Goal: Task Accomplishment & Management: Complete application form

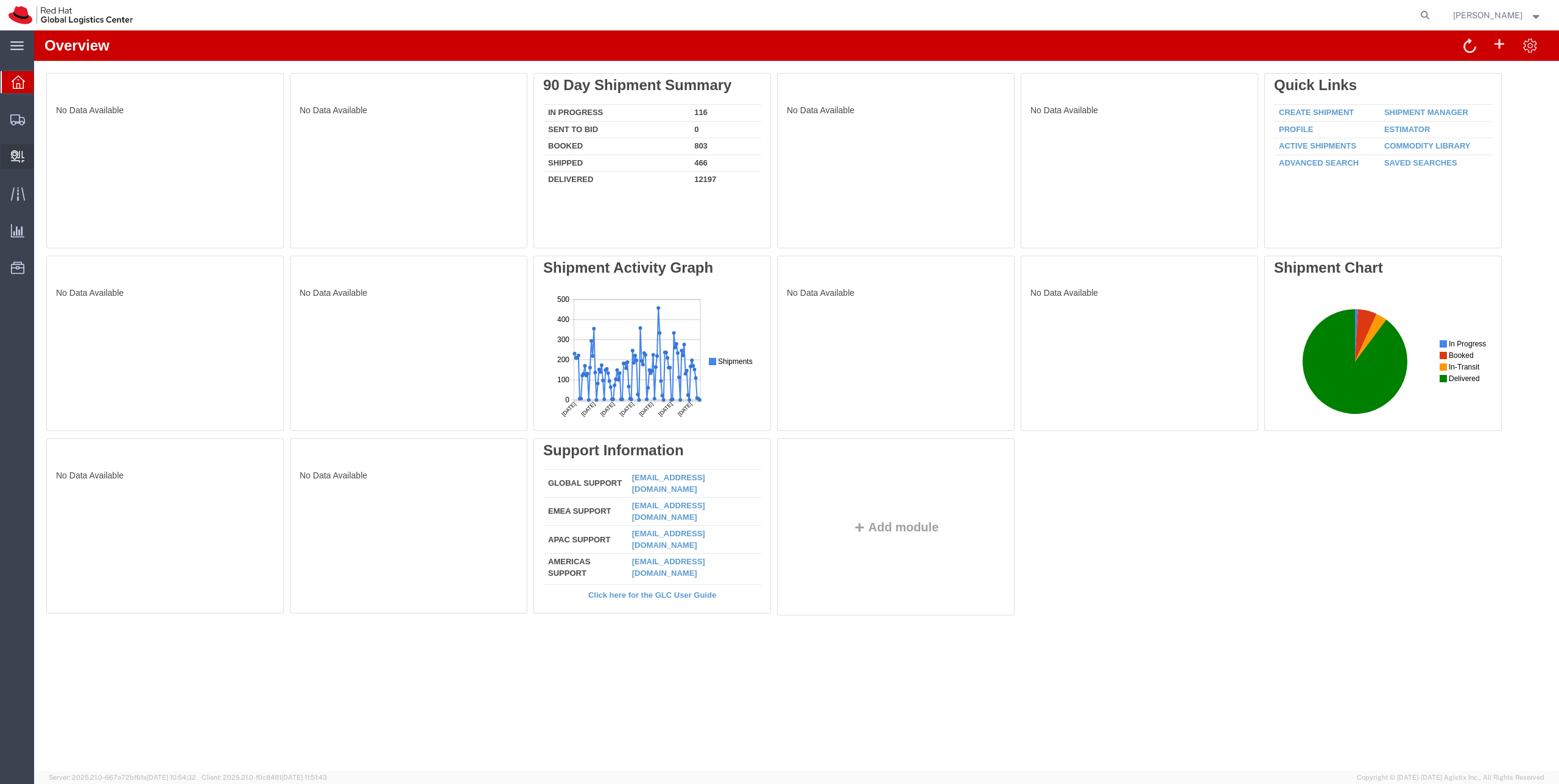
click at [0, 0] on span "Create Delivery" at bounding box center [0, 0] width 0 height 0
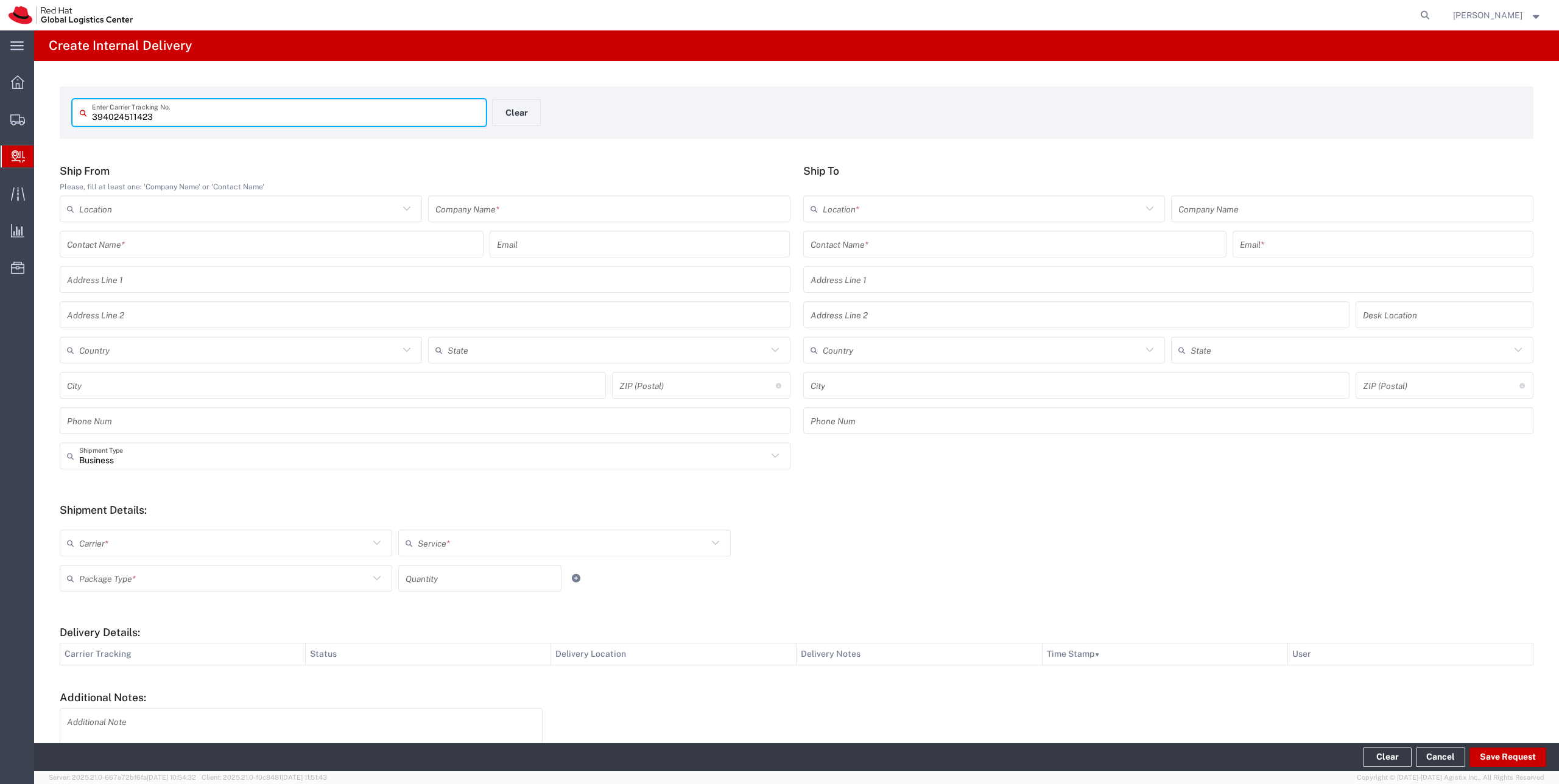
type input "394024511423"
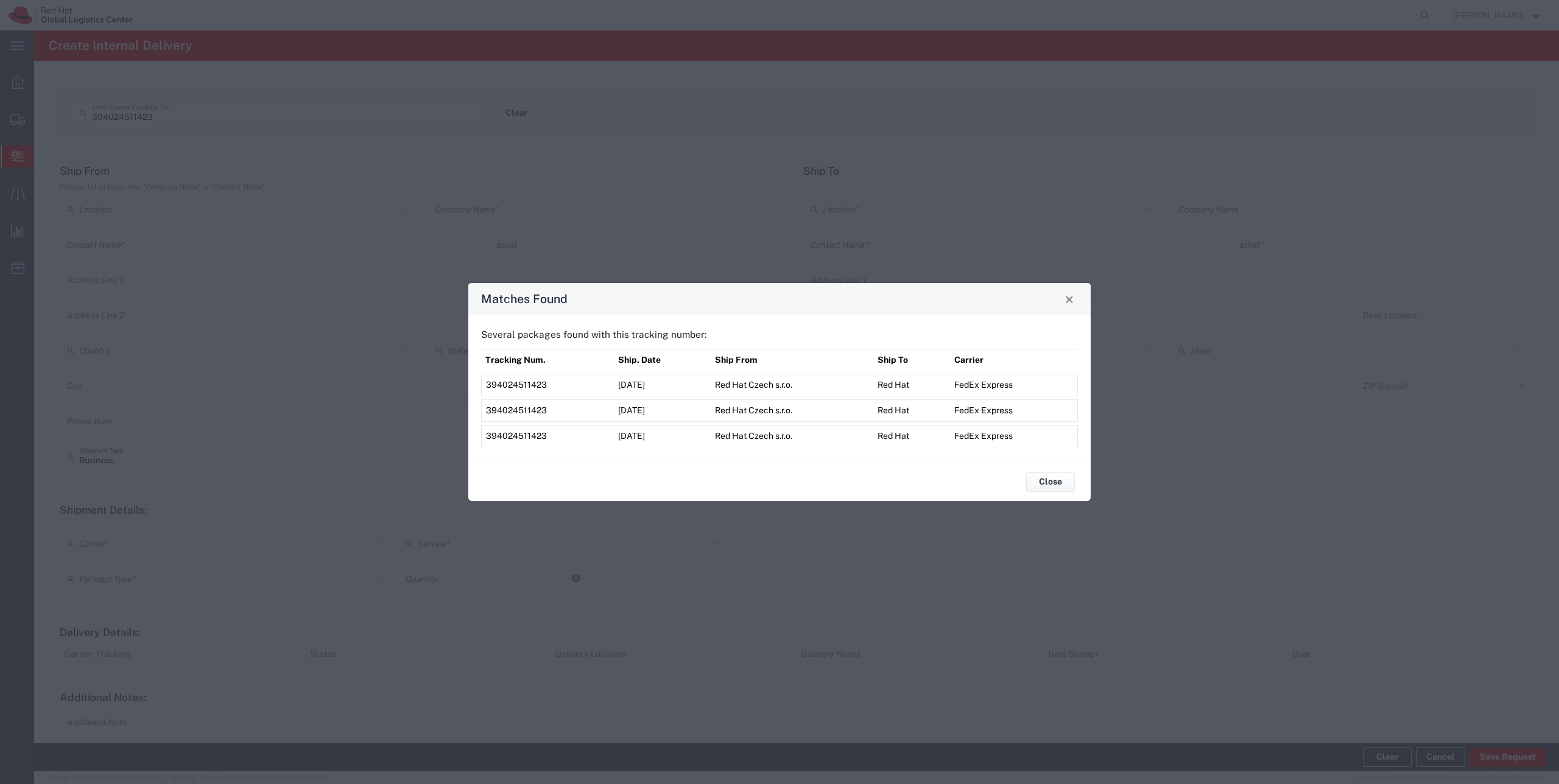
click at [522, 383] on span "394024511423" at bounding box center [517, 385] width 61 height 10
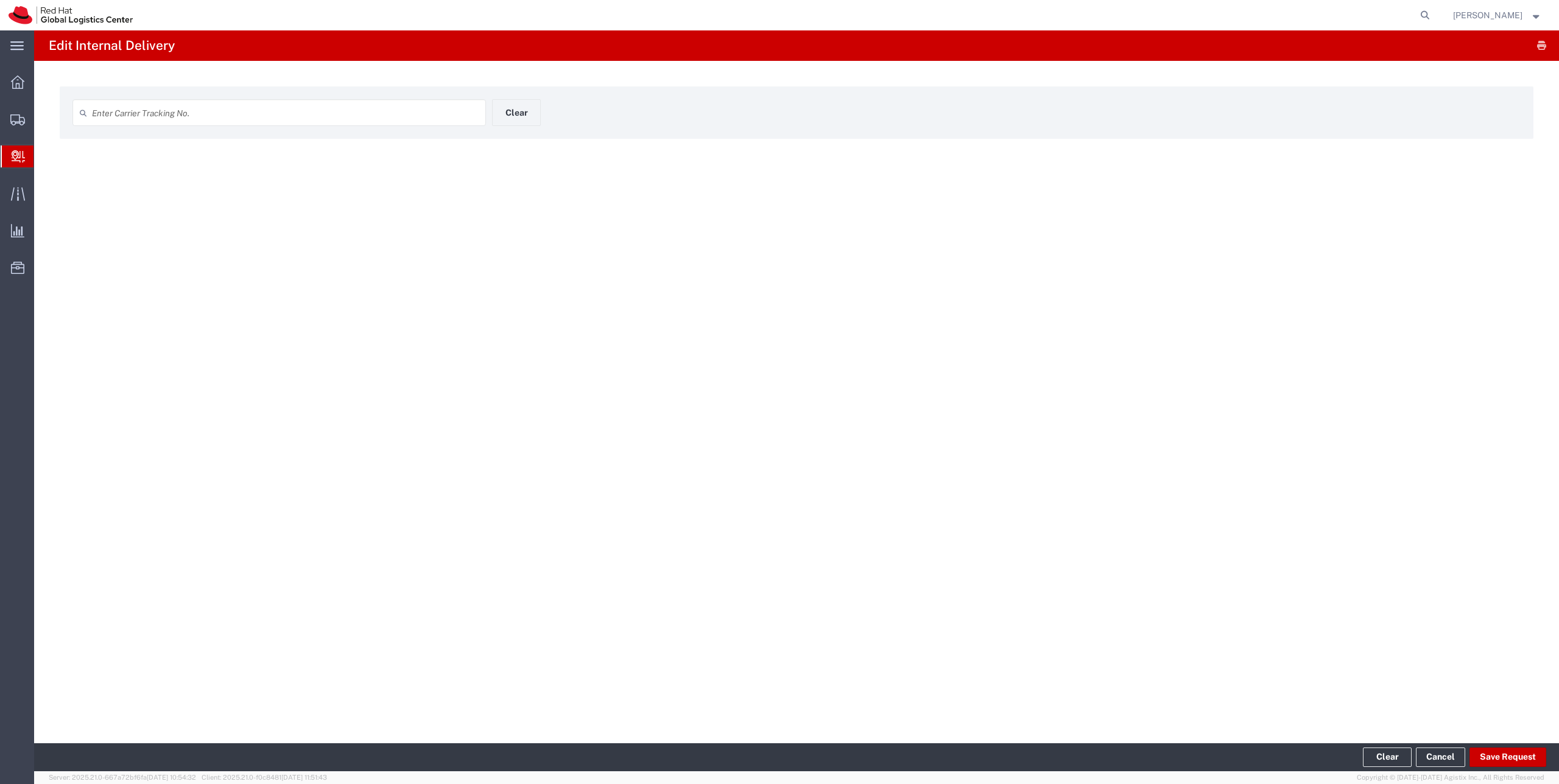
click at [341, 128] on div "Enter Carrier Tracking No. Clear" at bounding box center [492, 116] width 852 height 35
click at [329, 119] on input "text" at bounding box center [285, 113] width 386 height 21
type input "3940"
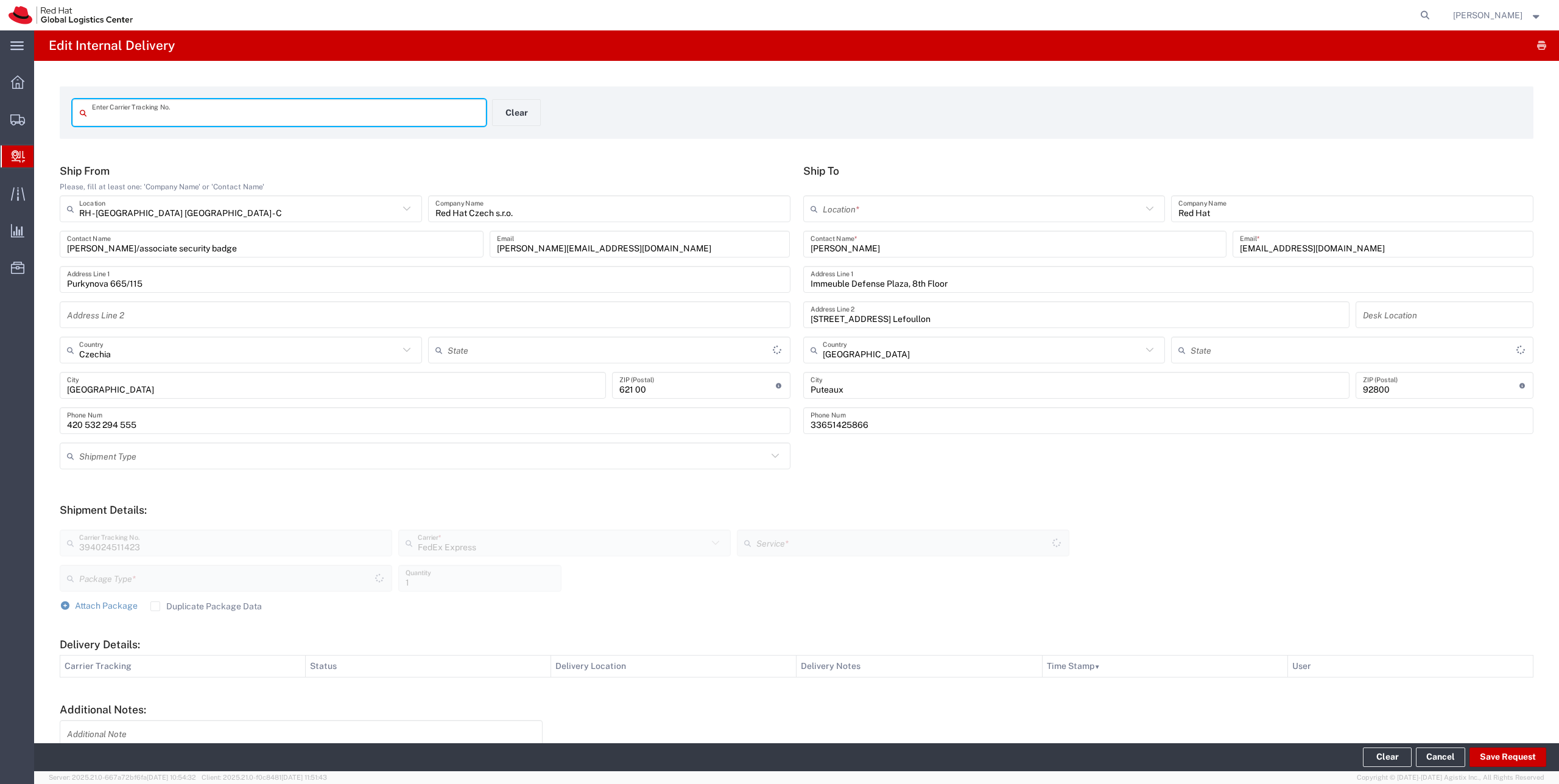
type input "Envelope"
type input "International Priority EOD"
type input "394024511423"
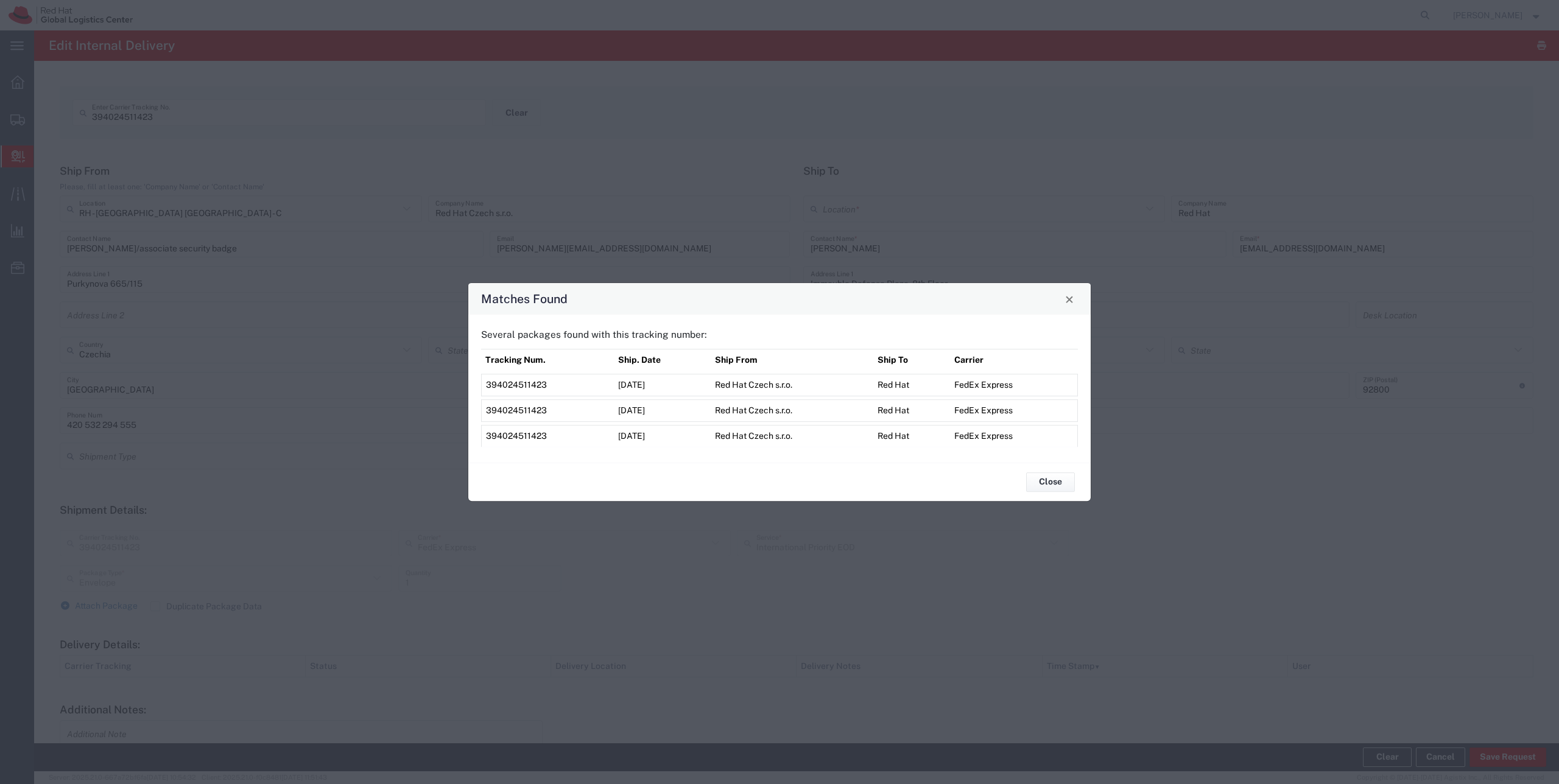
click at [500, 408] on span "394024511423" at bounding box center [517, 410] width 61 height 10
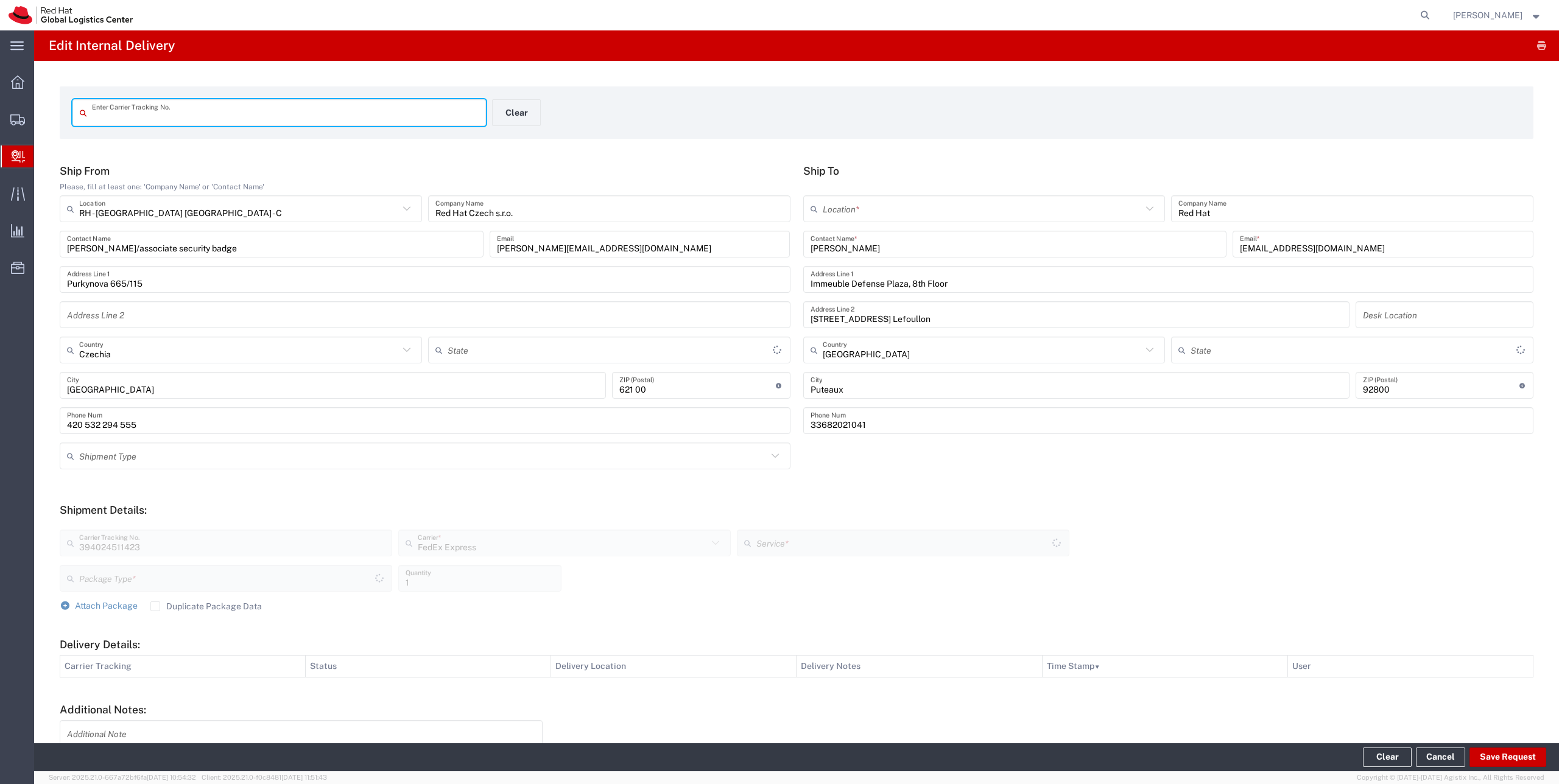
type input "Envelope"
type input "International Priority EOD"
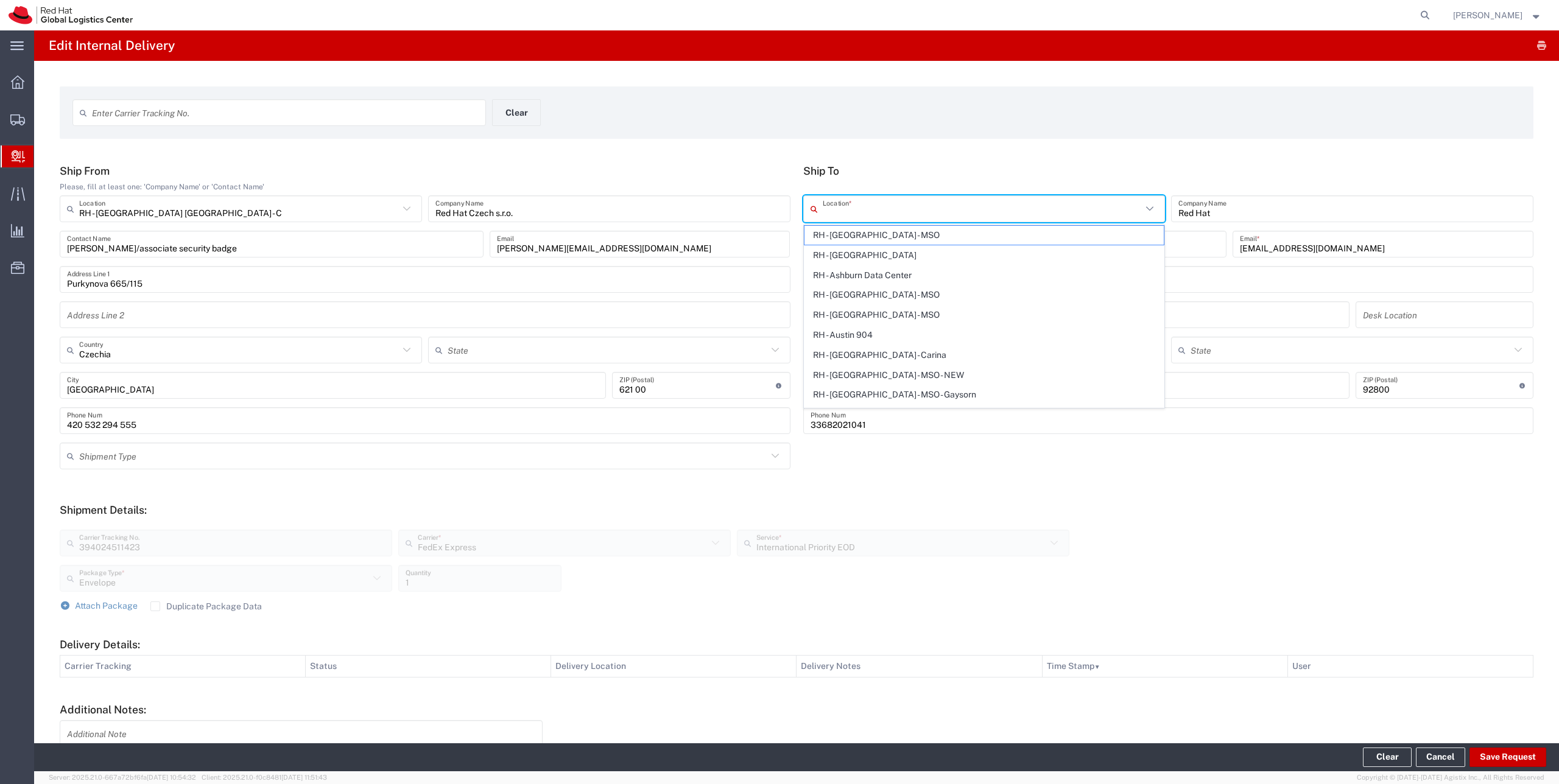
click at [852, 205] on input "text" at bounding box center [983, 209] width 320 height 21
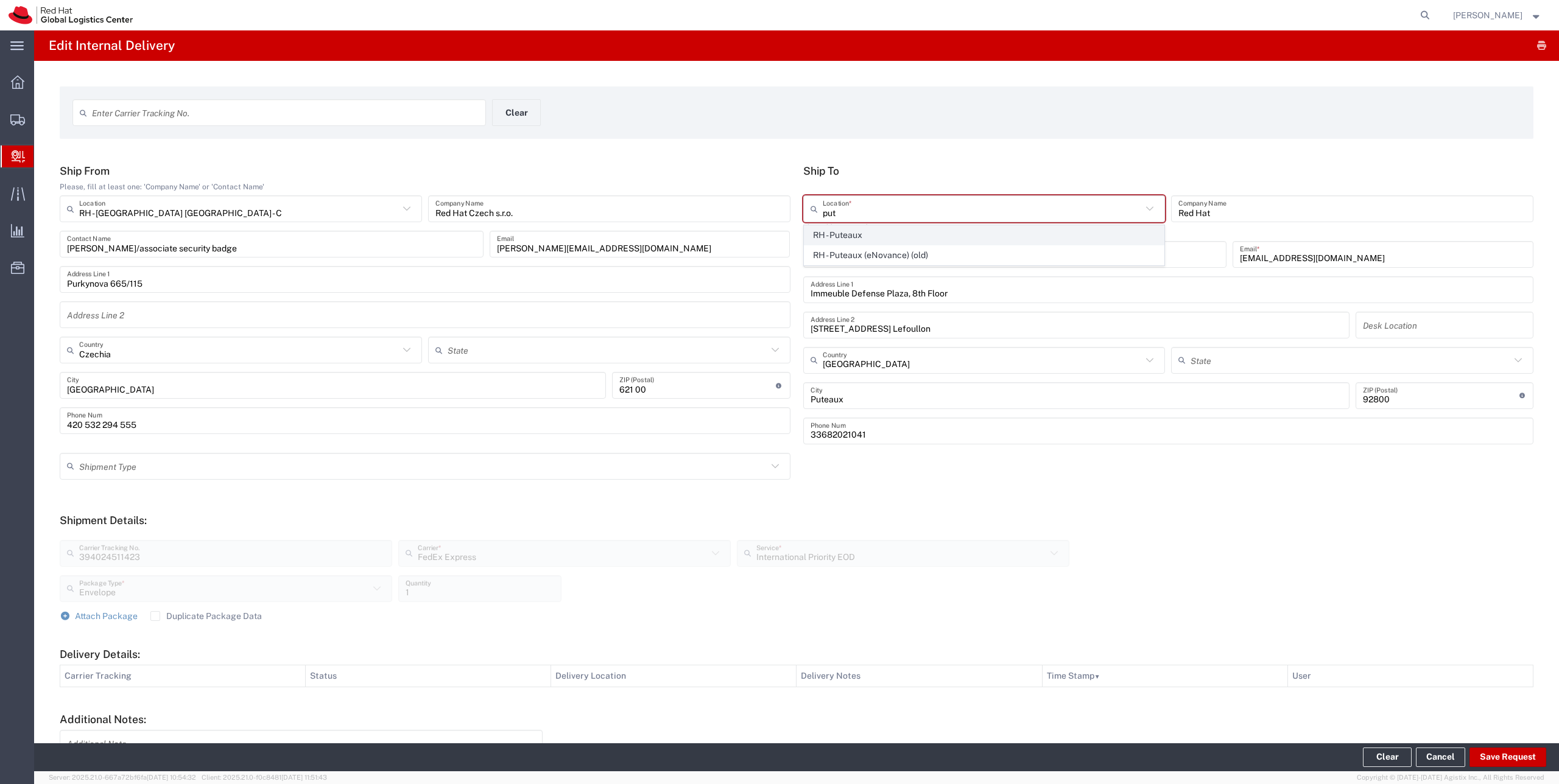
click at [850, 234] on span "RH - Puteaux" at bounding box center [985, 235] width 360 height 19
type input "RH - Puteaux"
type input "Red Hat France SARL"
type input "PUTEAUX"
type input "[PHONE_NUMBER]"
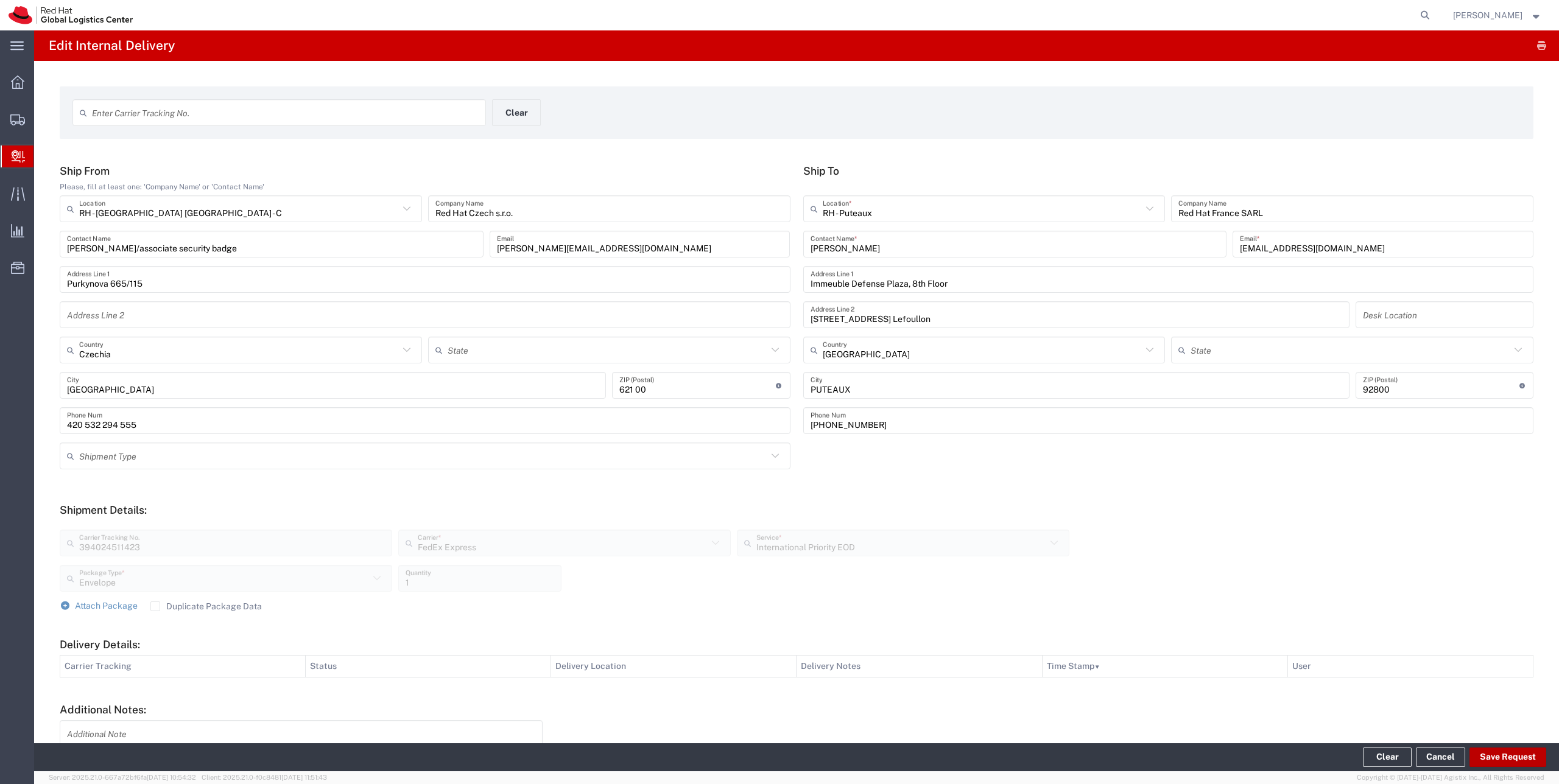
click at [1505, 759] on button "Save Request" at bounding box center [1508, 757] width 77 height 20
click at [88, 692] on span "Add Transit Event" at bounding box center [109, 692] width 69 height 10
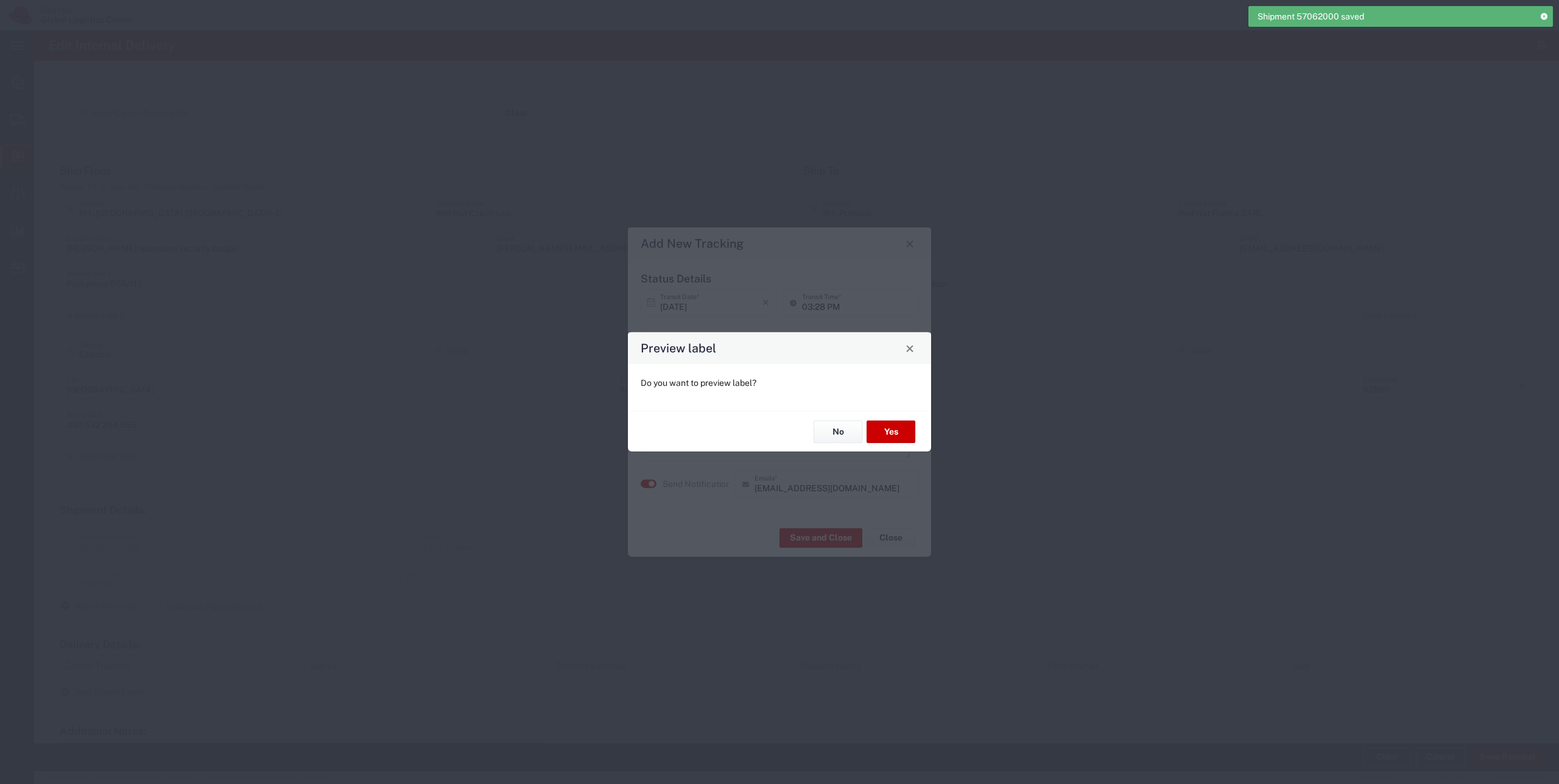
type input "International Priority EOD"
click at [824, 426] on button "No" at bounding box center [838, 432] width 49 height 23
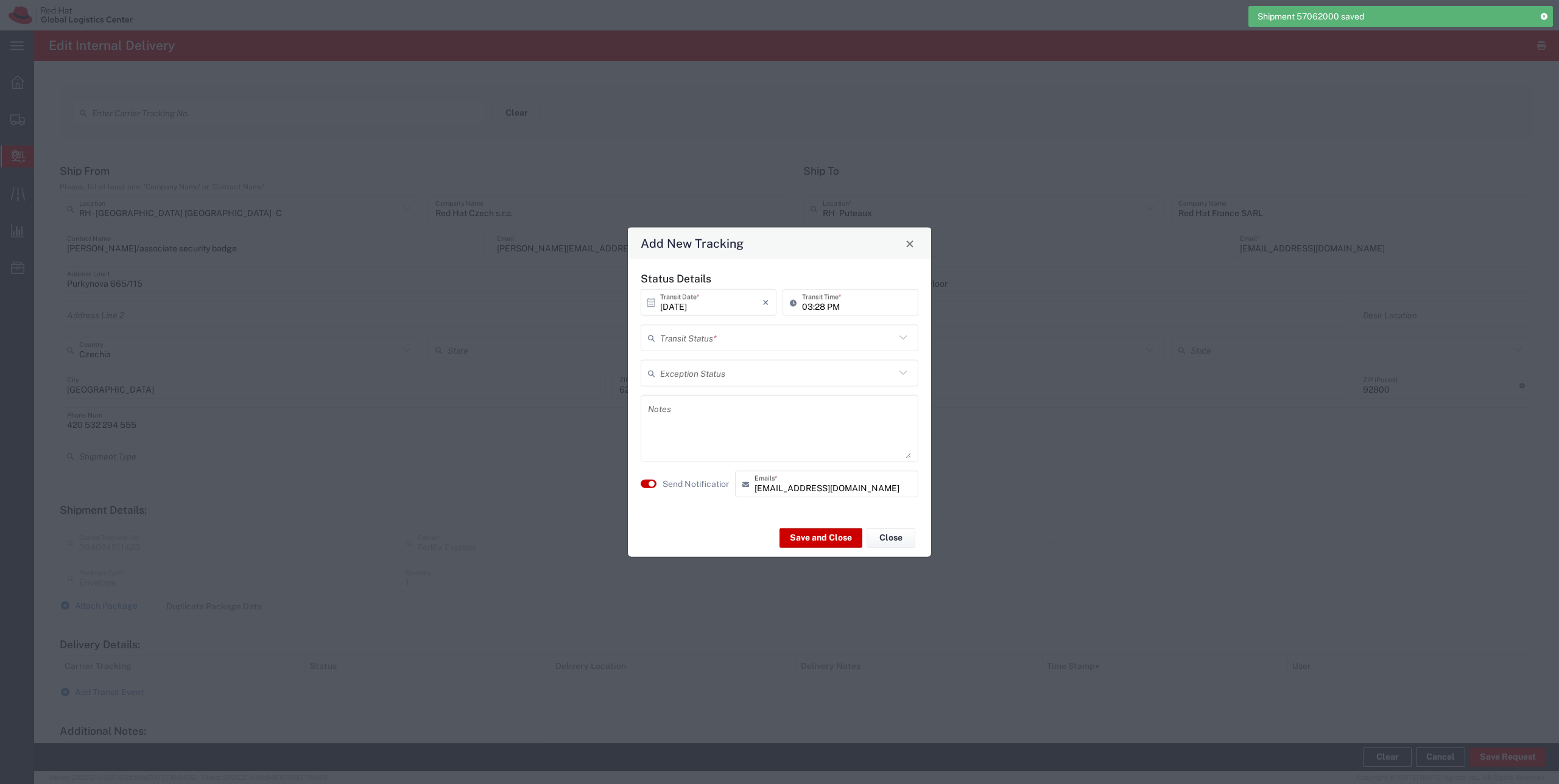
click at [705, 337] on input "text" at bounding box center [777, 337] width 235 height 21
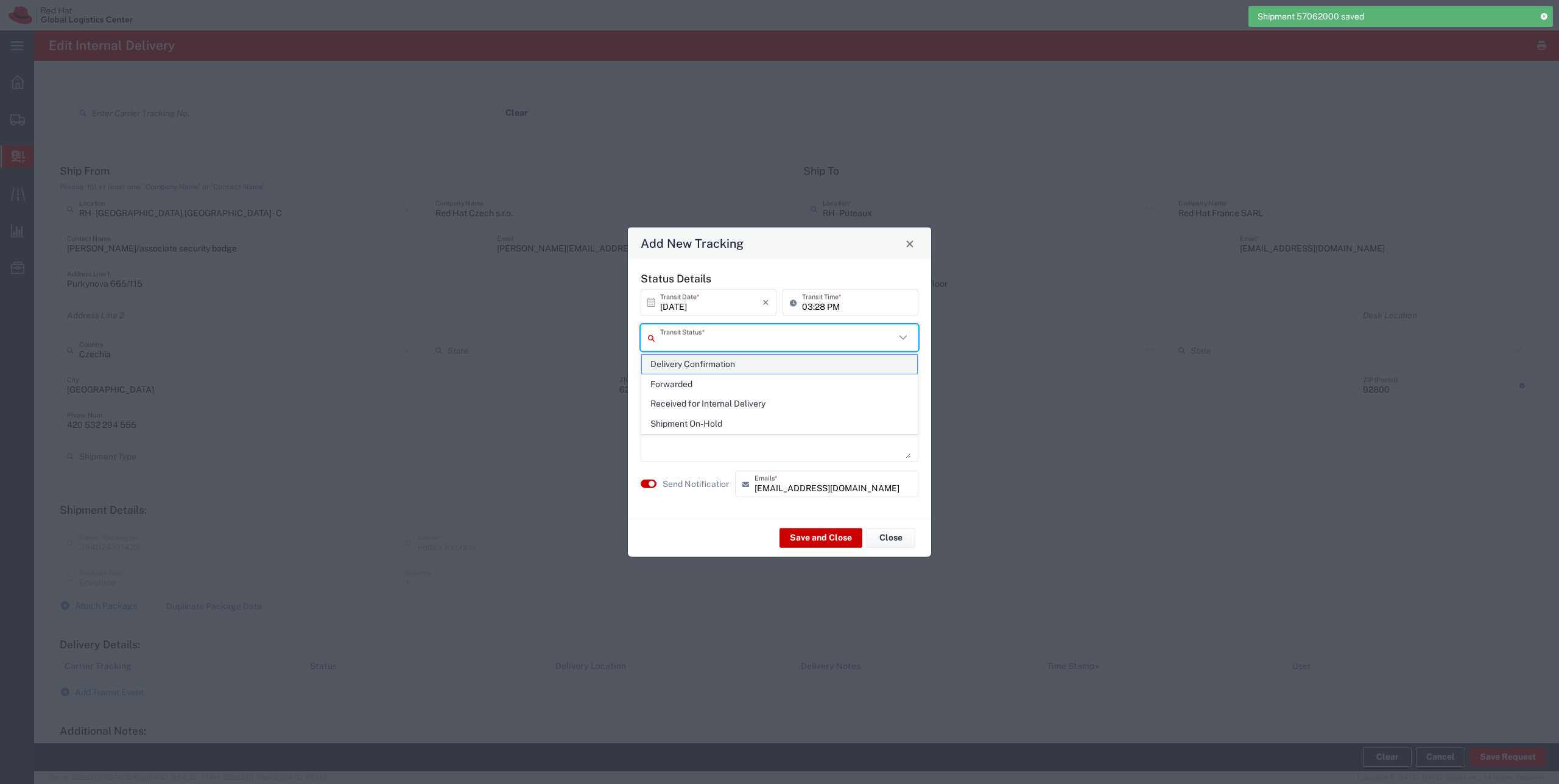
click at [698, 362] on span "Delivery Confirmation" at bounding box center [780, 364] width 275 height 19
type input "Delivery Confirmation"
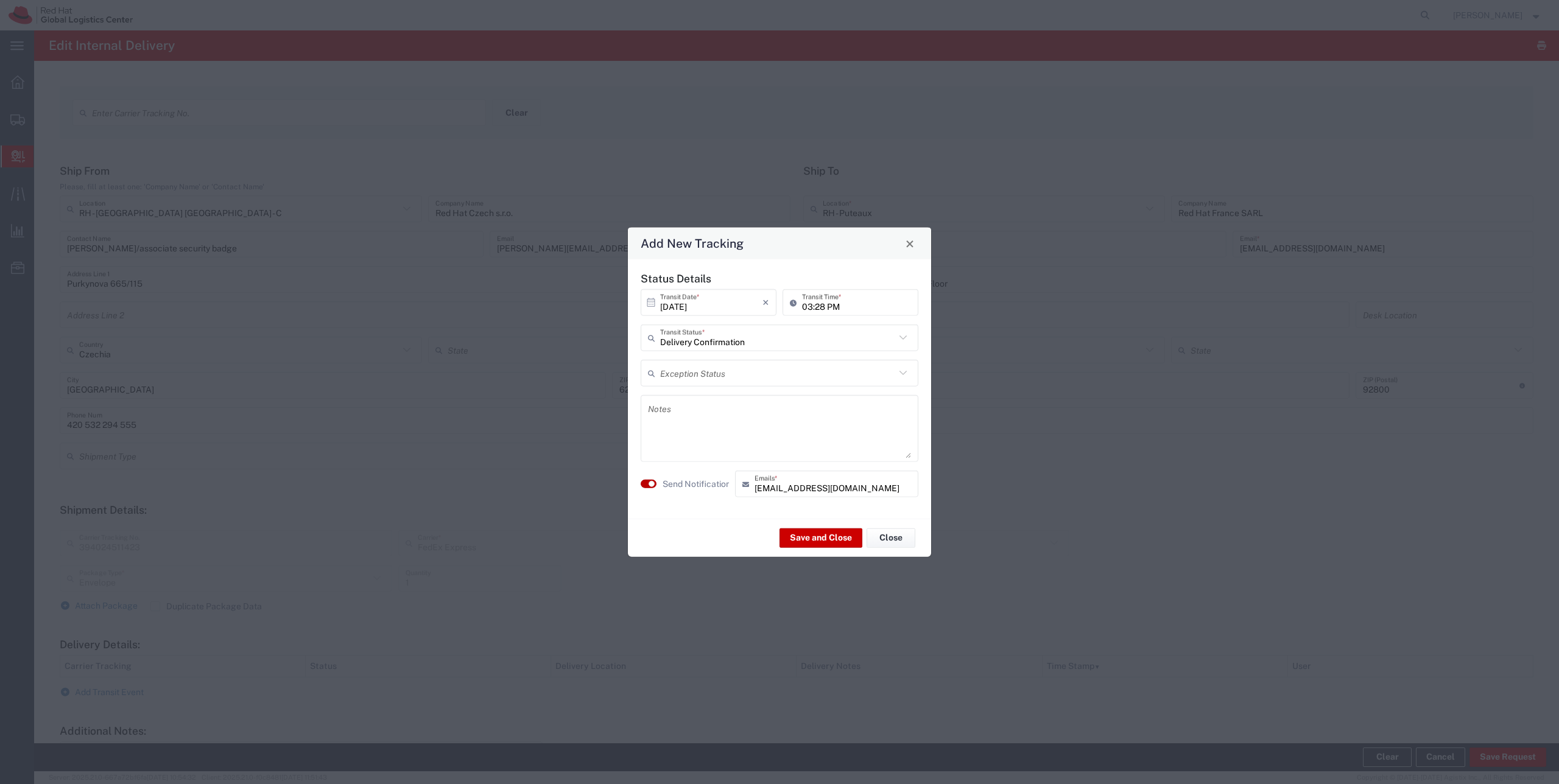
click at [648, 483] on button "button" at bounding box center [648, 484] width 16 height 8
drag, startPoint x: 809, startPoint y: 538, endPoint x: 643, endPoint y: 486, distance: 174.0
click at [643, 486] on agx-transit-event-edit "Status Details [DATE] × Transit Date * Cancel Apply 03:28 PM Transit Time * Del…" at bounding box center [780, 408] width 303 height 298
click at [807, 536] on button "Save and Close" at bounding box center [820, 538] width 83 height 20
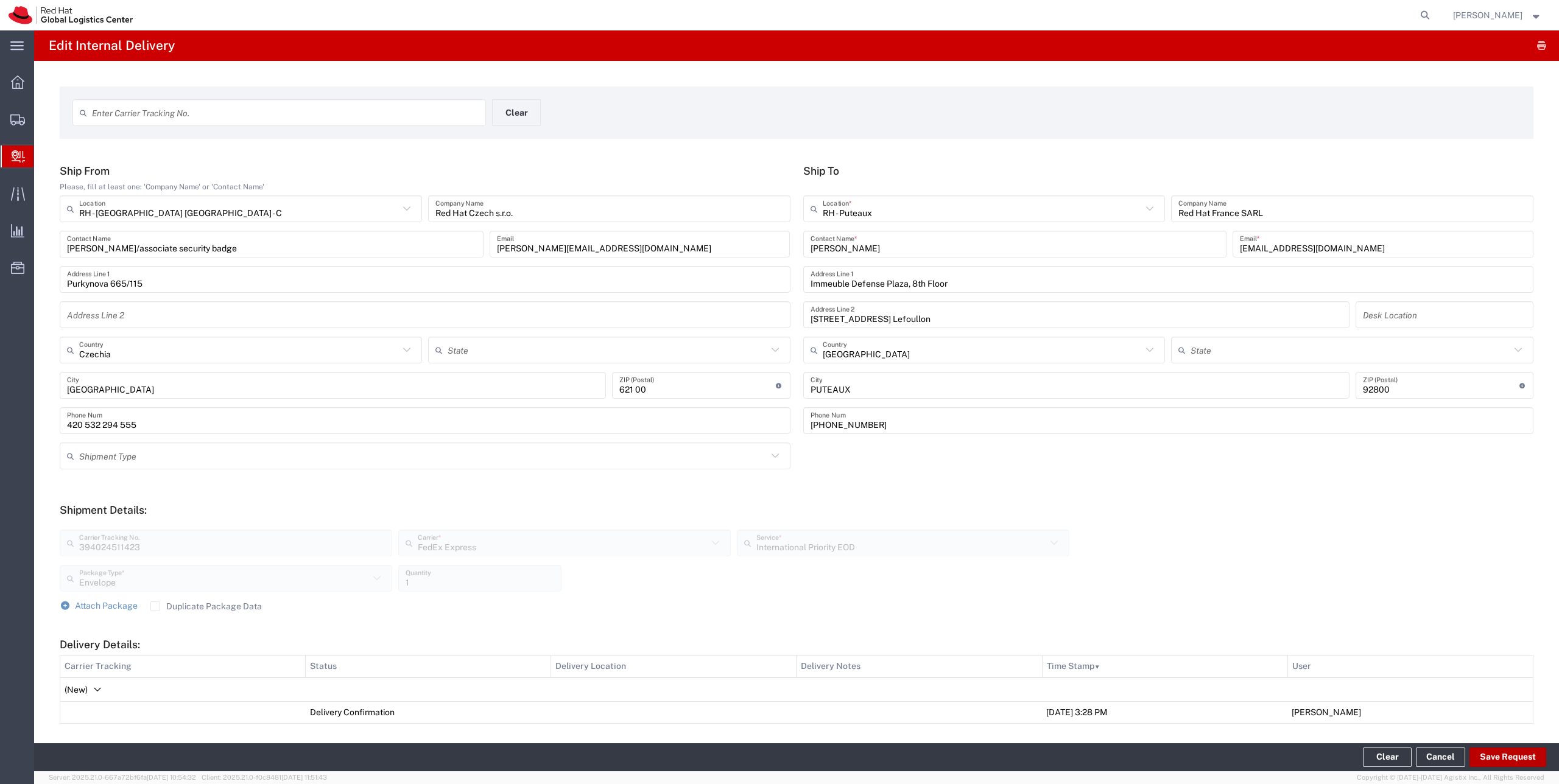
click at [1499, 749] on button "Save Request" at bounding box center [1508, 757] width 77 height 20
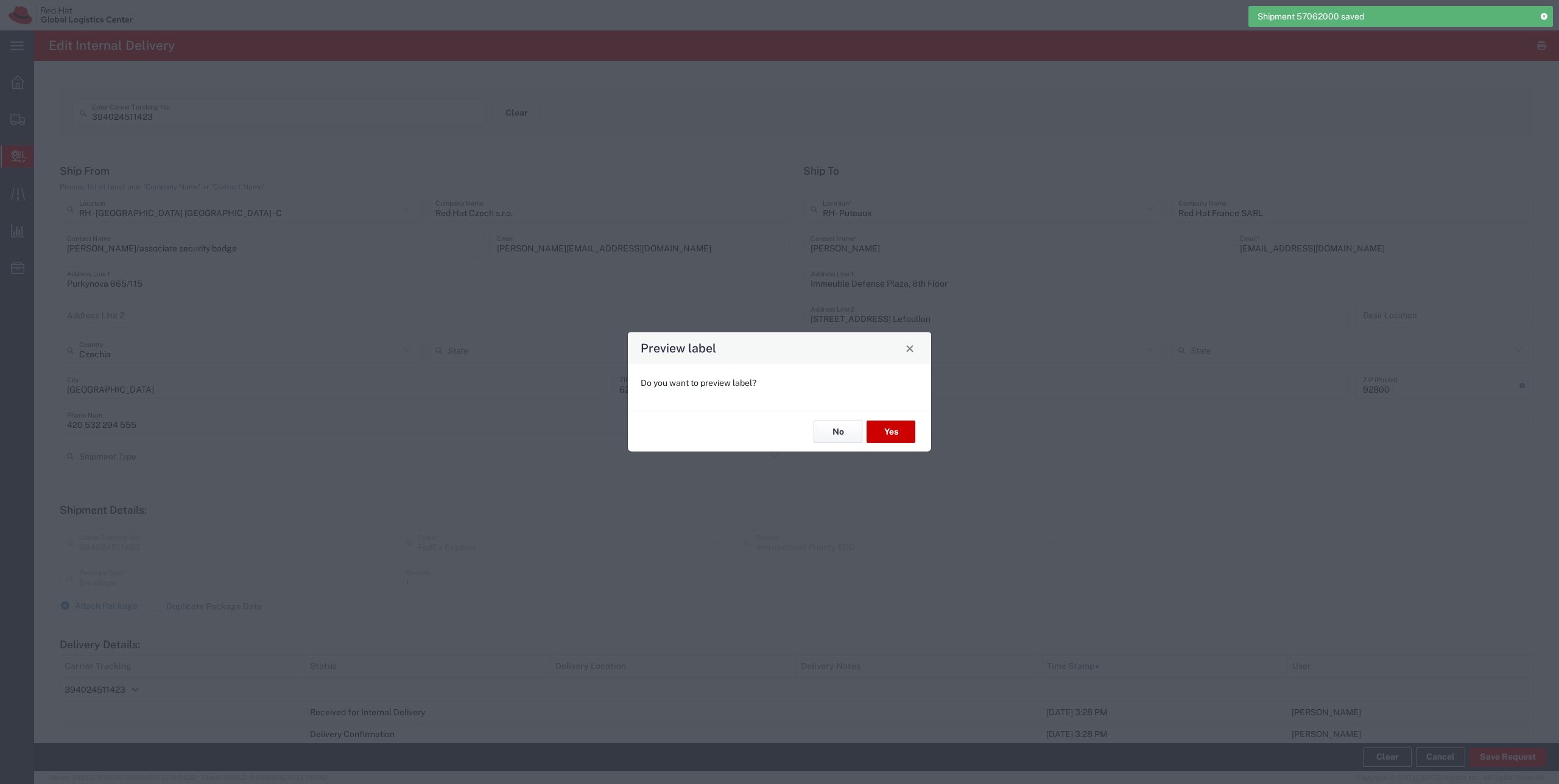
click at [833, 431] on button "No" at bounding box center [838, 432] width 49 height 23
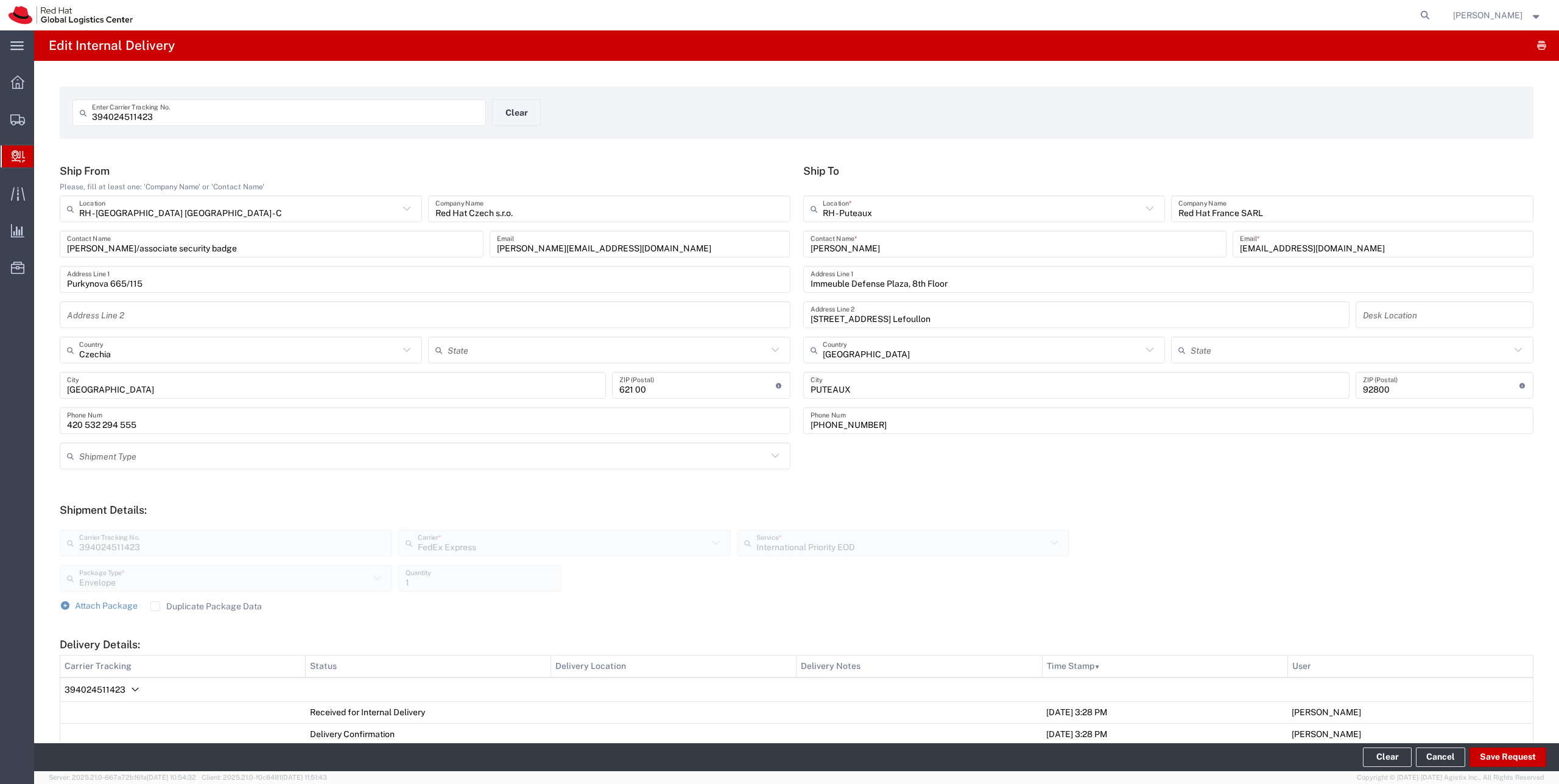
click at [302, 114] on input "394024511423" at bounding box center [285, 113] width 386 height 21
type input "394066642384"
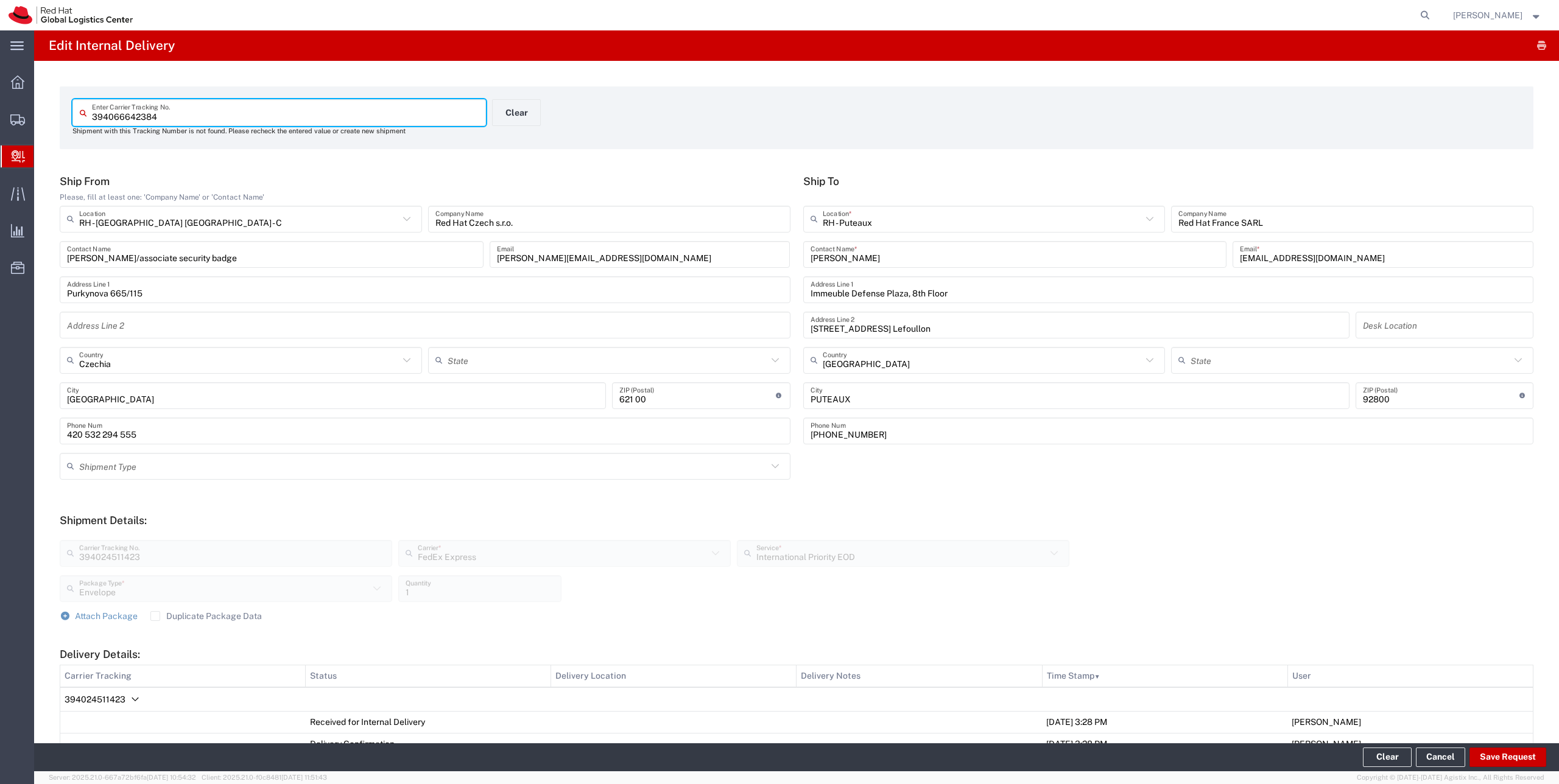
click at [137, 118] on input "394066642384" at bounding box center [285, 113] width 386 height 21
click at [165, 115] on input "394066642384" at bounding box center [285, 113] width 386 height 21
click at [156, 113] on input "394066642384" at bounding box center [285, 113] width 386 height 21
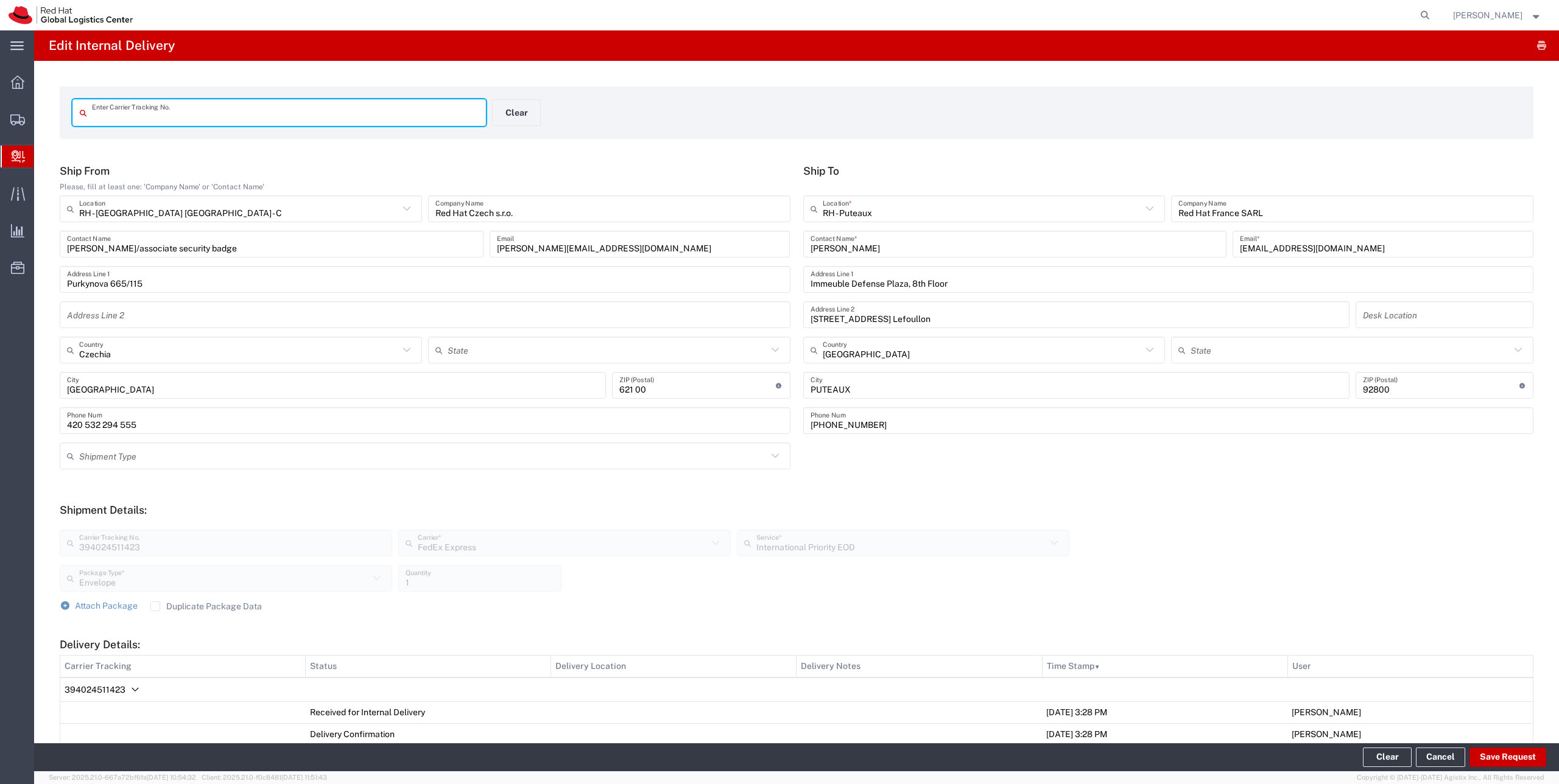
click at [0, 0] on link "Create Delivery" at bounding box center [0, 0] width 0 height 0
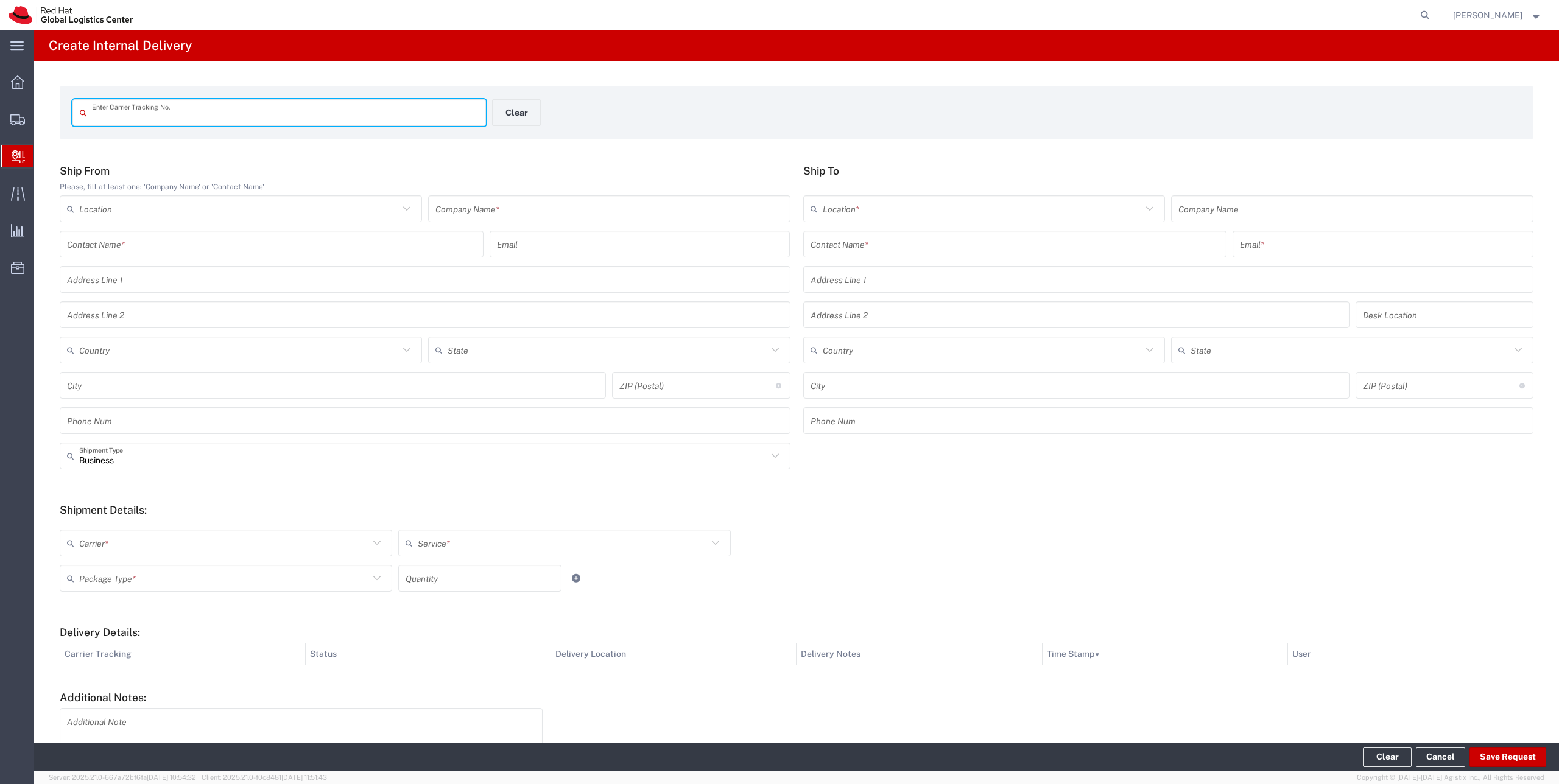
click at [119, 117] on input "text" at bounding box center [285, 113] width 386 height 21
type input "394066642384"
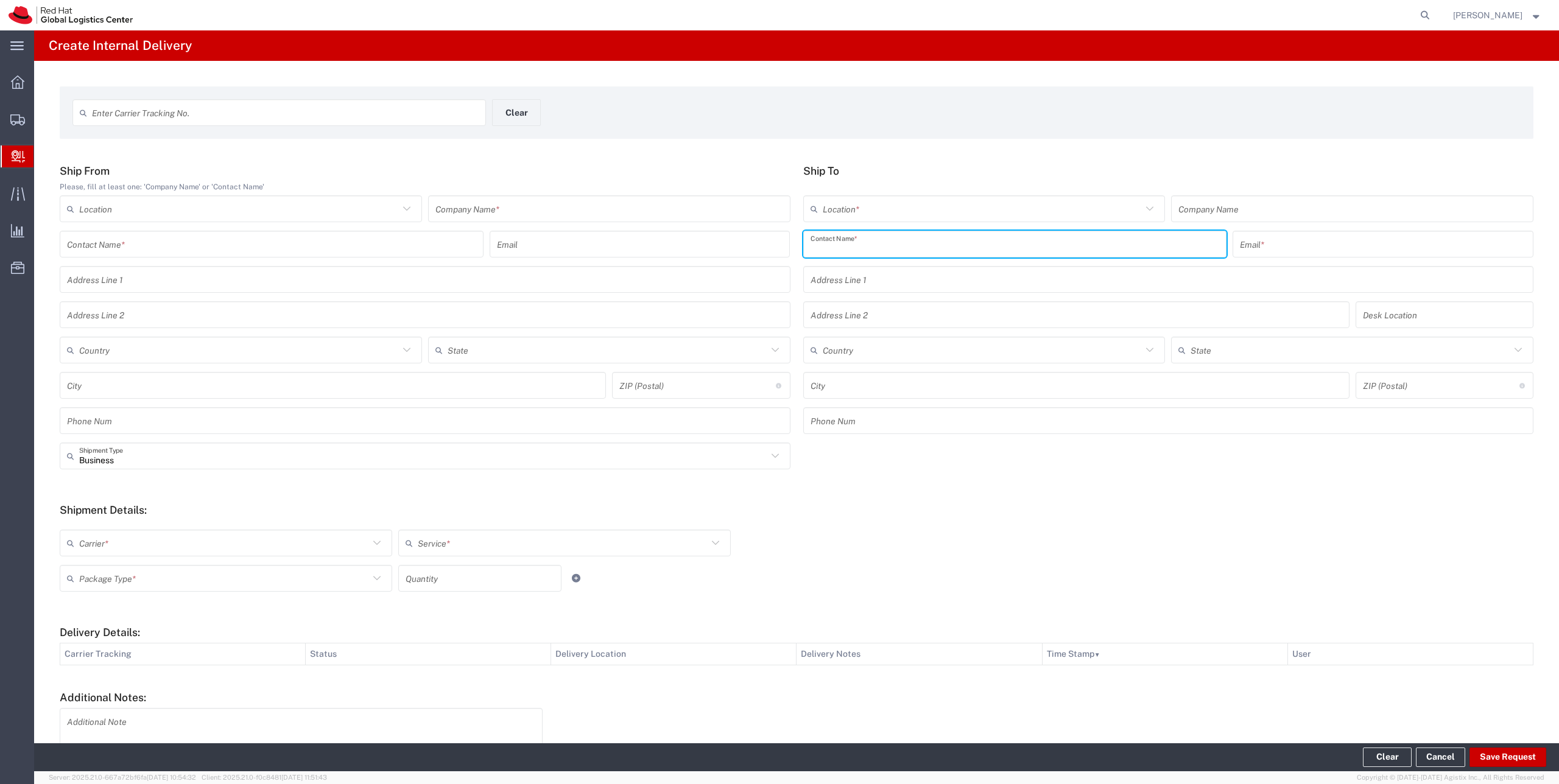
click at [820, 247] on input "text" at bounding box center [1015, 245] width 409 height 21
type input "[PERSON_NAME]"
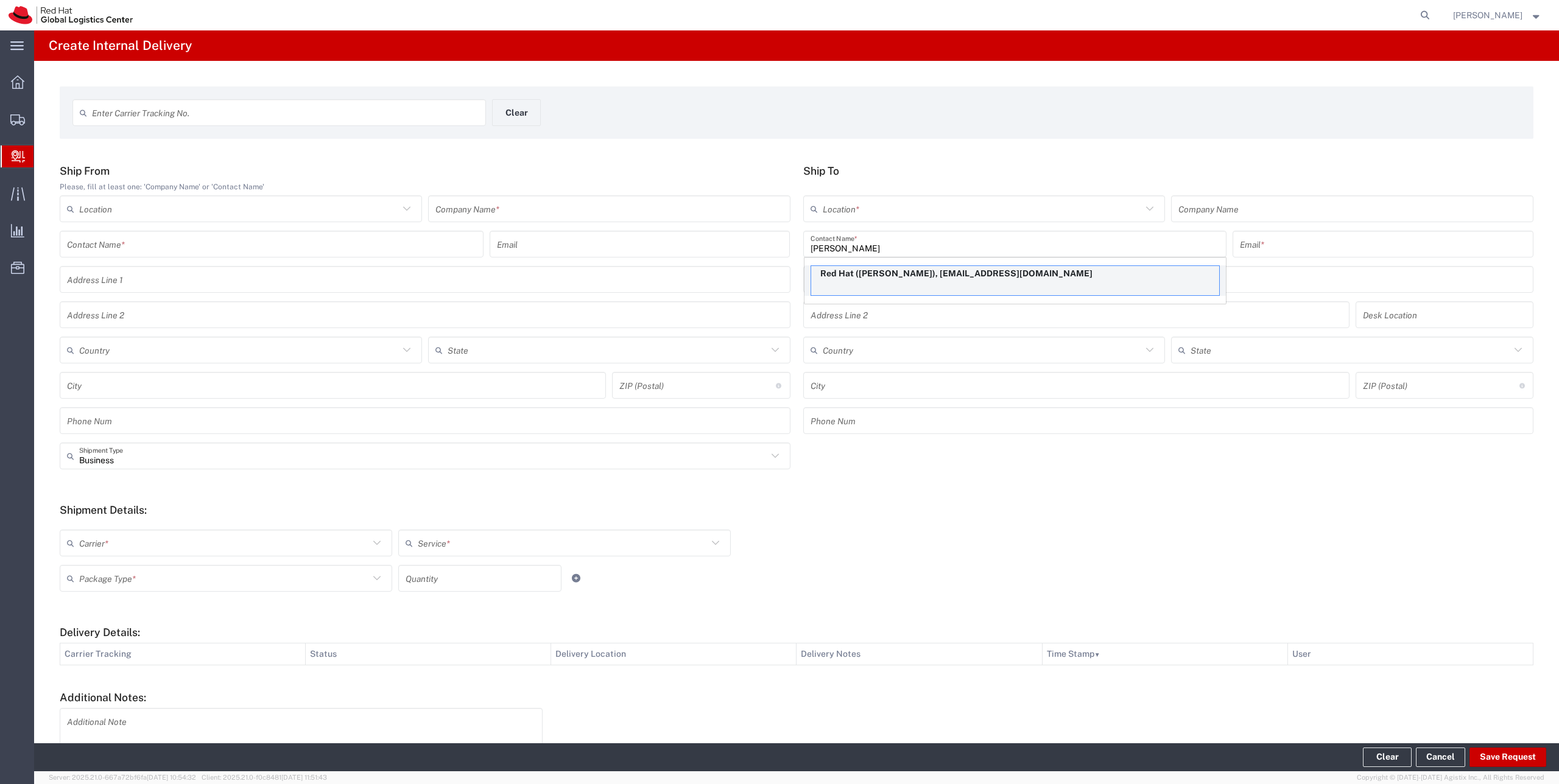
click at [850, 276] on p "Red Hat ([PERSON_NAME]), [EMAIL_ADDRESS][DOMAIN_NAME]" at bounding box center [1015, 273] width 408 height 16
type input "Red Hat"
type input "[PERSON_NAME]"
type input "[EMAIL_ADDRESS][DOMAIN_NAME]"
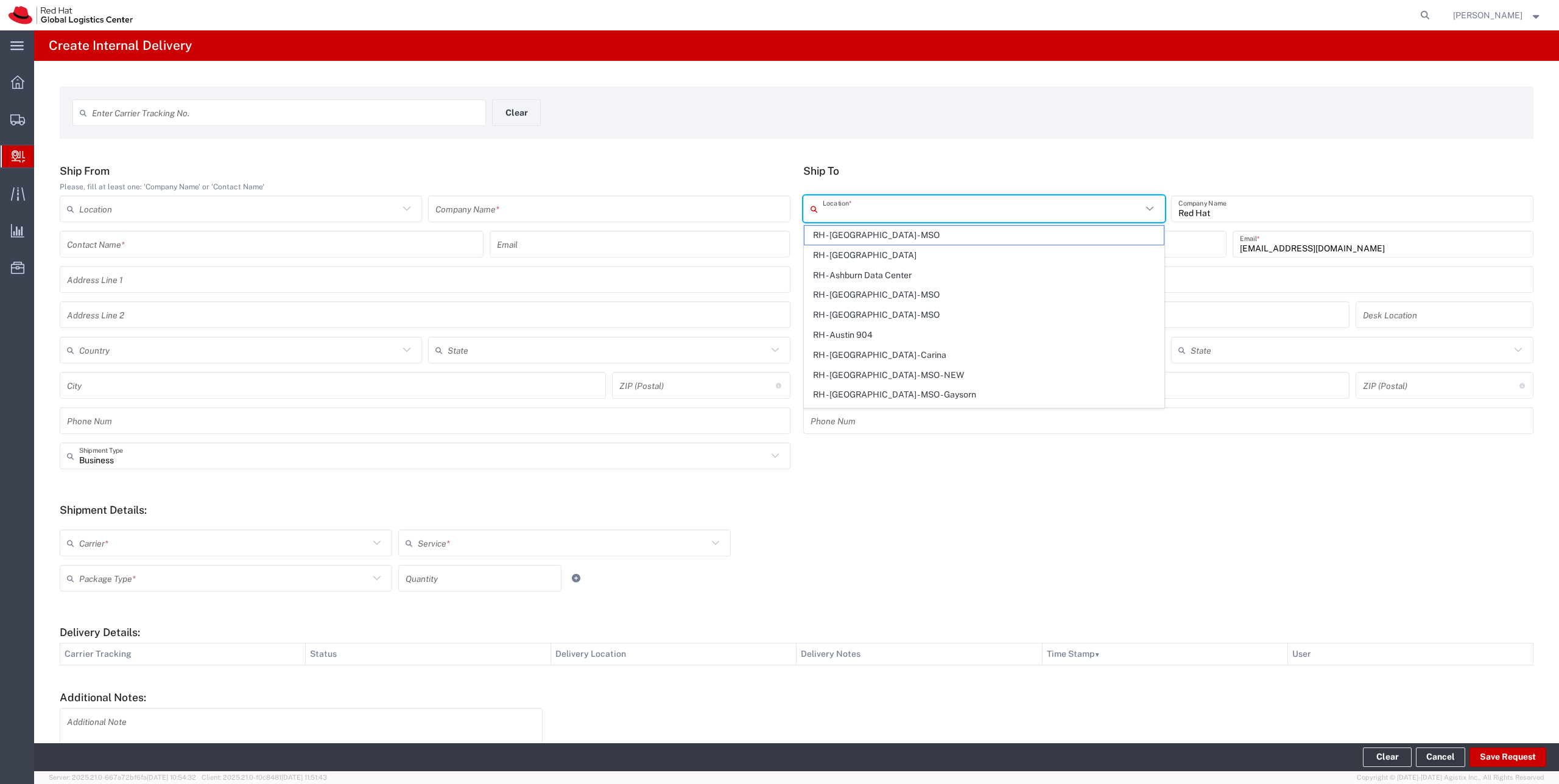
click at [883, 218] on input "text" at bounding box center [983, 209] width 320 height 21
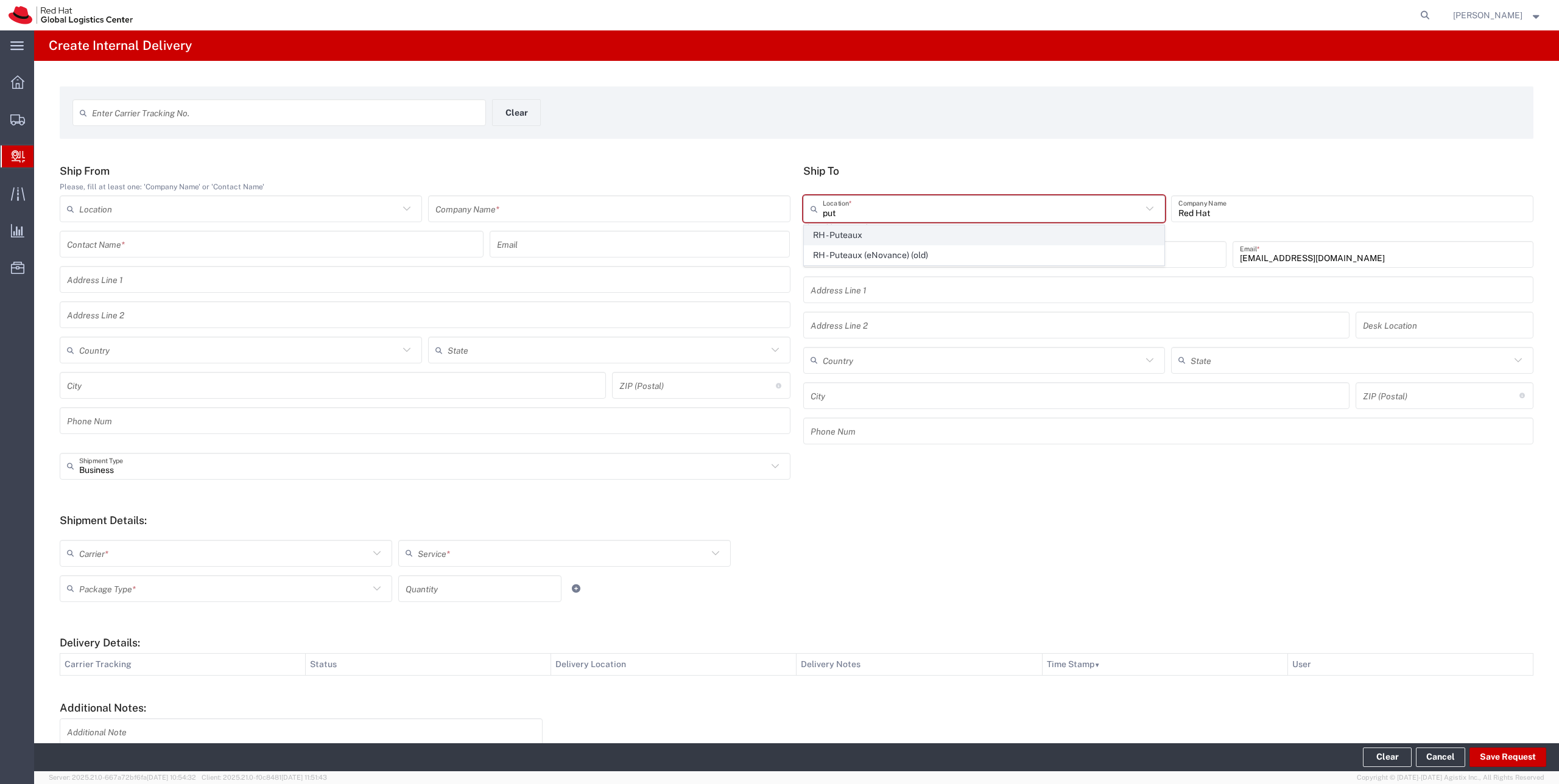
click at [853, 236] on span "RH - Puteaux" at bounding box center [985, 235] width 360 height 19
type input "RH - Puteaux"
type input "Red Hat France SARL"
type input "Immeuble Defense Plaza, 8th Floor"
type input "[STREET_ADDRESS] Lefoullon"
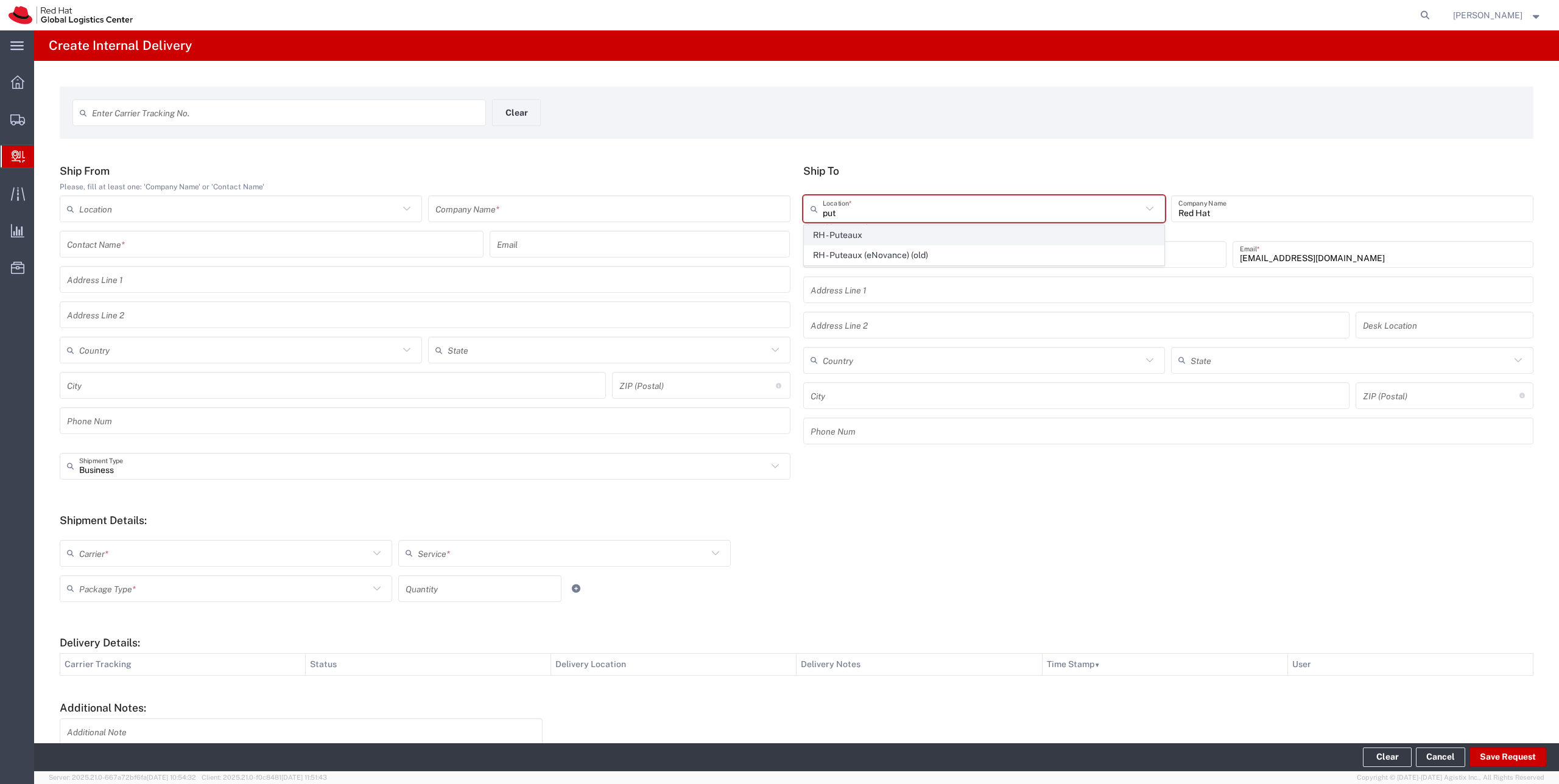
type input "[GEOGRAPHIC_DATA]"
type input "PUTEAUX"
type input "92800"
type input "[PHONE_NUMBER]"
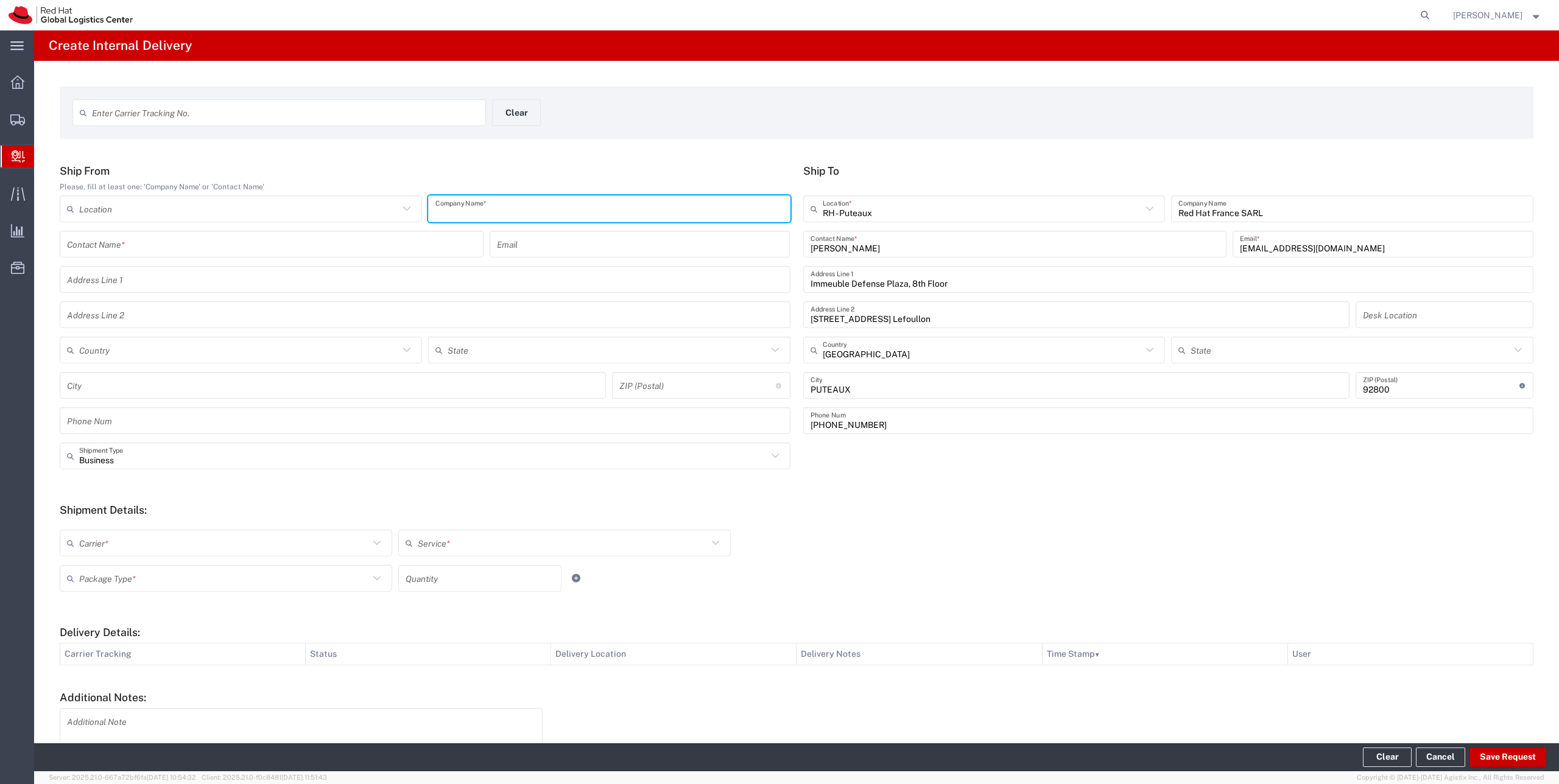
click at [458, 206] on input "text" at bounding box center [609, 209] width 348 height 21
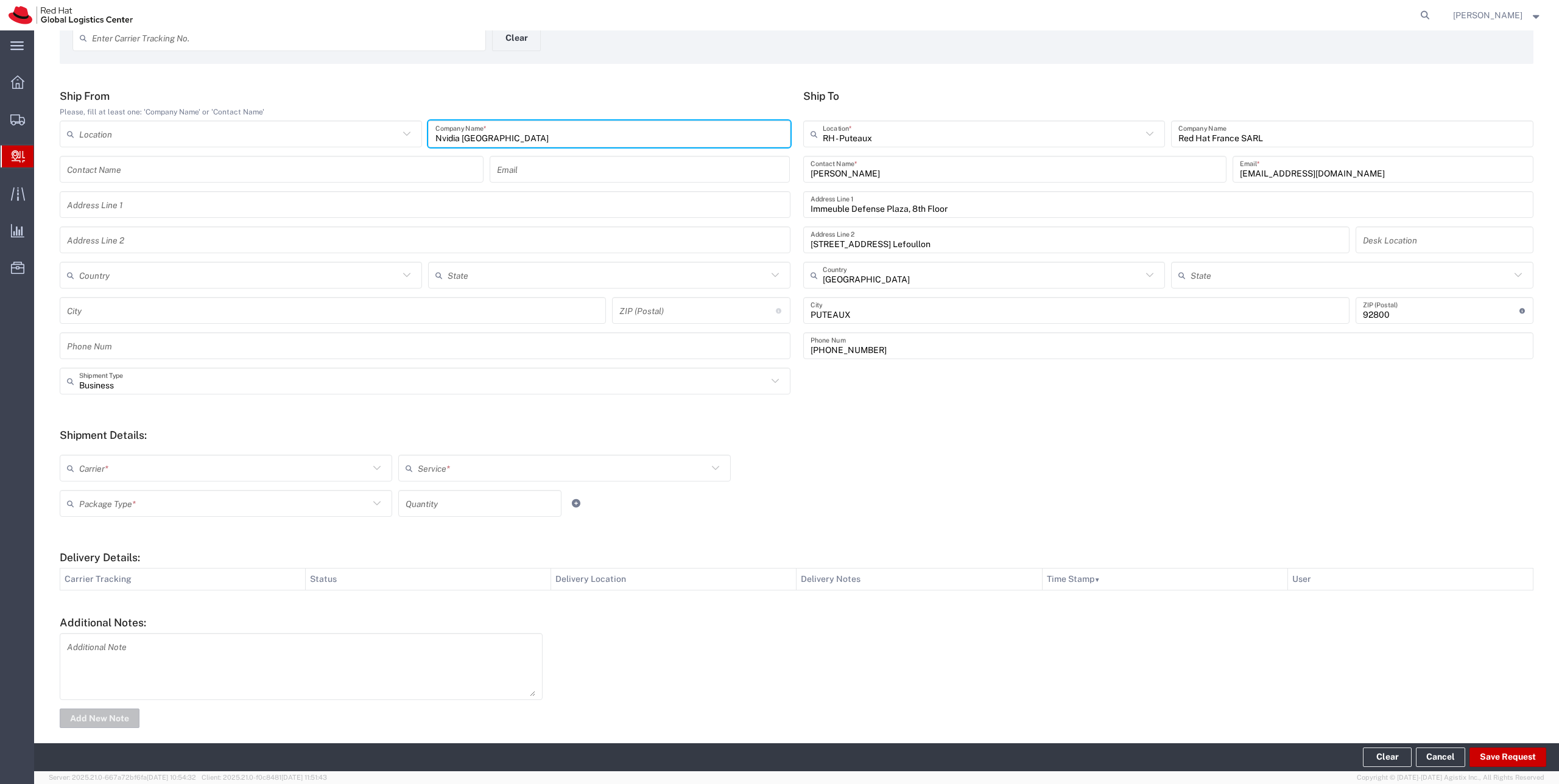
scroll to position [88, 0]
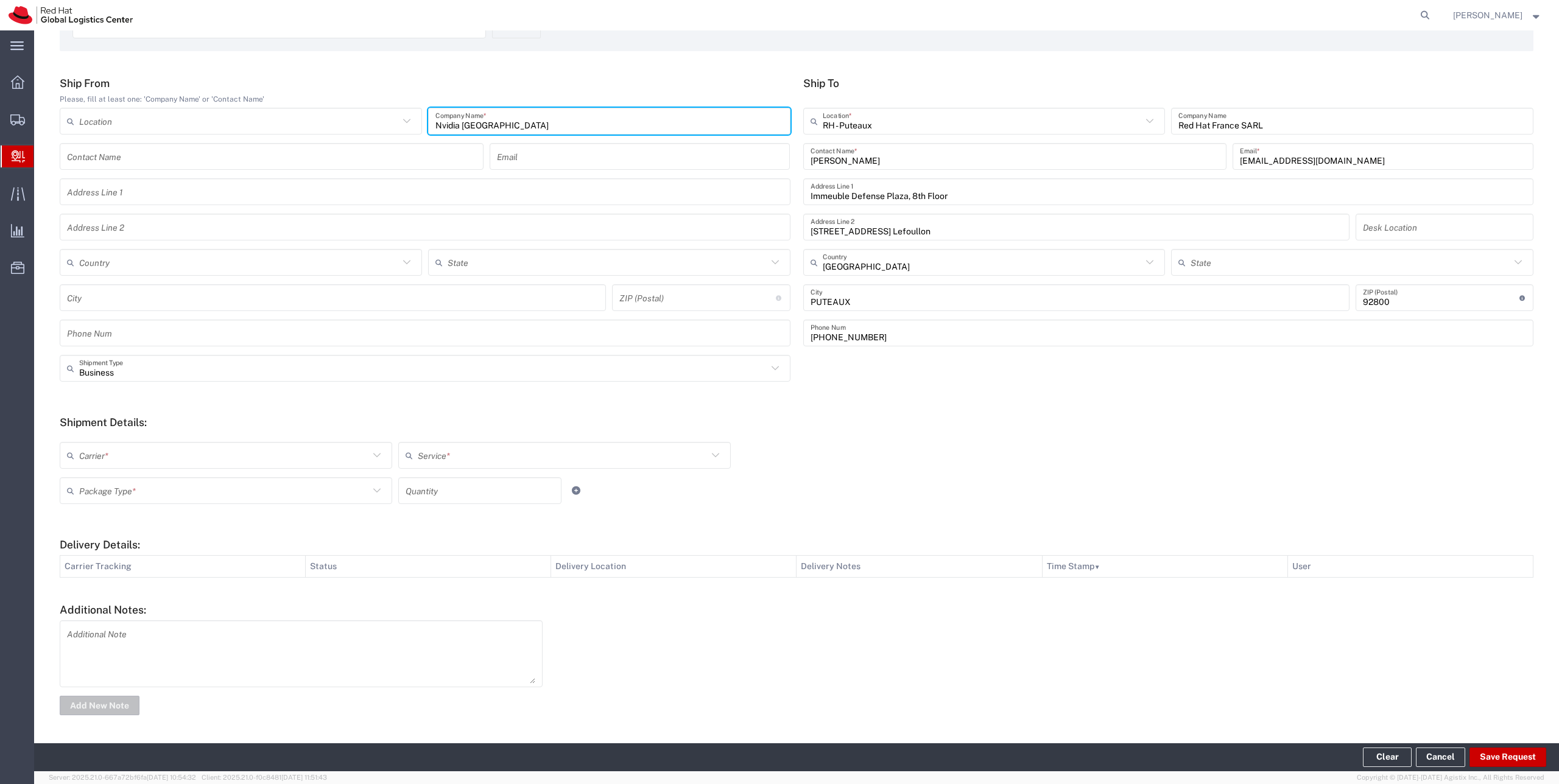
type input "Nvidia [GEOGRAPHIC_DATA]"
click at [289, 462] on input "text" at bounding box center [224, 456] width 290 height 21
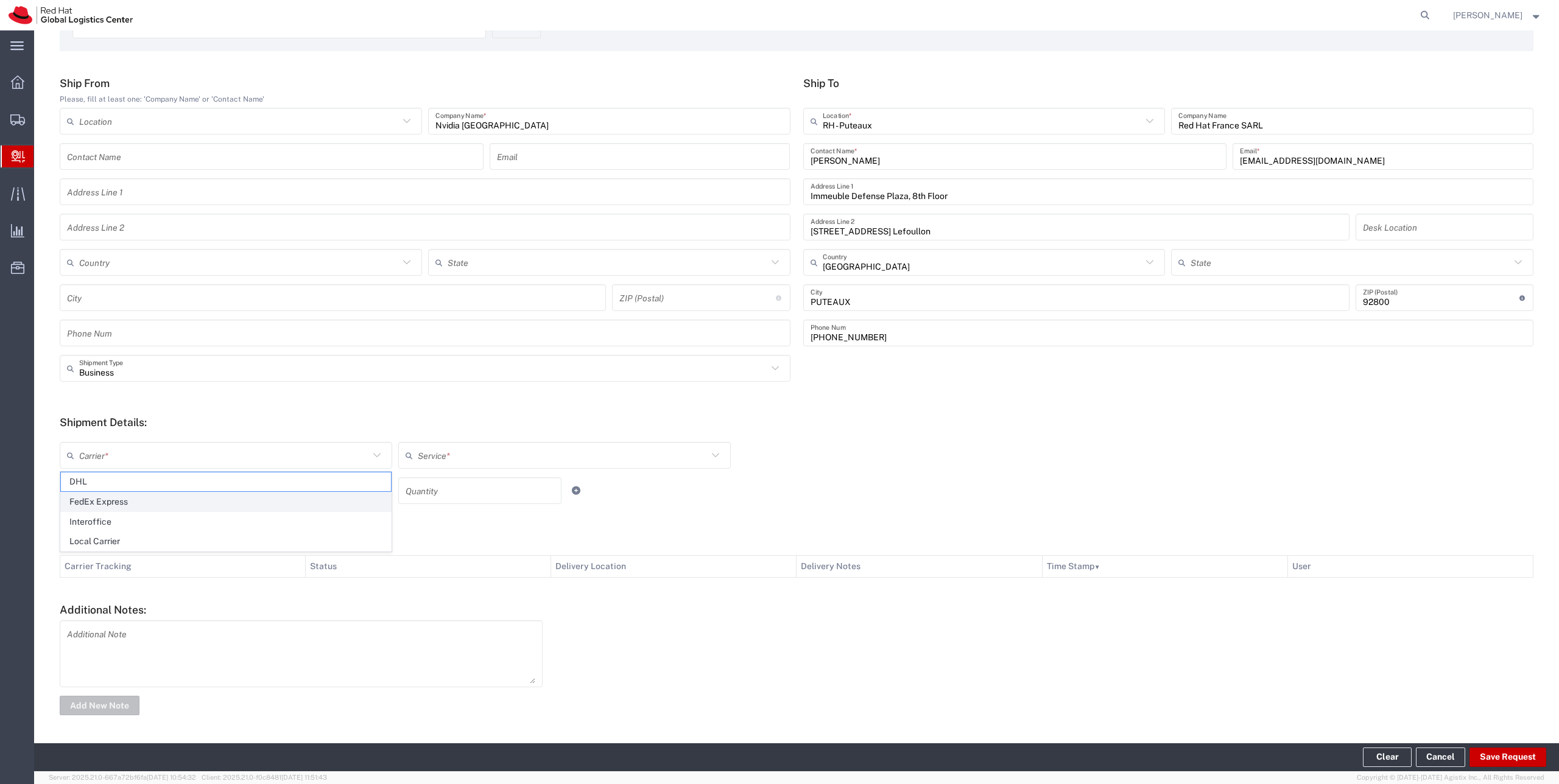
click at [225, 503] on span "FedEx Express" at bounding box center [225, 502] width 330 height 19
type input "FedEx Express"
click at [419, 449] on input "text" at bounding box center [563, 456] width 290 height 21
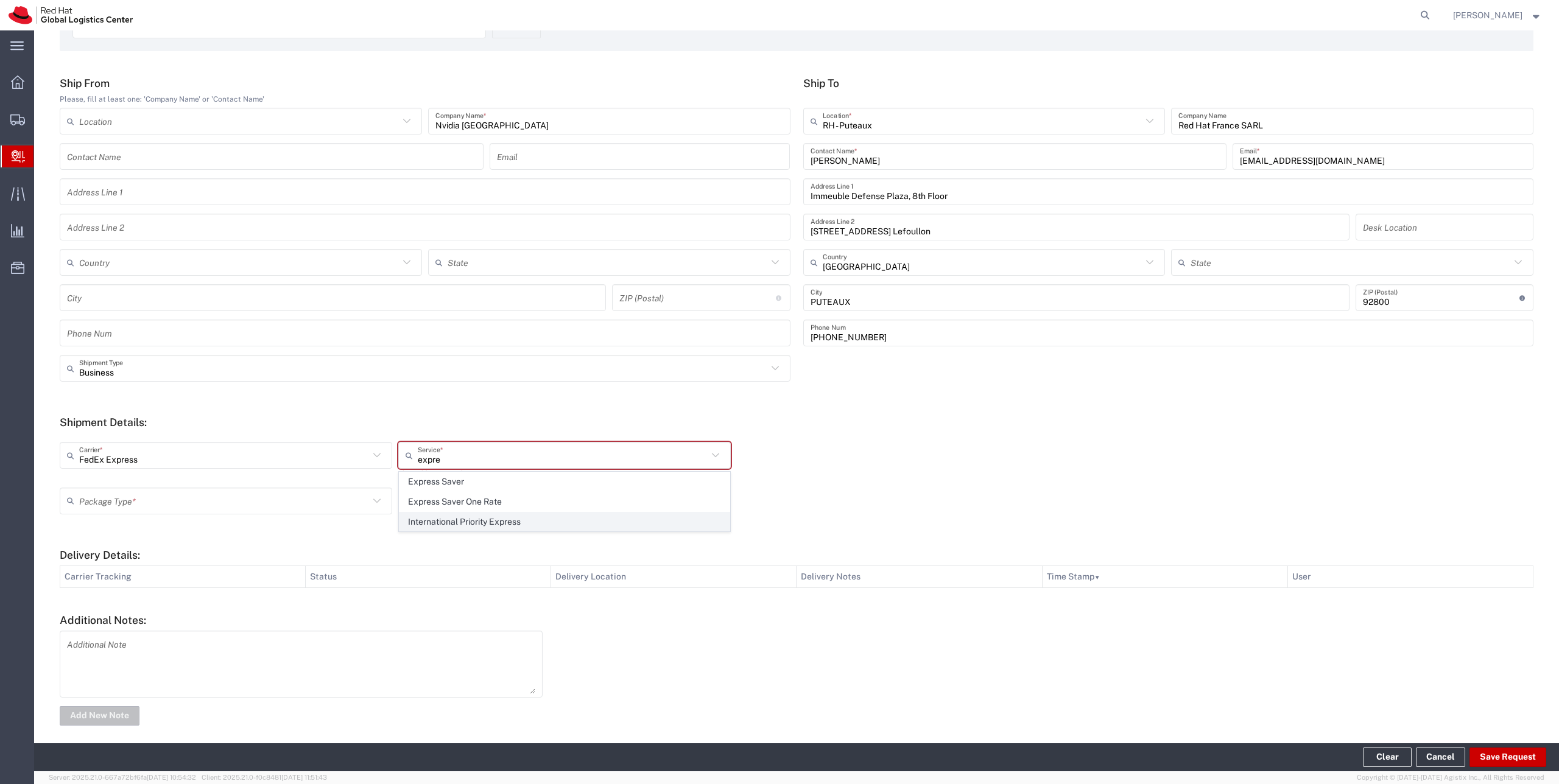
click at [440, 516] on span "International Priority Express" at bounding box center [564, 521] width 330 height 19
type input "International Priority Express"
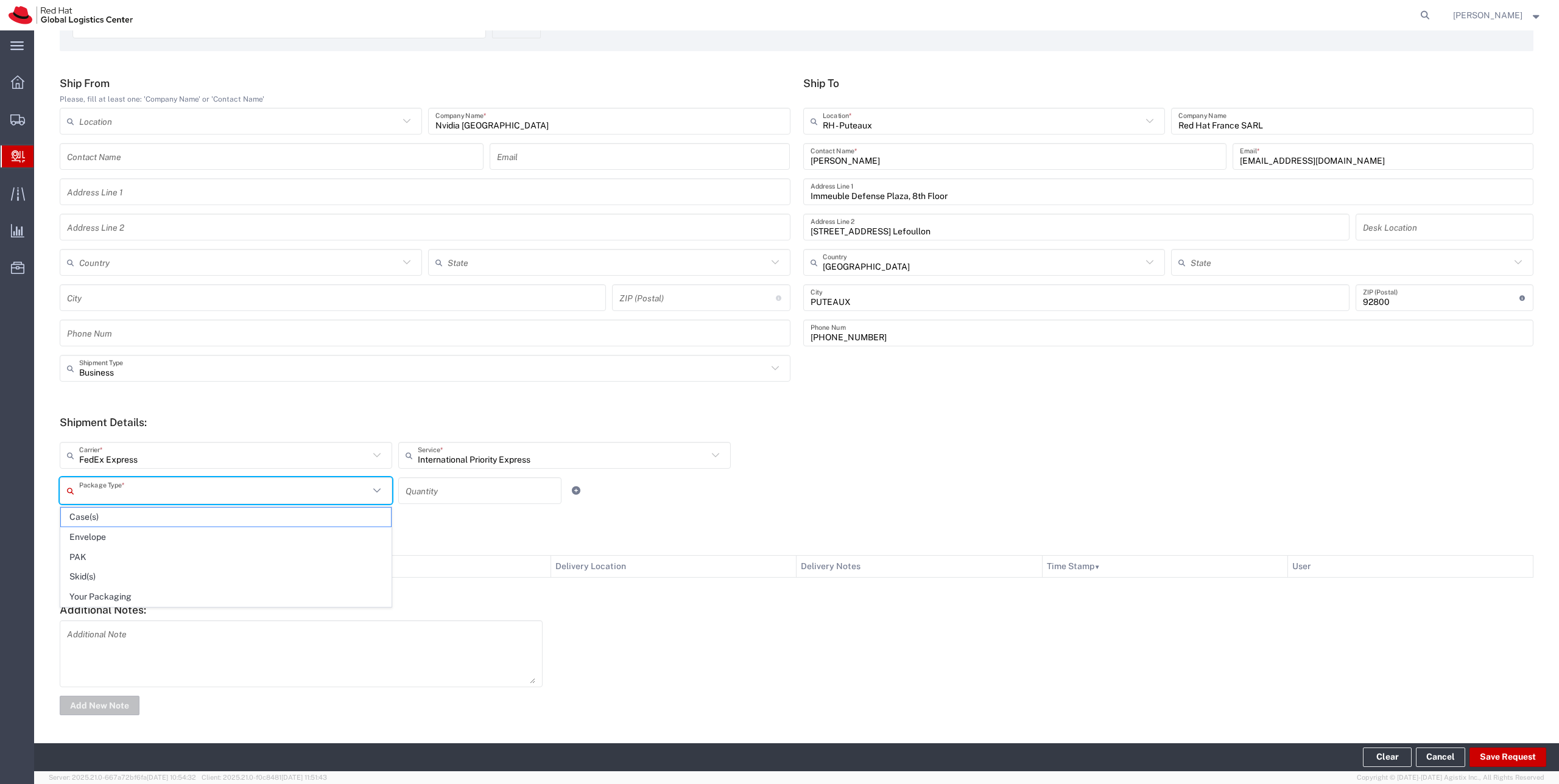
click at [163, 498] on input "text" at bounding box center [224, 491] width 290 height 21
click at [120, 602] on span "Your Packaging" at bounding box center [225, 597] width 330 height 19
type input "Your Packaging"
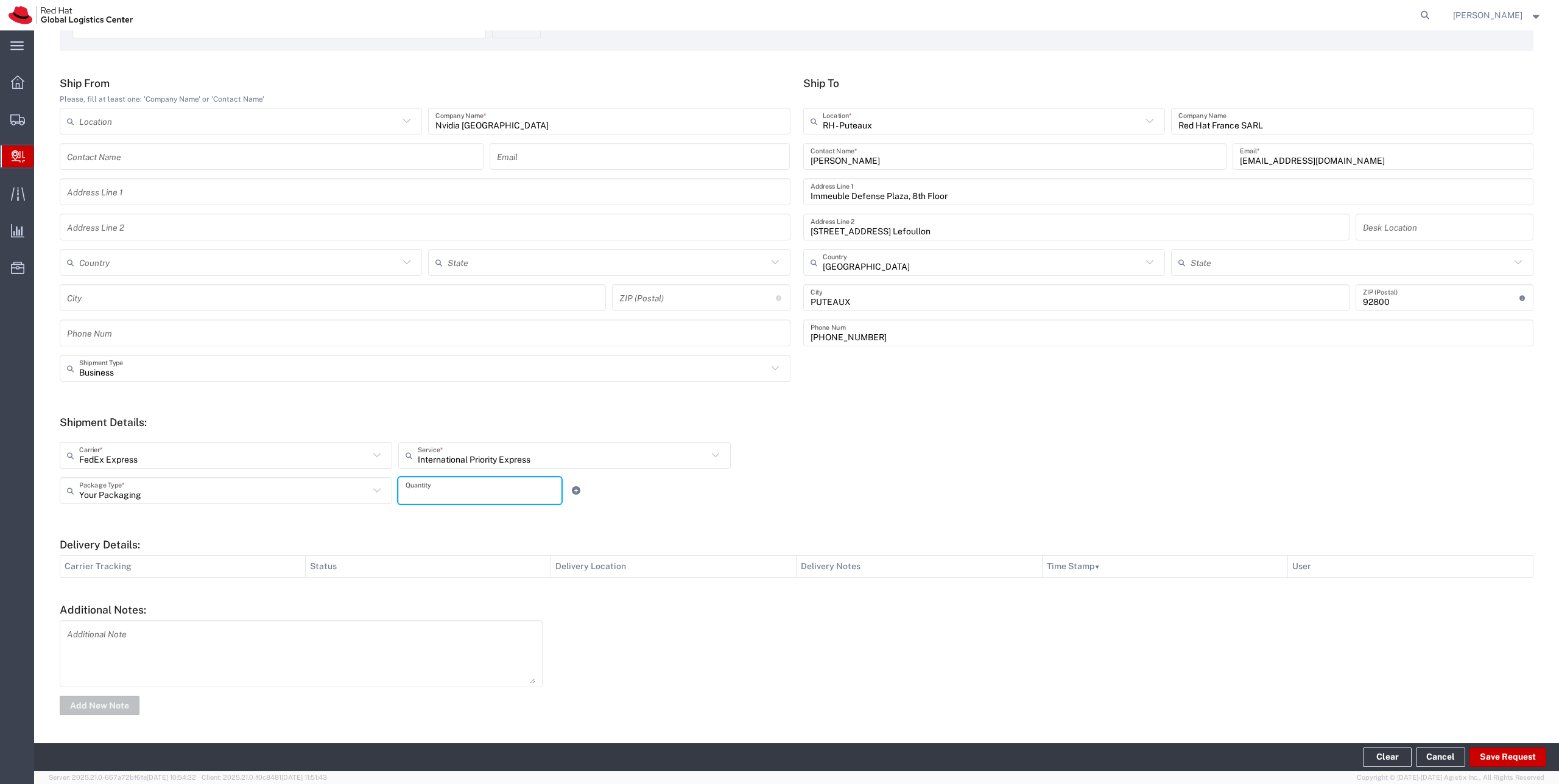
click at [427, 488] on input "number" at bounding box center [479, 491] width 148 height 21
type input "1"
click at [1507, 750] on button "Save Request" at bounding box center [1508, 757] width 77 height 20
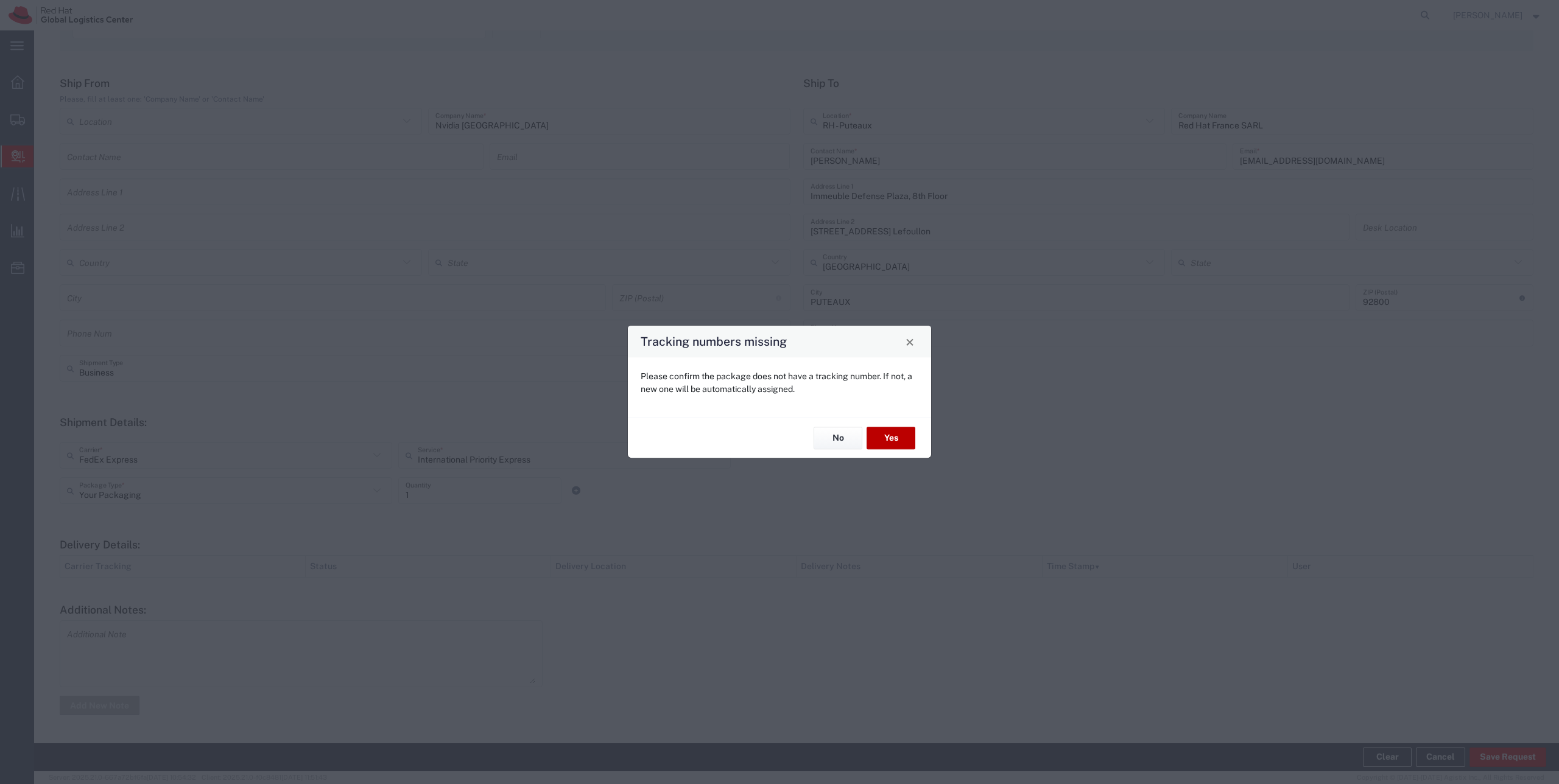
click at [889, 439] on button "Yes" at bounding box center [891, 438] width 49 height 23
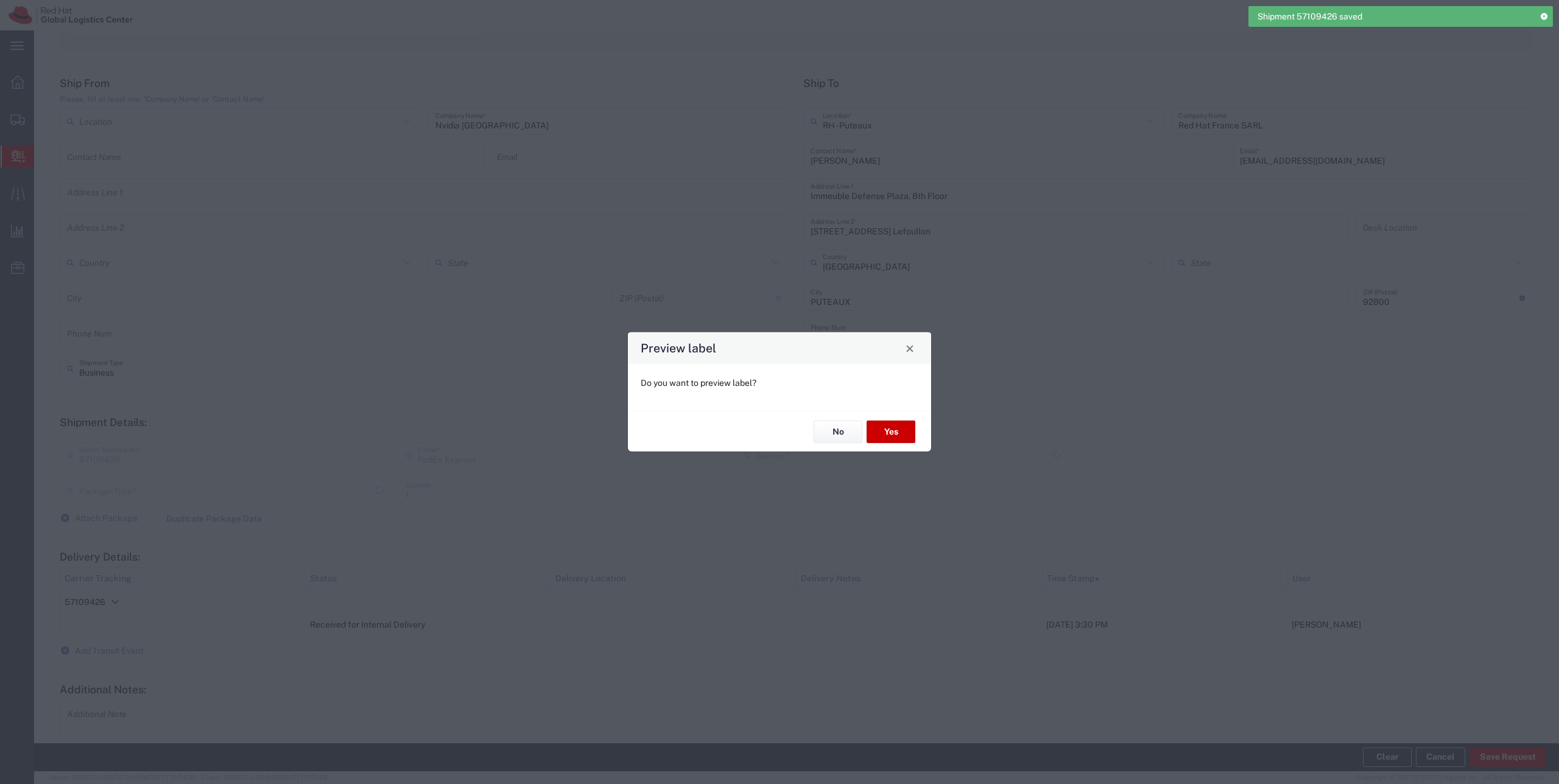
type input "Your Packaging"
type input "International Priority Express"
click at [819, 436] on button "No" at bounding box center [838, 432] width 49 height 23
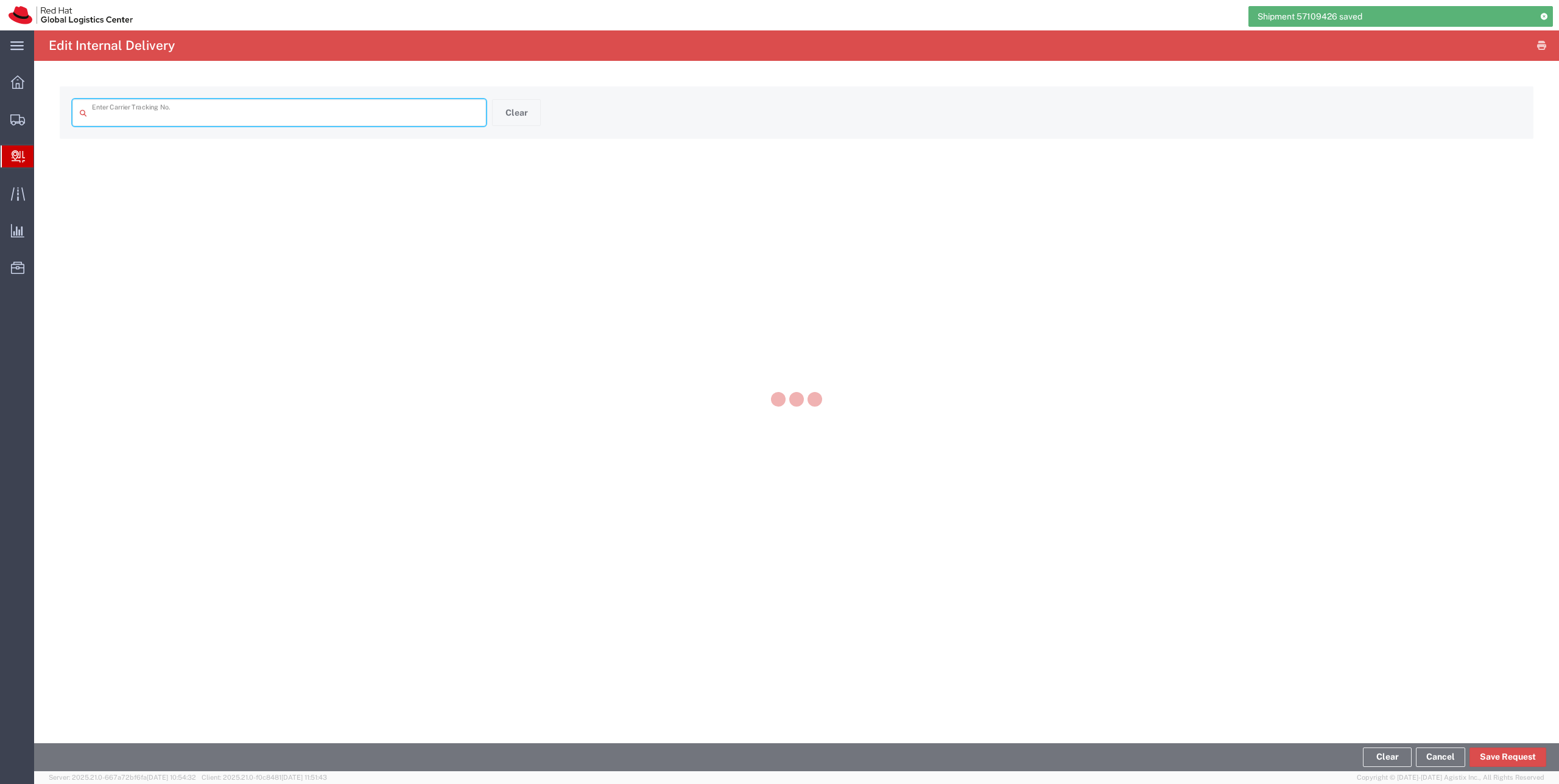
type input "57109426"
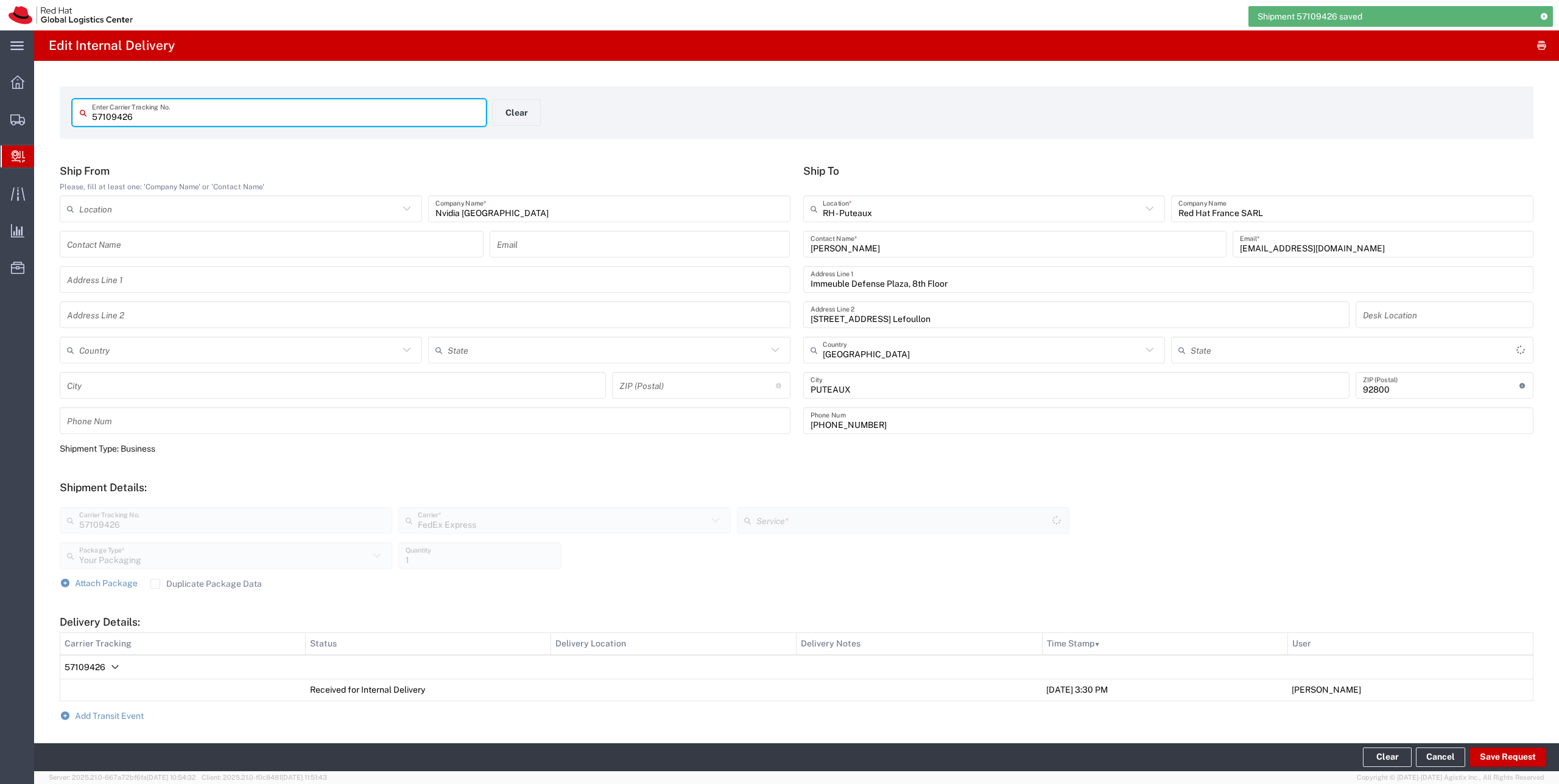
type input "International Priority Express"
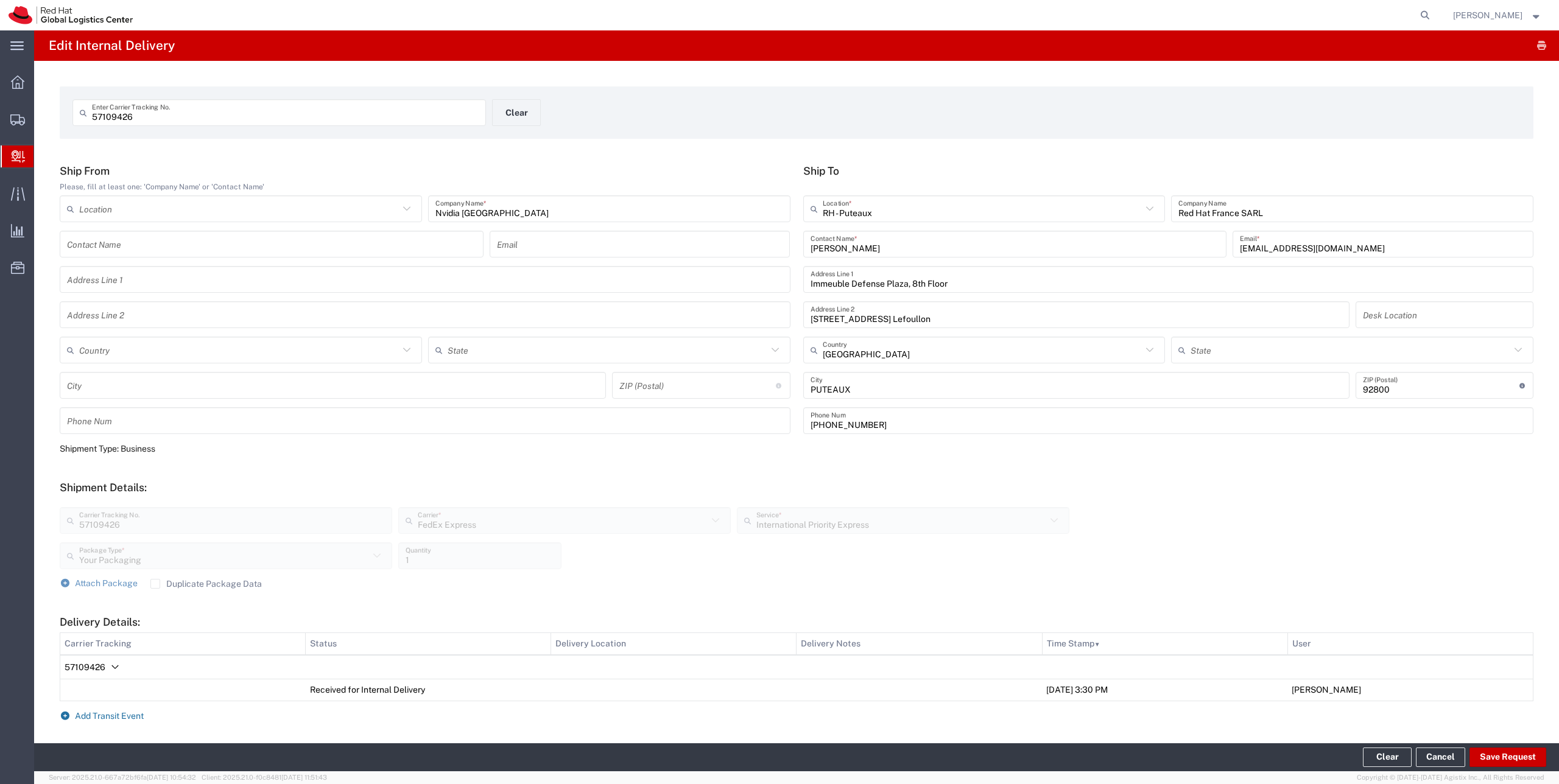
click at [118, 711] on span "Add Transit Event" at bounding box center [109, 716] width 69 height 10
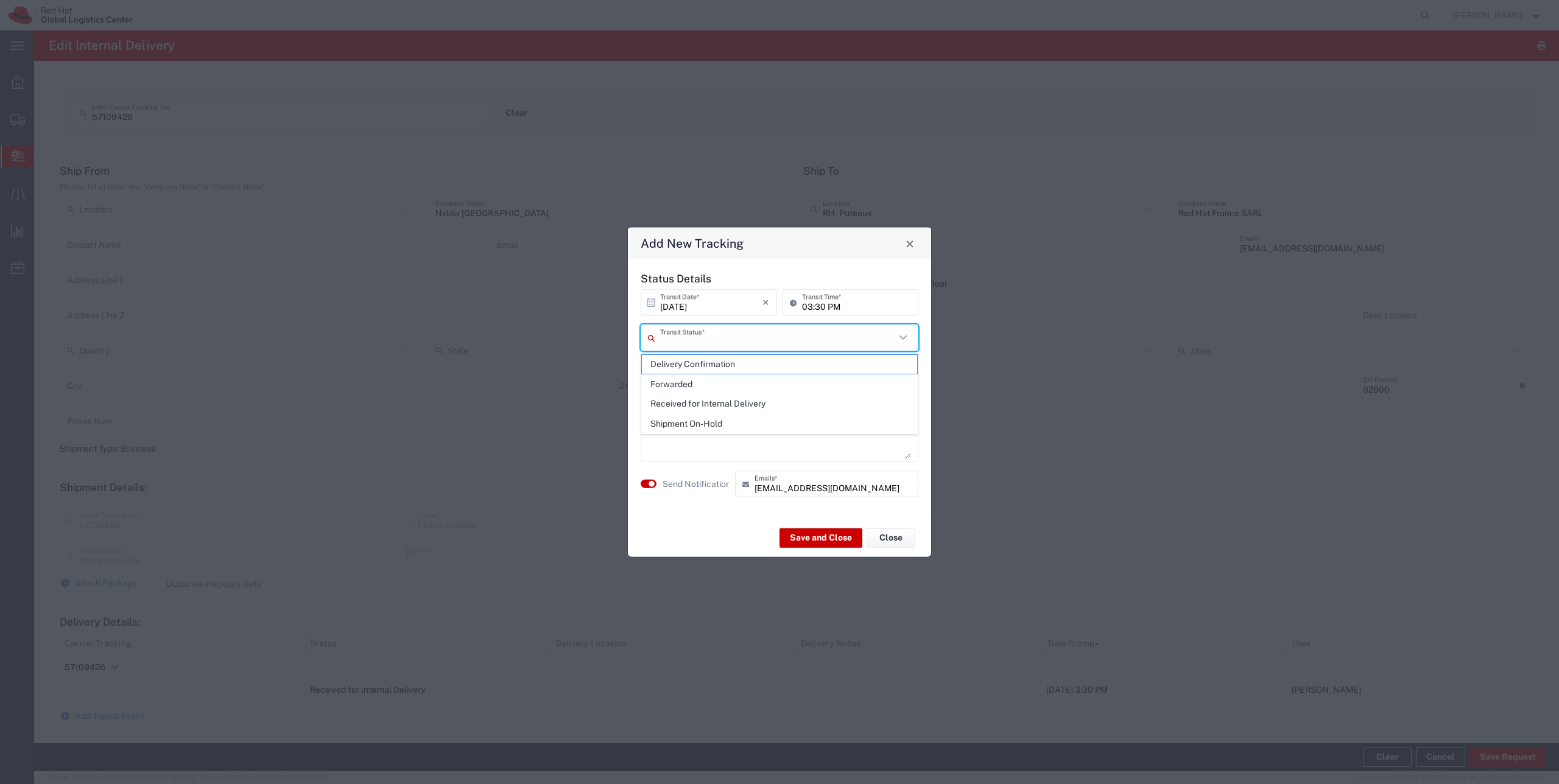
click at [705, 345] on input "text" at bounding box center [777, 337] width 235 height 21
click at [708, 358] on span "Delivery Confirmation" at bounding box center [780, 364] width 275 height 19
type input "Delivery Confirmation"
click at [665, 423] on textarea at bounding box center [779, 428] width 263 height 60
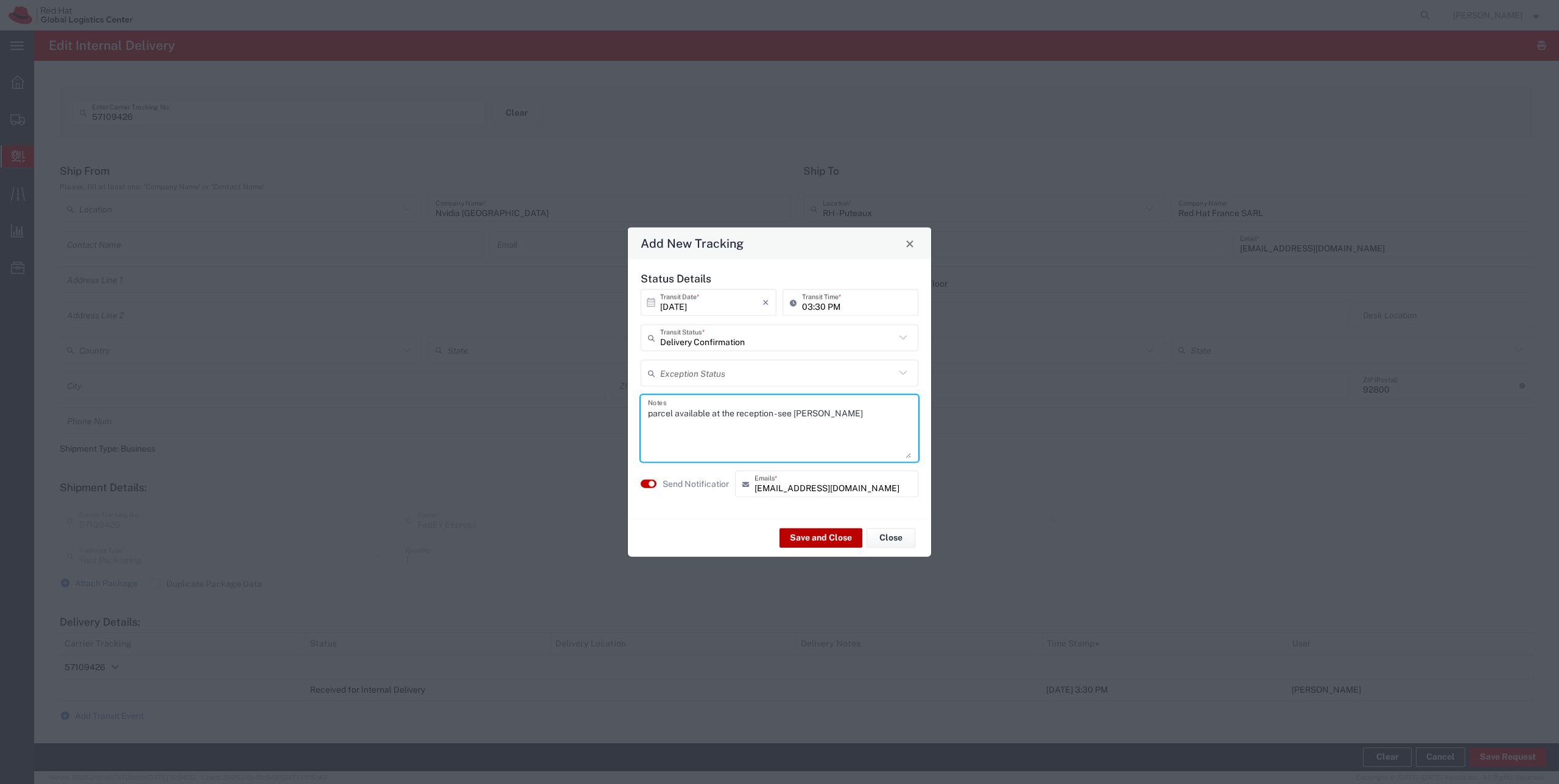
type textarea "parcel available at the reception - see [PERSON_NAME]"
click at [821, 538] on button "Save and Close" at bounding box center [820, 538] width 83 height 20
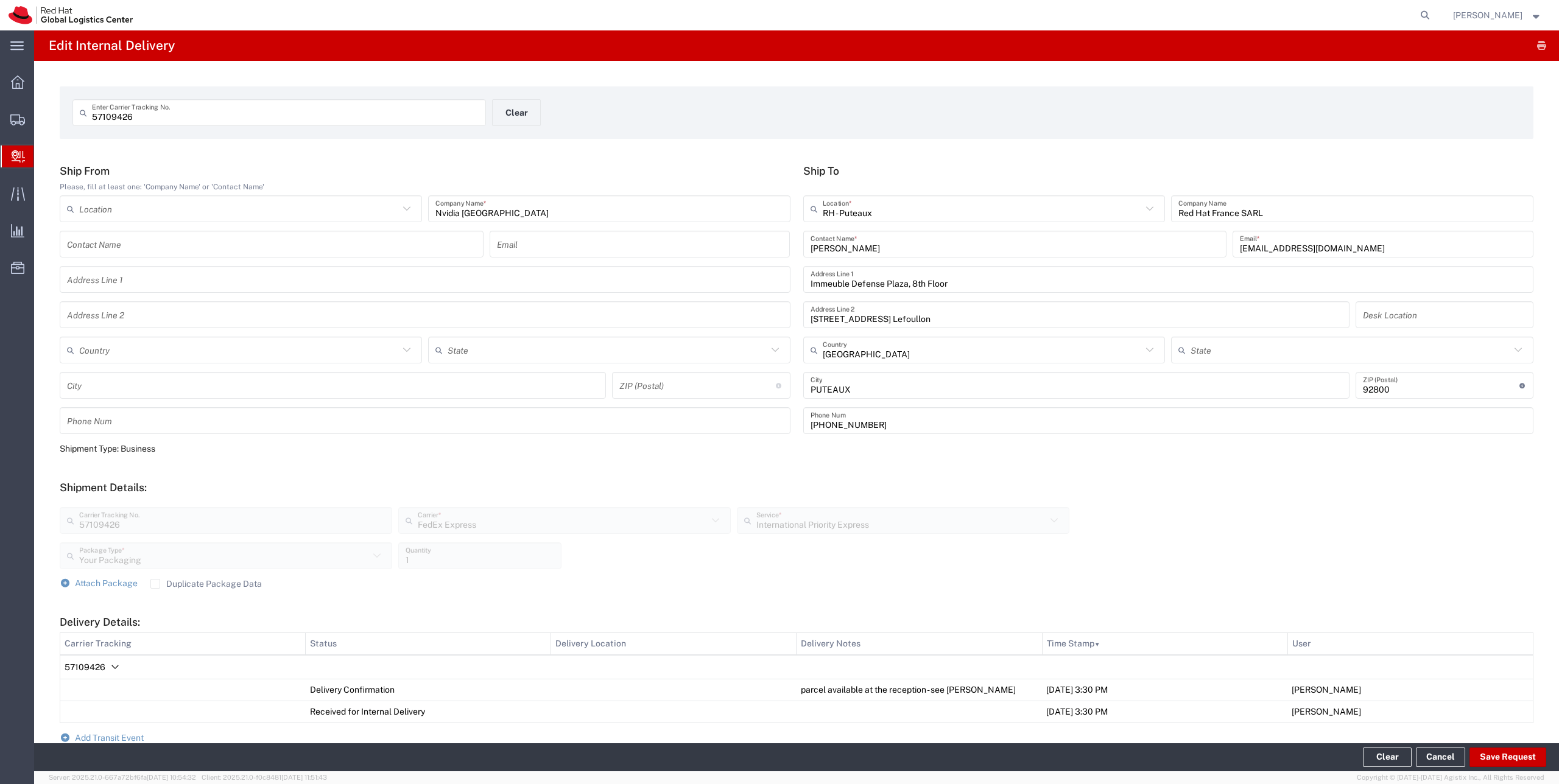
click at [0, 0] on span "Create Delivery" at bounding box center [0, 0] width 0 height 0
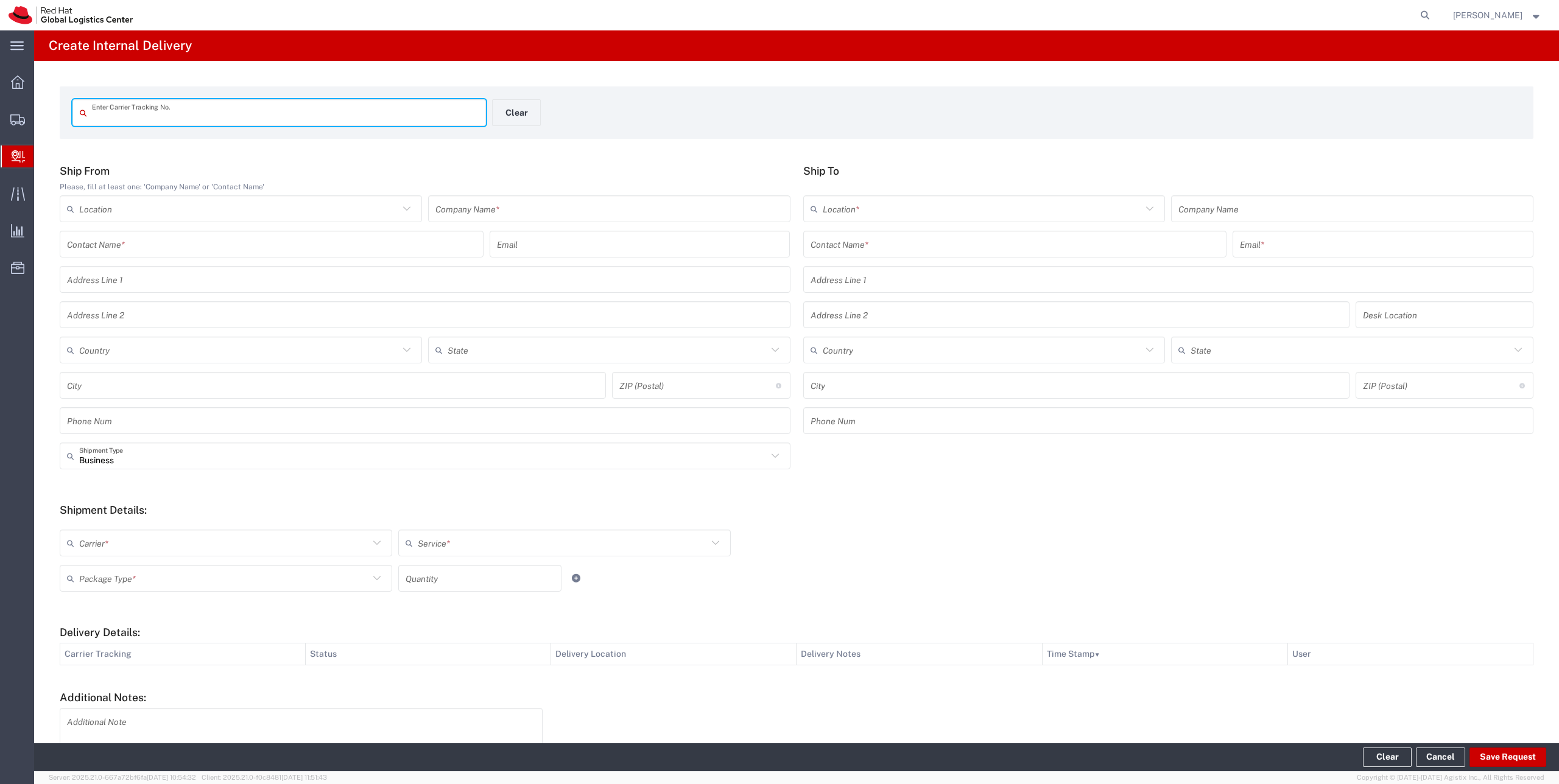
click at [848, 243] on input "text" at bounding box center [1015, 245] width 409 height 21
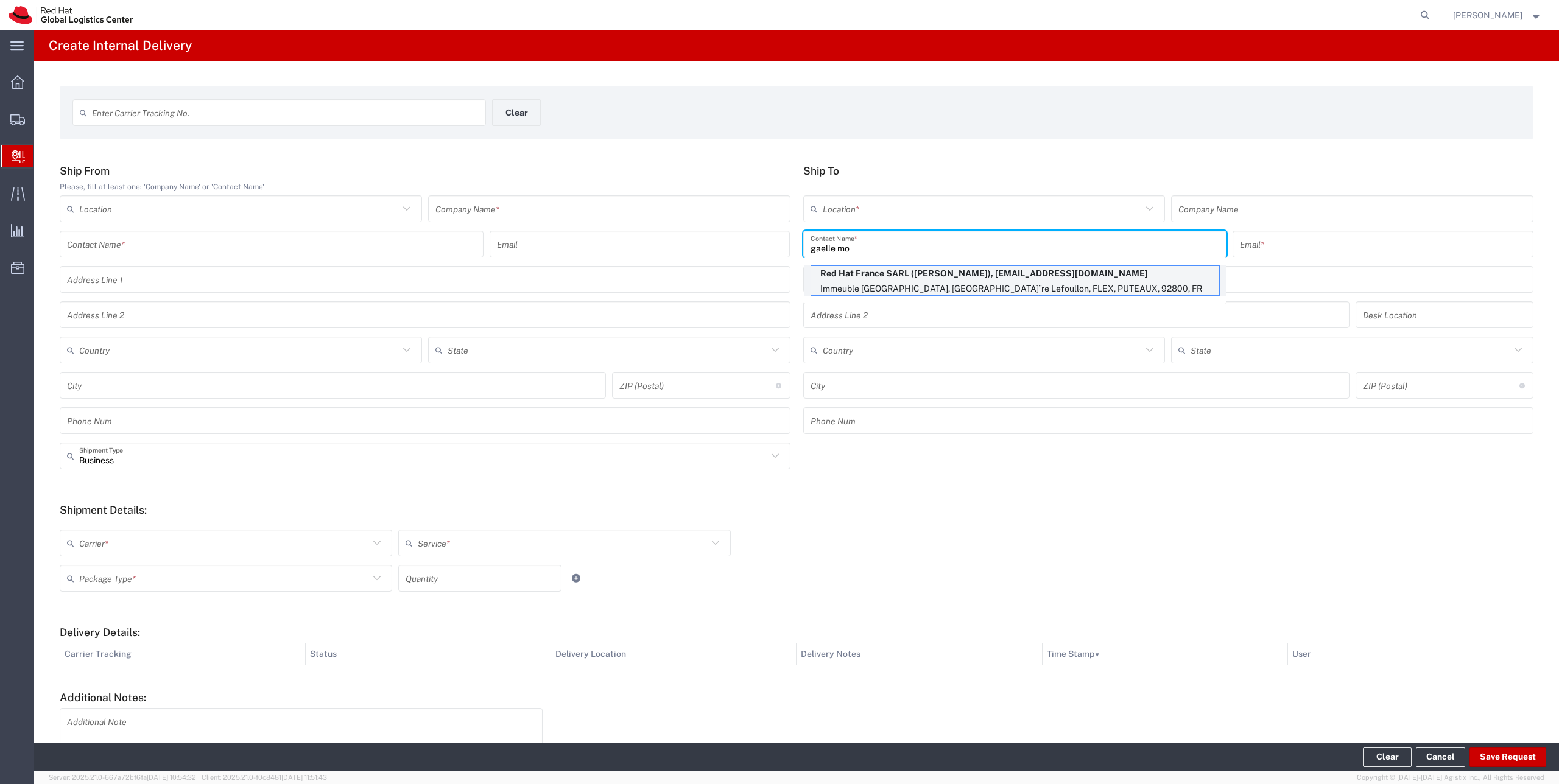
type input "gaelle mo"
click at [855, 273] on p "Red Hat France SARL ([PERSON_NAME]), [EMAIL_ADDRESS][DOMAIN_NAME]" at bounding box center [1015, 273] width 408 height 16
type input "RH - Puteaux"
type input "Red Hat France SARL"
type input "[PERSON_NAME]"
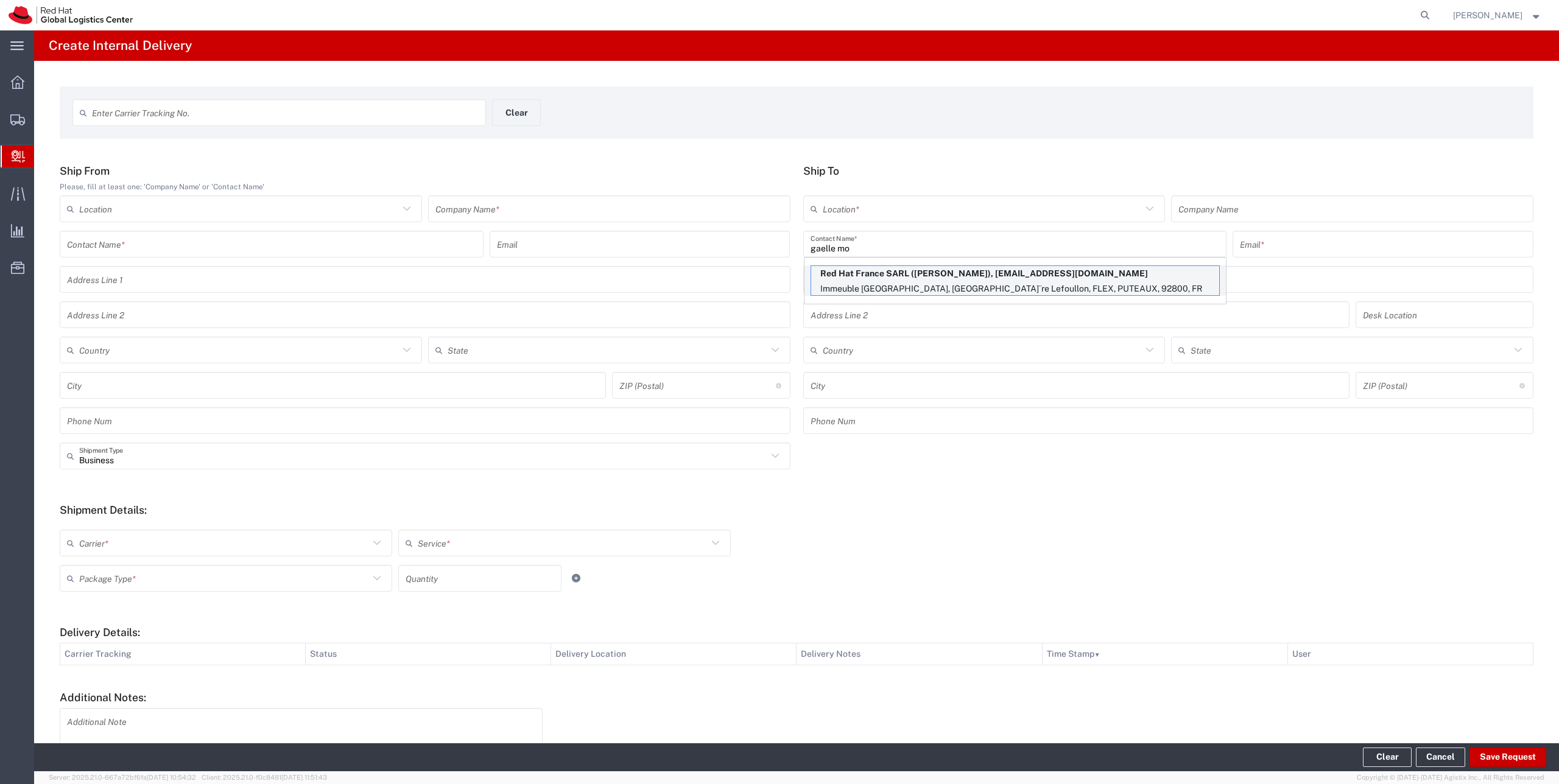
type input "[EMAIL_ADDRESS][DOMAIN_NAME]"
type input "Immeuble Defense Plaza, 8th Floor"
type input "[STREET_ADDRESS]¨re Lefoullon"
type input "FLEX"
type input "[GEOGRAPHIC_DATA]"
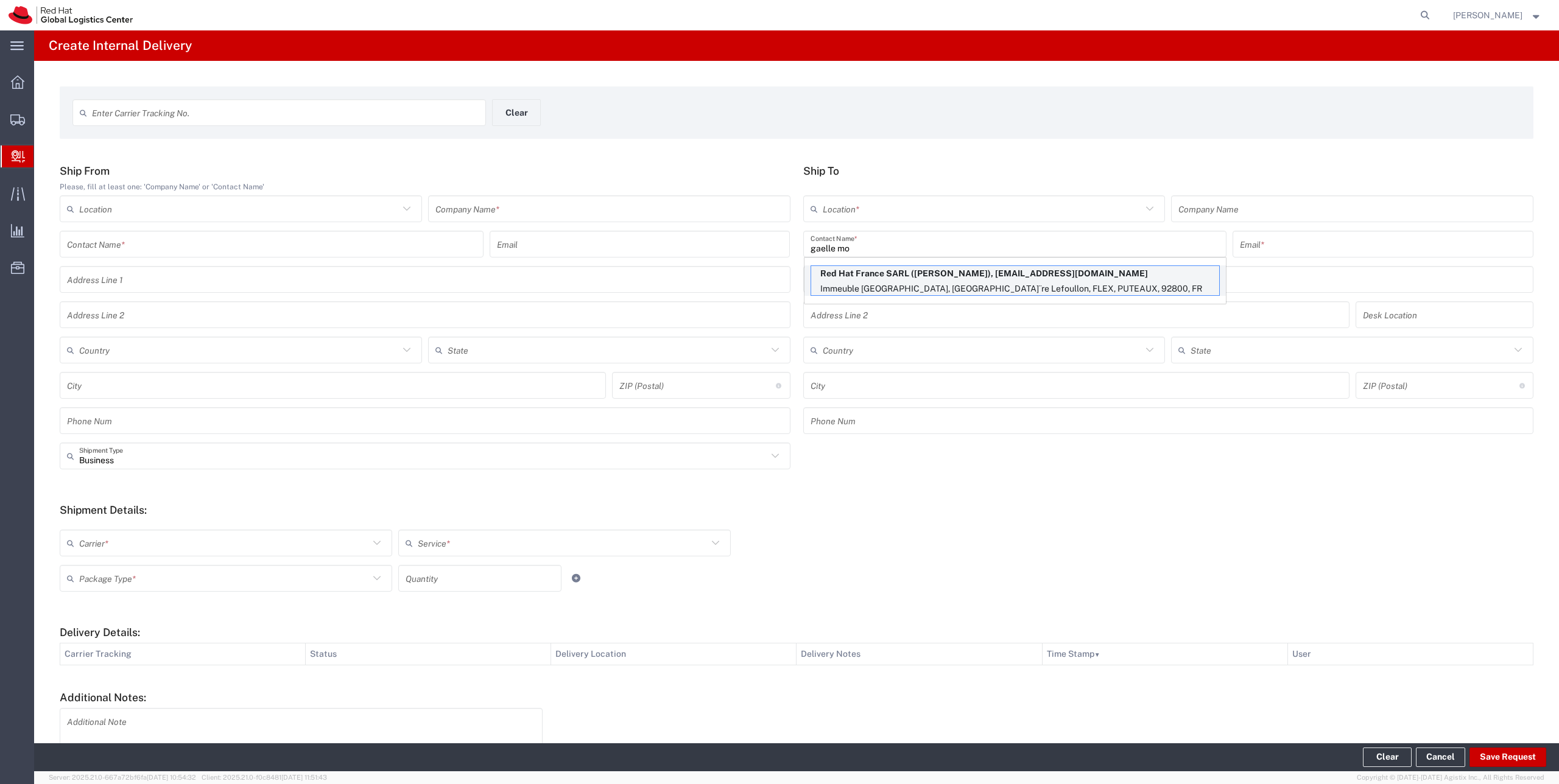
type input "PUTEAUX"
type input "92800"
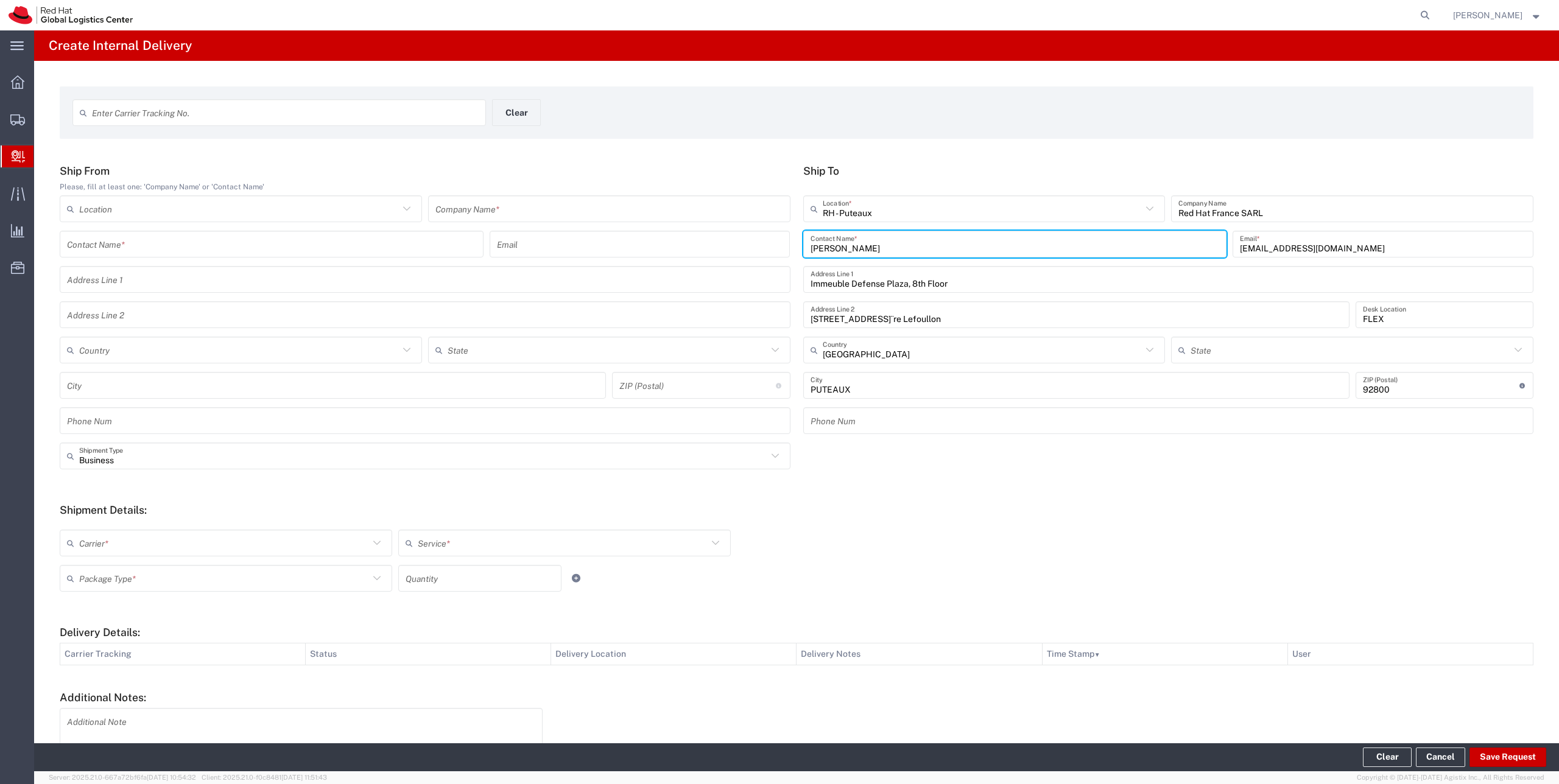
click at [657, 213] on input "text" at bounding box center [609, 209] width 348 height 21
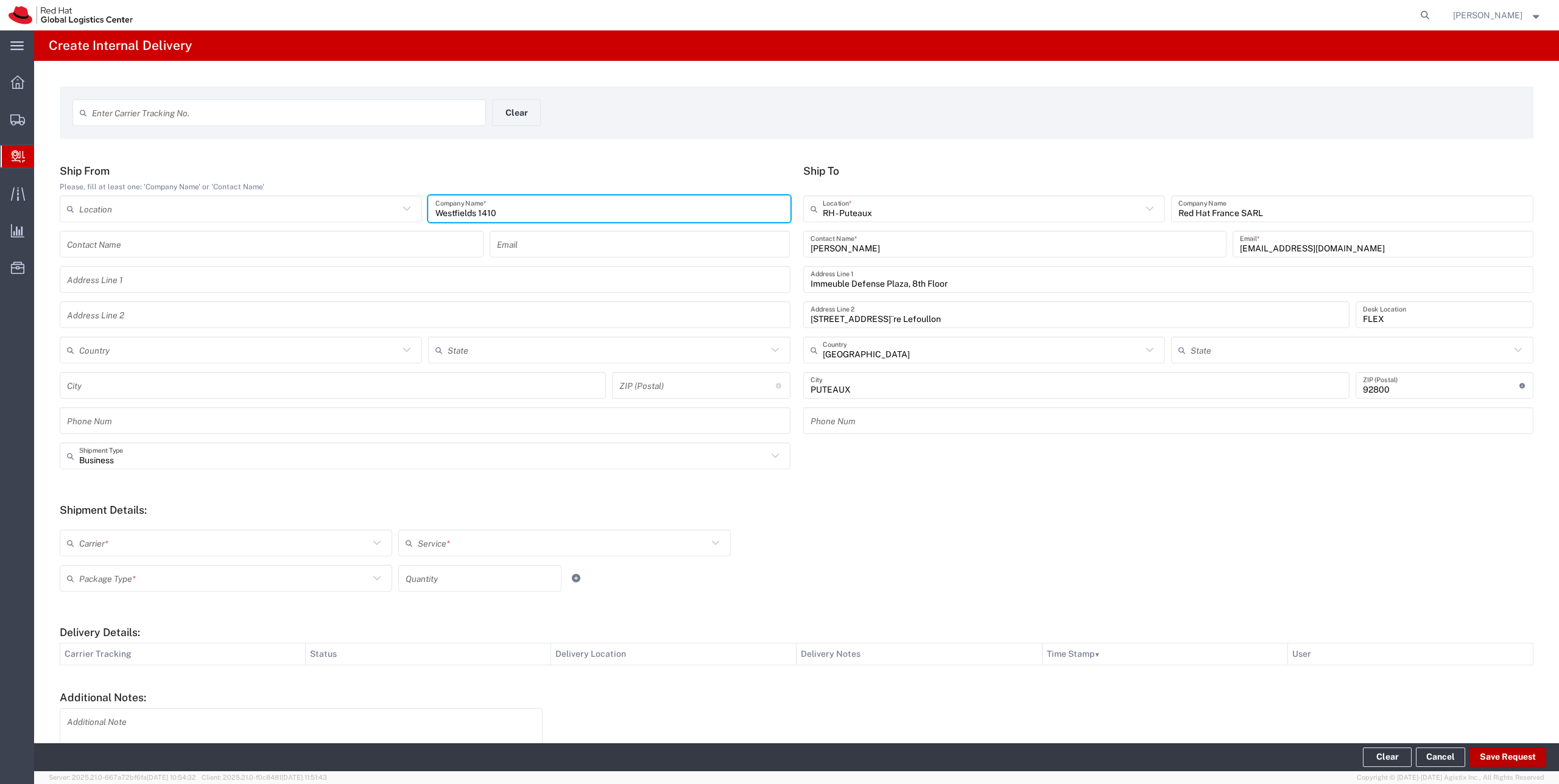
type input "Westfields 1410"
click at [1491, 764] on button "Save Request" at bounding box center [1508, 757] width 77 height 20
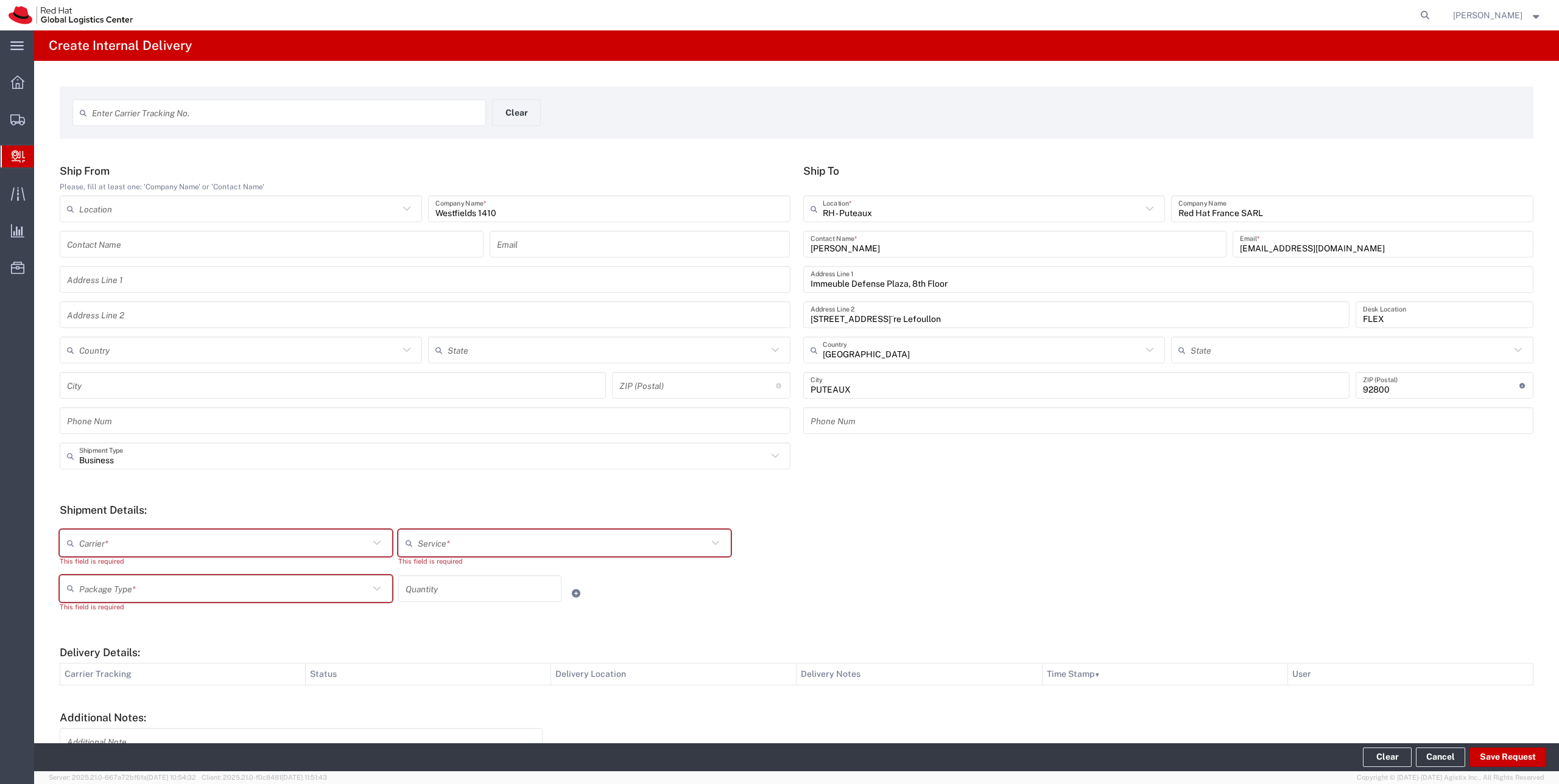
click at [299, 541] on input "text" at bounding box center [224, 543] width 290 height 21
click at [260, 629] on span "Local Carrier" at bounding box center [225, 629] width 330 height 19
type input "Local Carrier"
type input "Local_Ground"
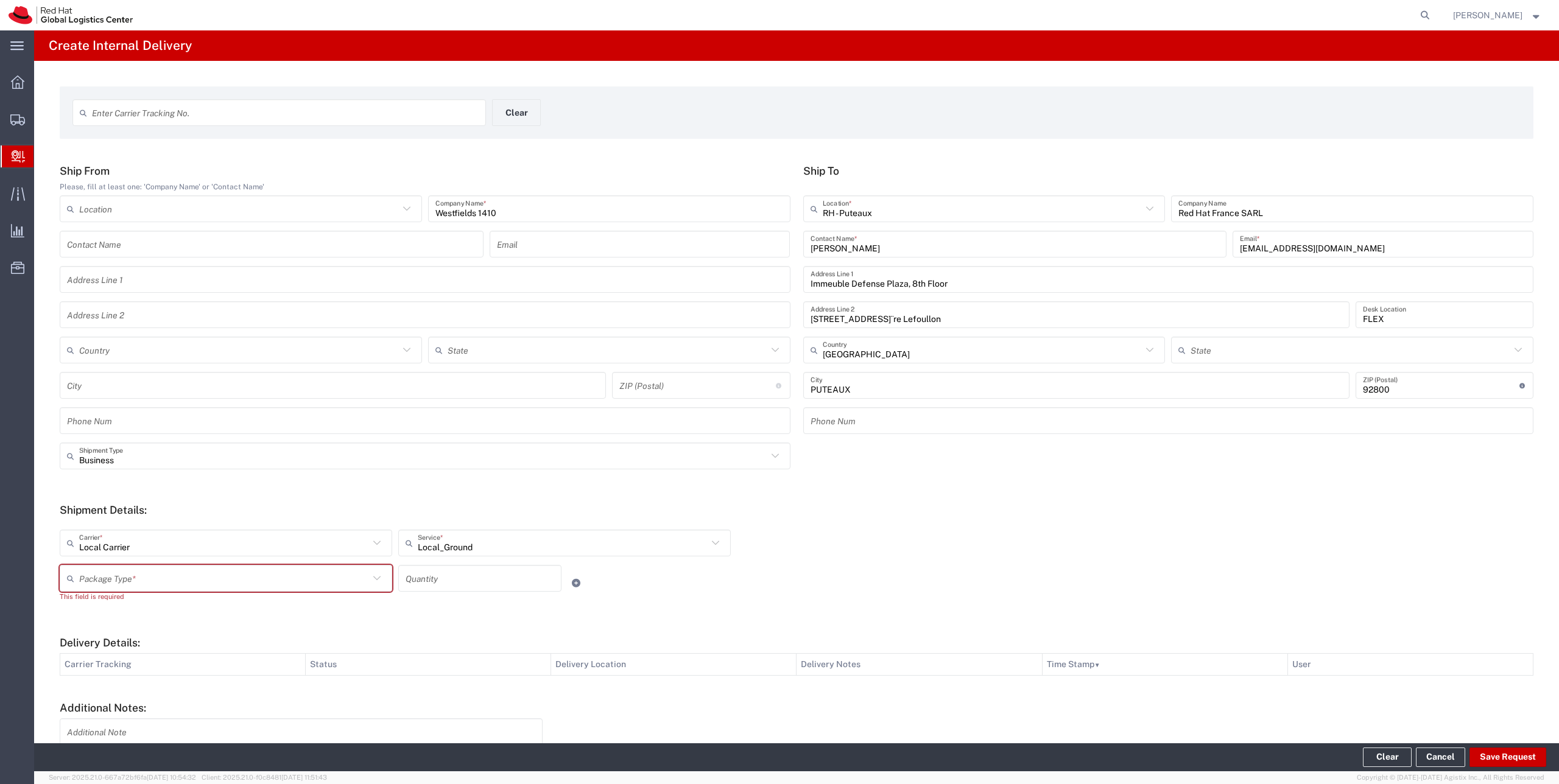
click at [272, 581] on input "text" at bounding box center [224, 579] width 290 height 21
click at [207, 677] on span "Your Packaging" at bounding box center [225, 684] width 330 height 19
type input "Your Packaging"
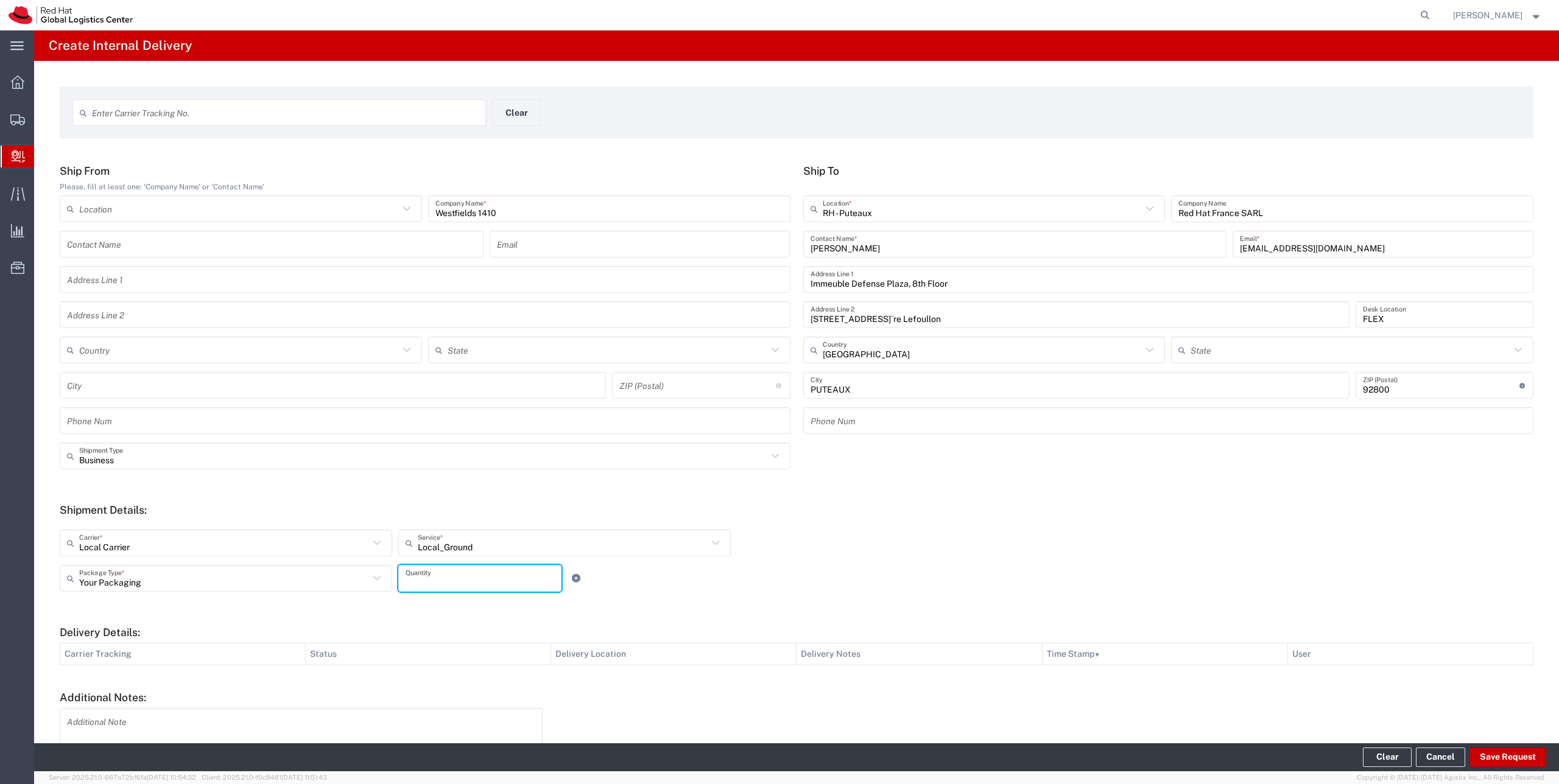
click at [445, 582] on input "number" at bounding box center [479, 579] width 148 height 21
type input "1"
click at [1516, 759] on button "Save Request" at bounding box center [1508, 757] width 77 height 20
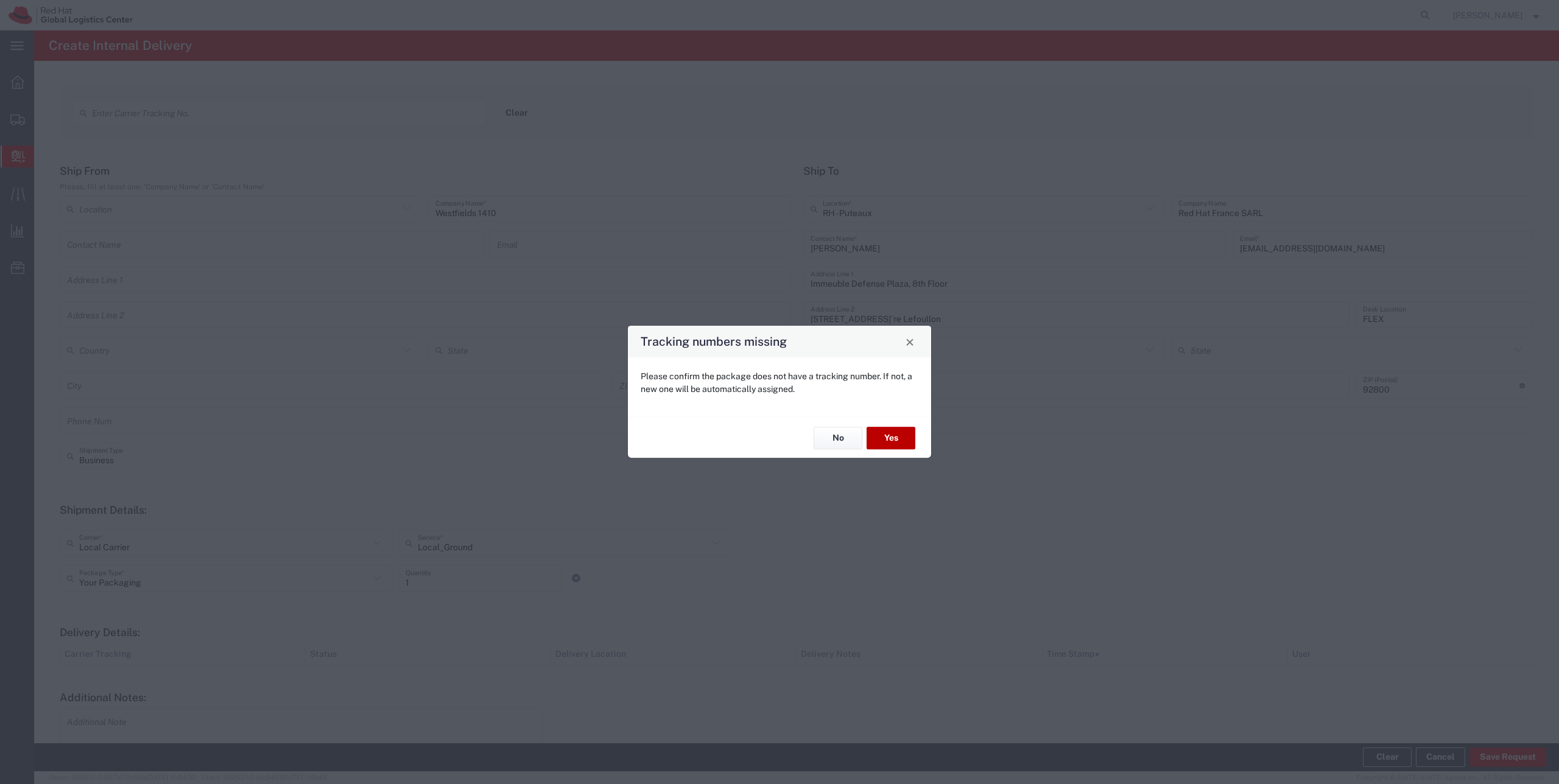
click at [905, 442] on button "Yes" at bounding box center [891, 438] width 49 height 23
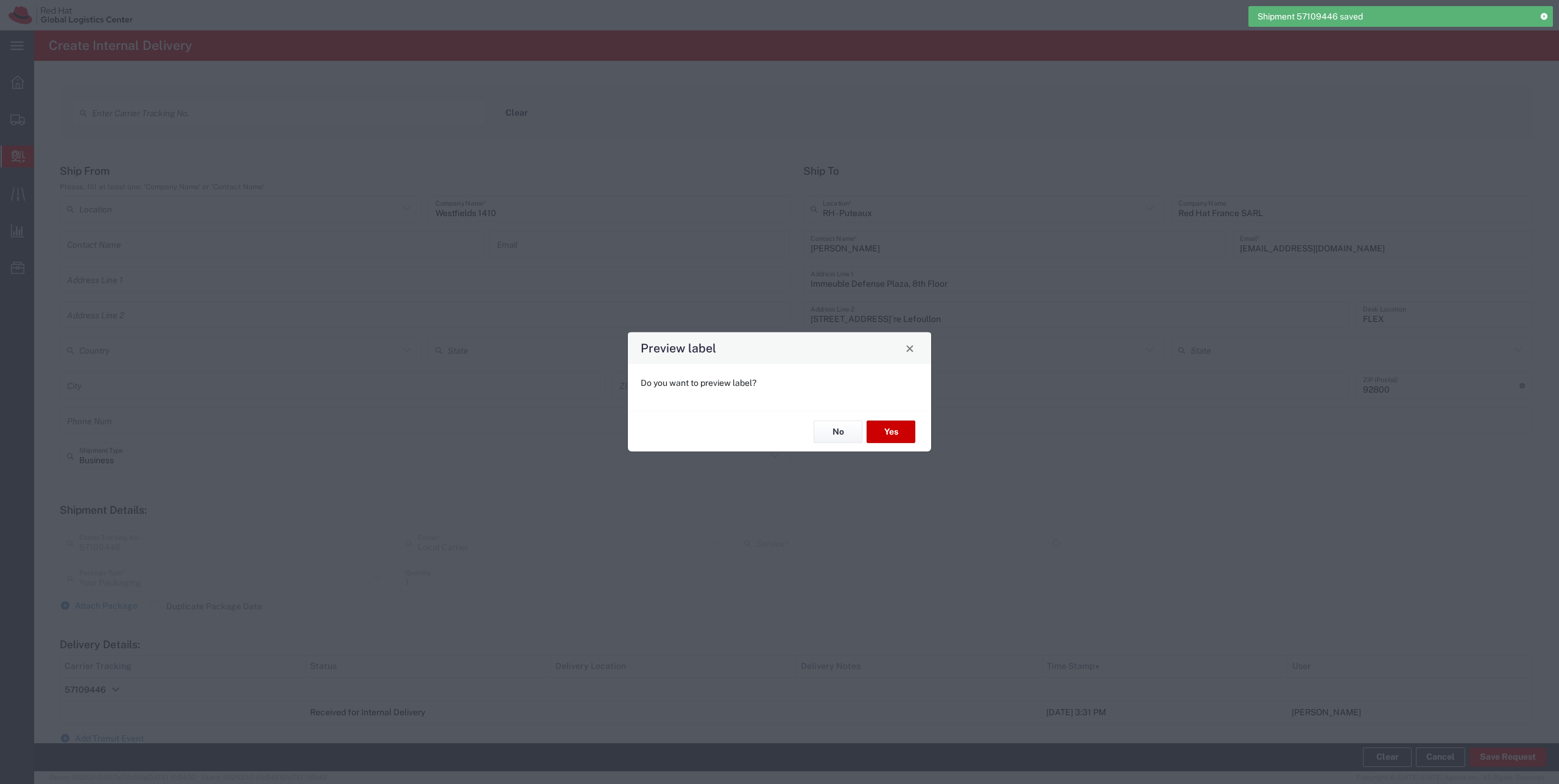
type input "Local_Ground"
click at [829, 429] on button "No" at bounding box center [838, 432] width 49 height 23
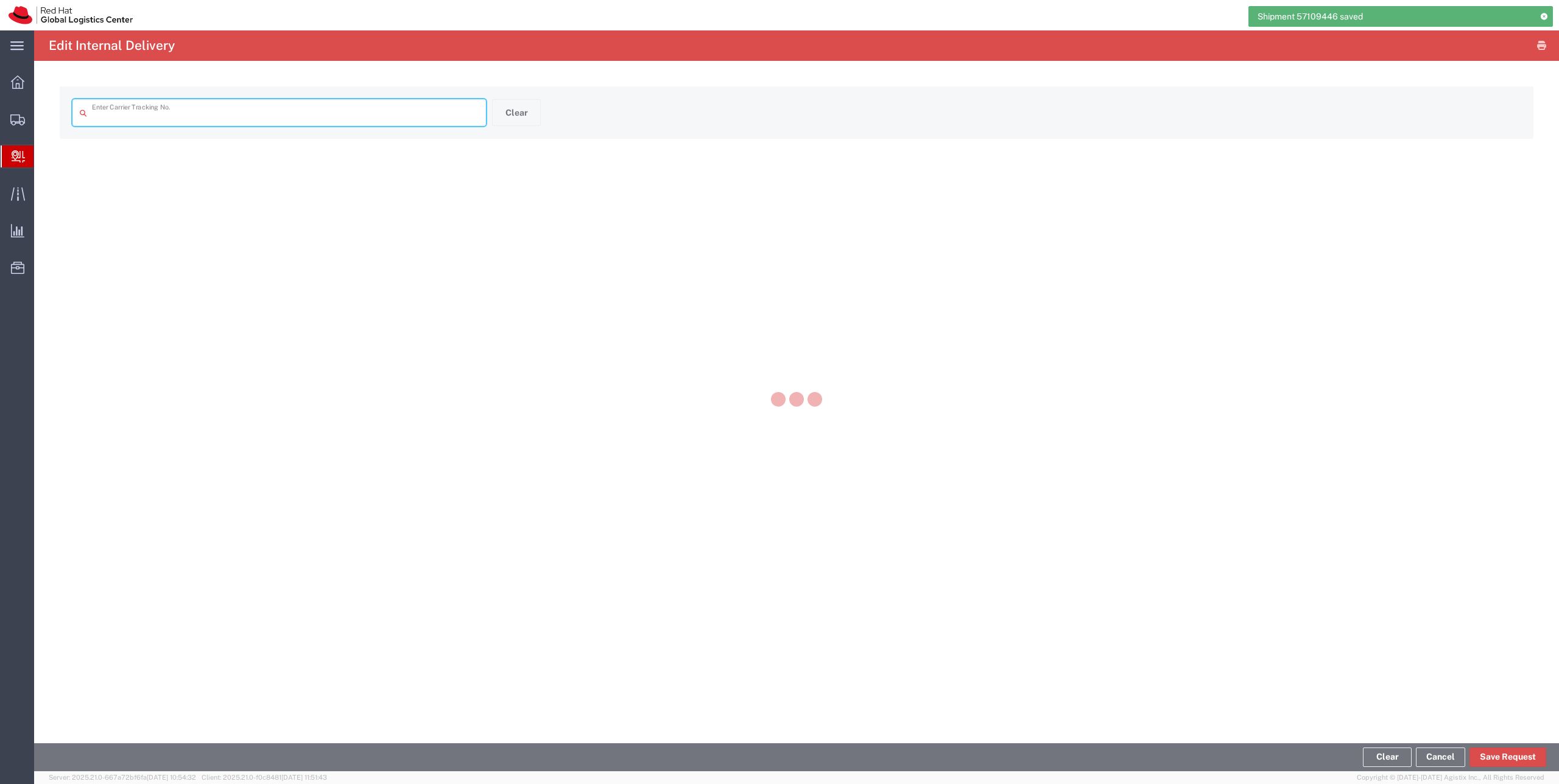
type input "57109446"
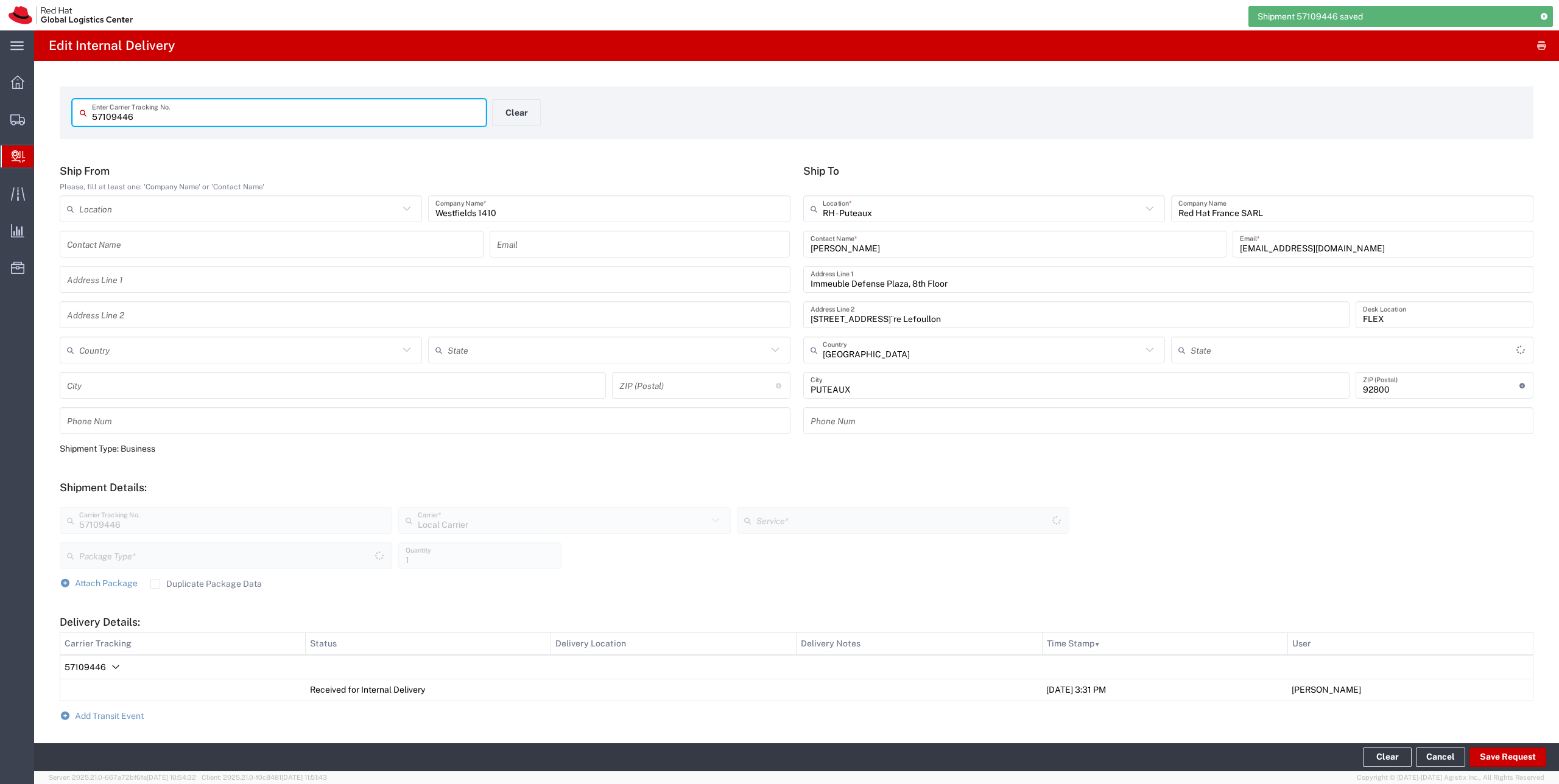
type input "Your Packaging"
type input "Local_Ground"
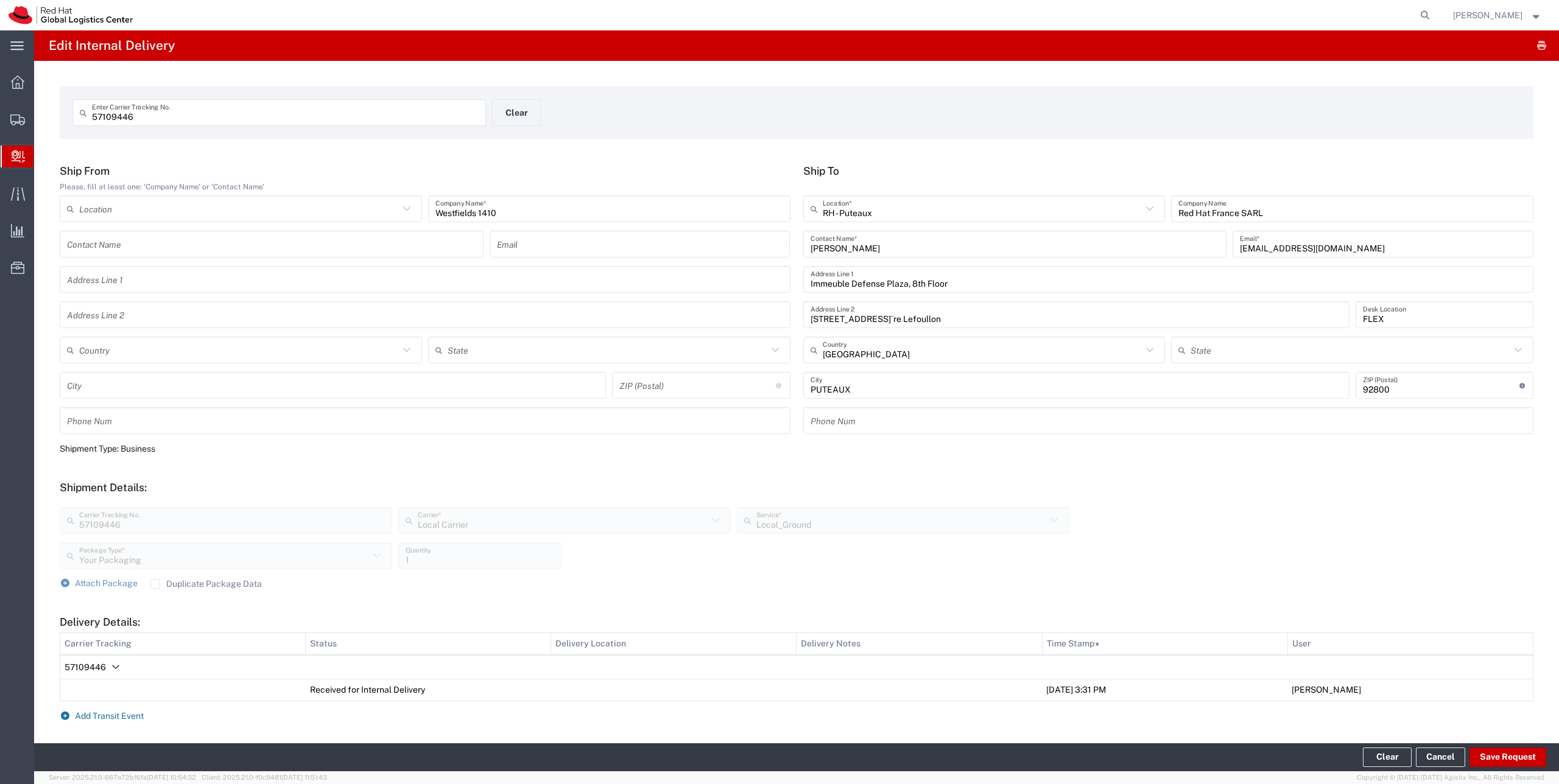
click at [109, 717] on span "Add Transit Event" at bounding box center [109, 716] width 69 height 10
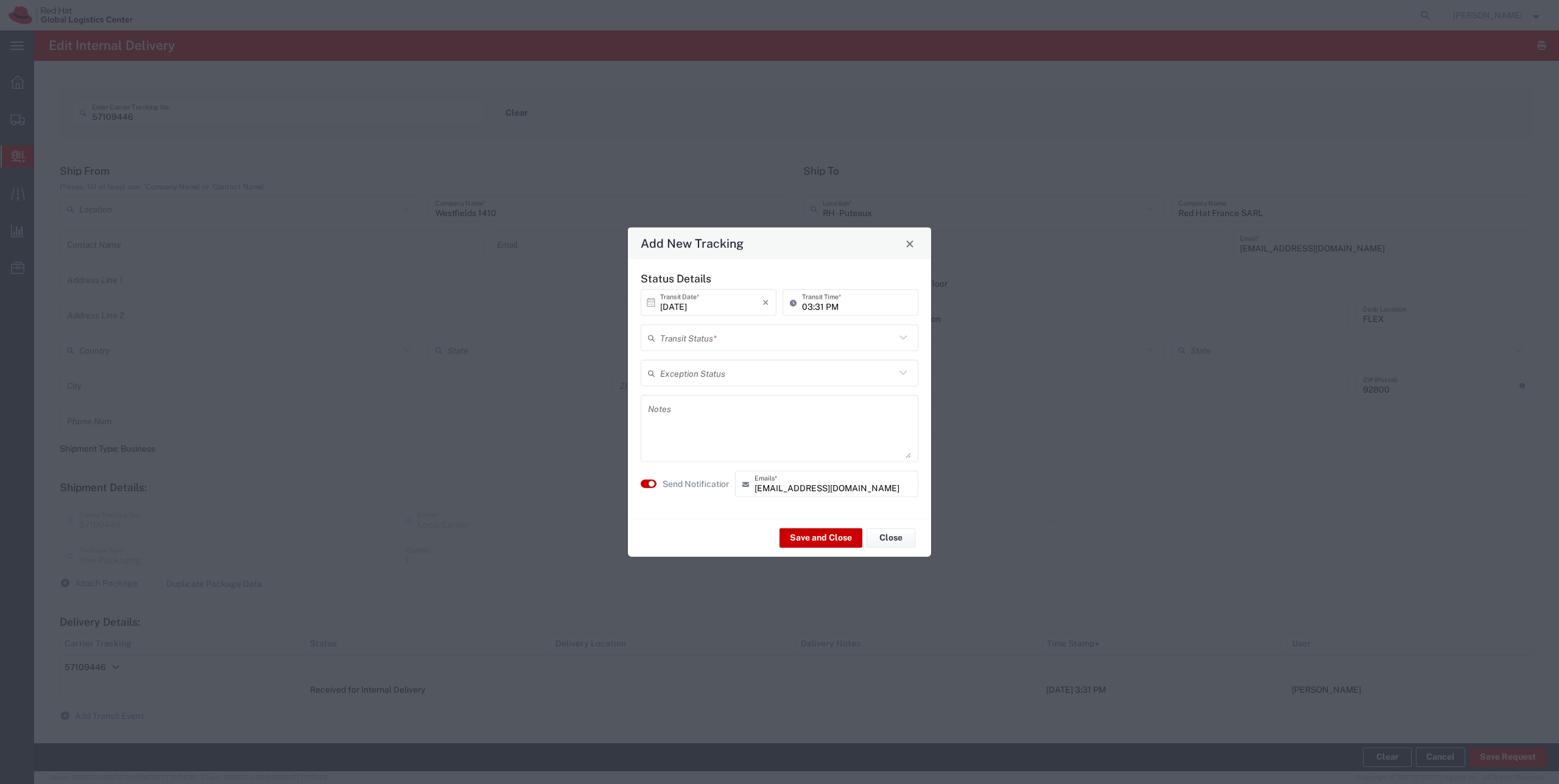
click at [693, 333] on input "text" at bounding box center [777, 337] width 235 height 21
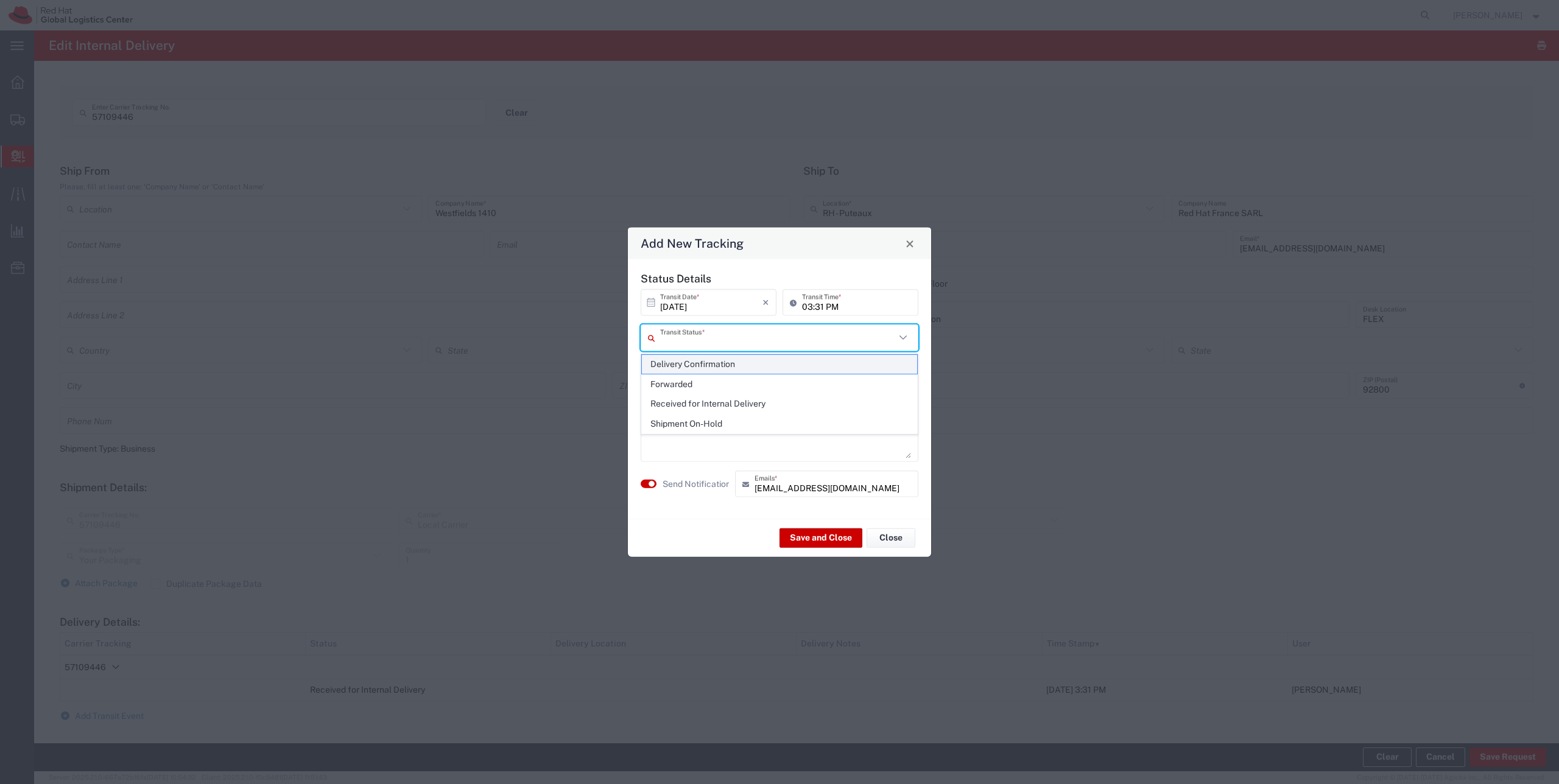
click at [692, 371] on span "Delivery Confirmation" at bounding box center [780, 364] width 275 height 19
type input "Delivery Confirmation"
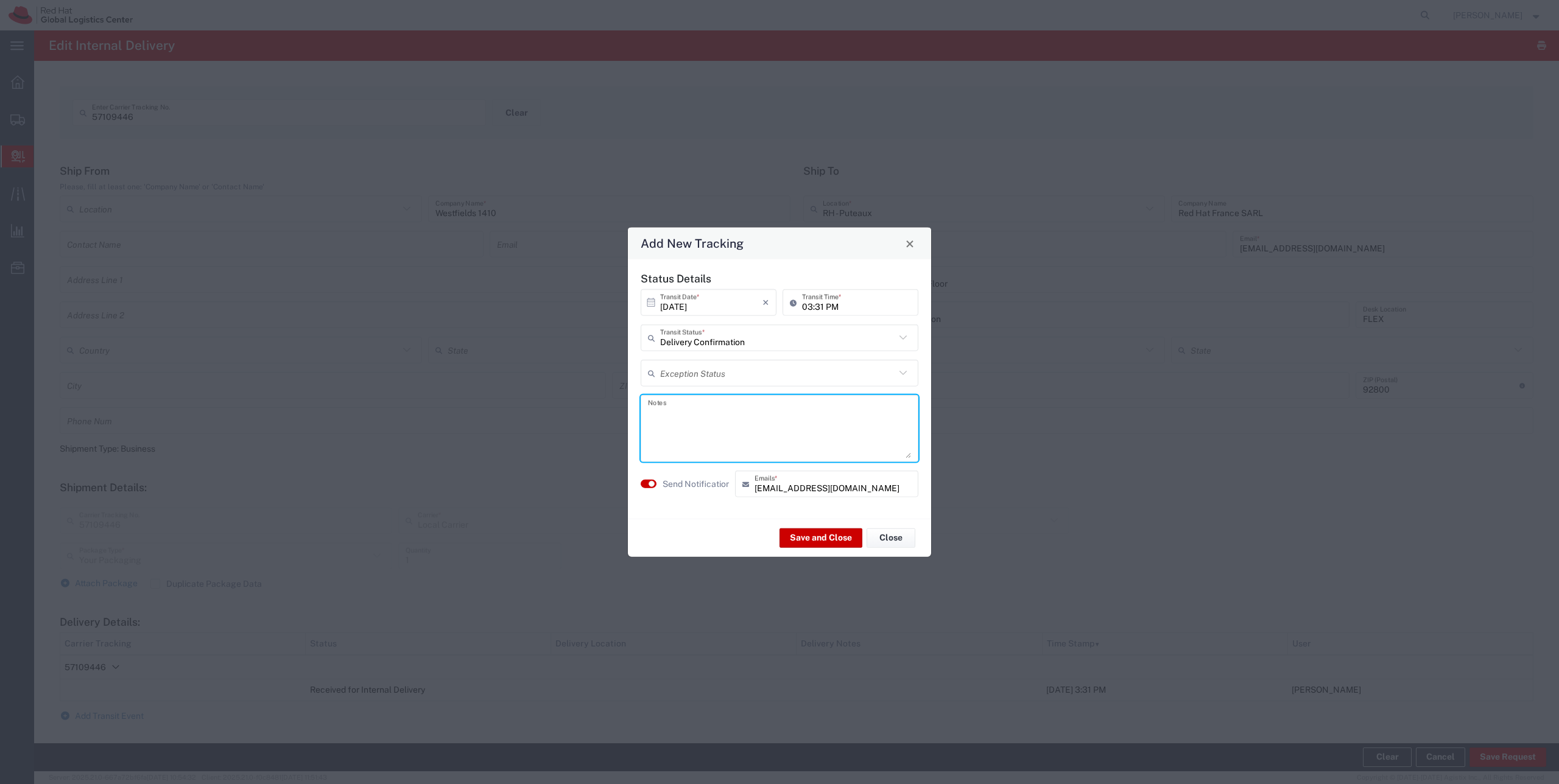
click at [684, 414] on textarea at bounding box center [779, 428] width 263 height 60
paste textarea "parcel available at the reception - see [PERSON_NAME]"
type textarea "parcel available at the reception - see [PERSON_NAME]"
click at [811, 538] on button "Save and Close" at bounding box center [820, 538] width 83 height 20
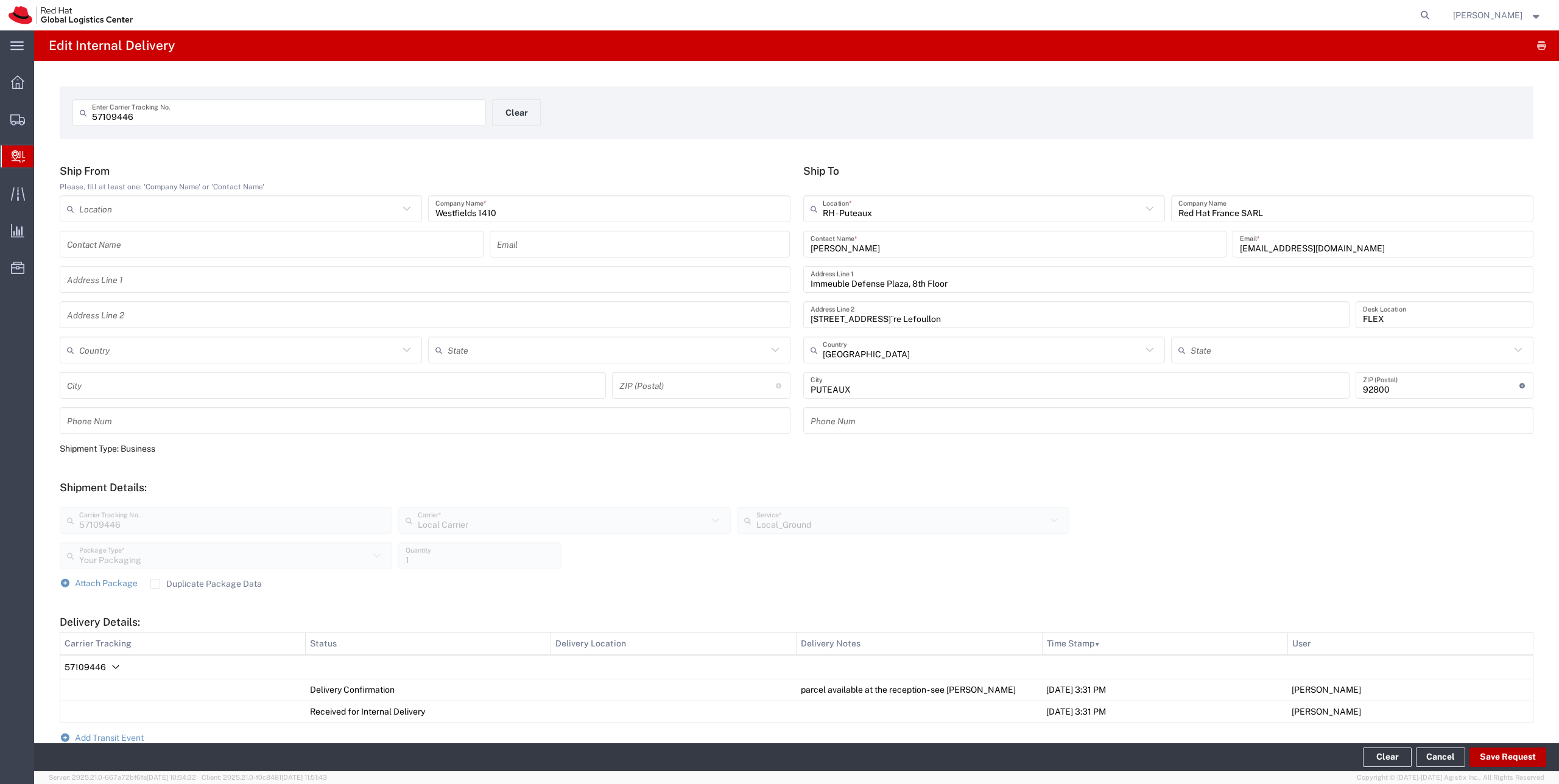
click at [1498, 762] on button "Save Request" at bounding box center [1508, 757] width 77 height 20
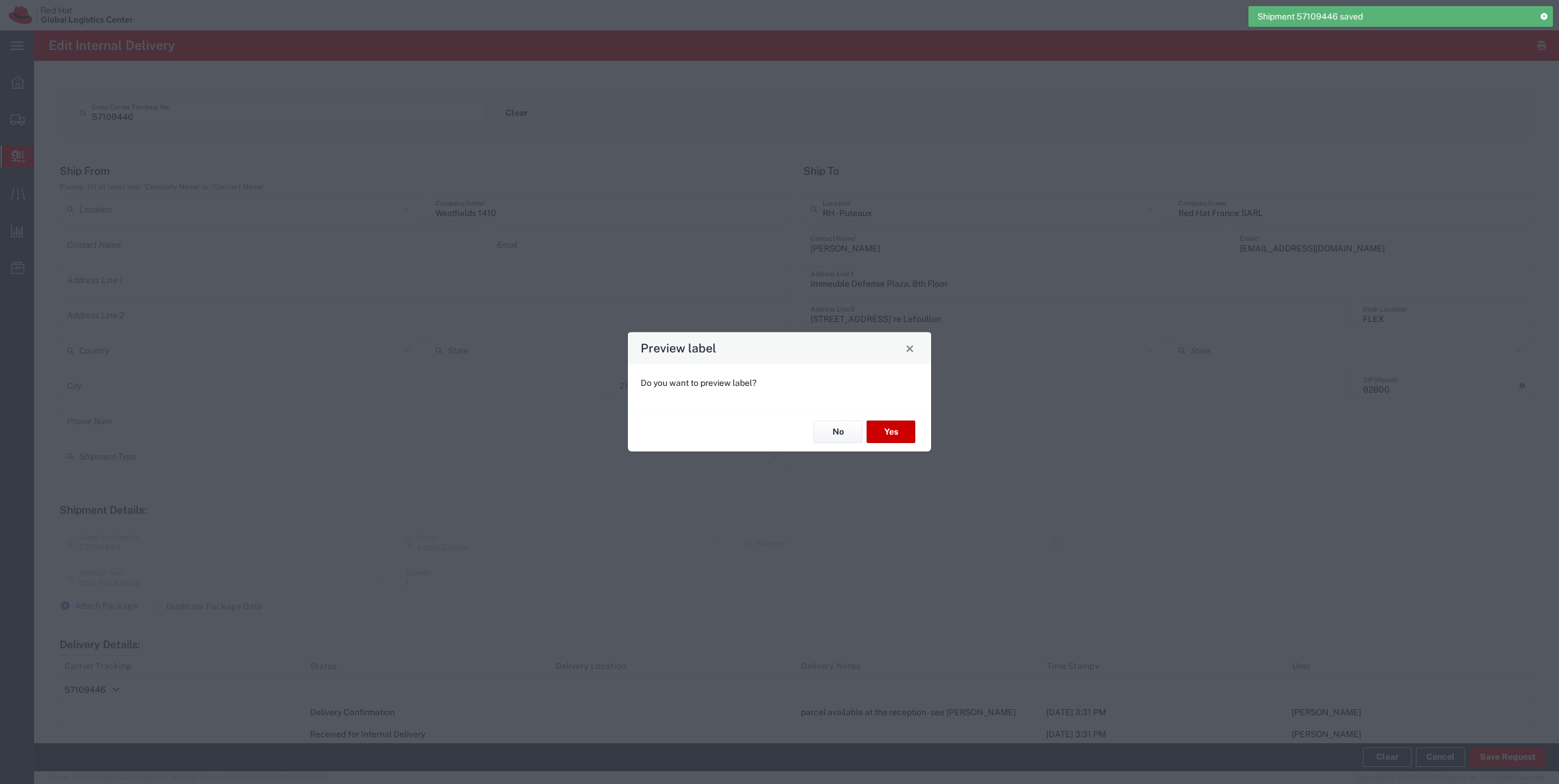
type input "Local_Ground"
click at [845, 434] on button "No" at bounding box center [838, 432] width 49 height 23
